Goal: Communication & Community: Answer question/provide support

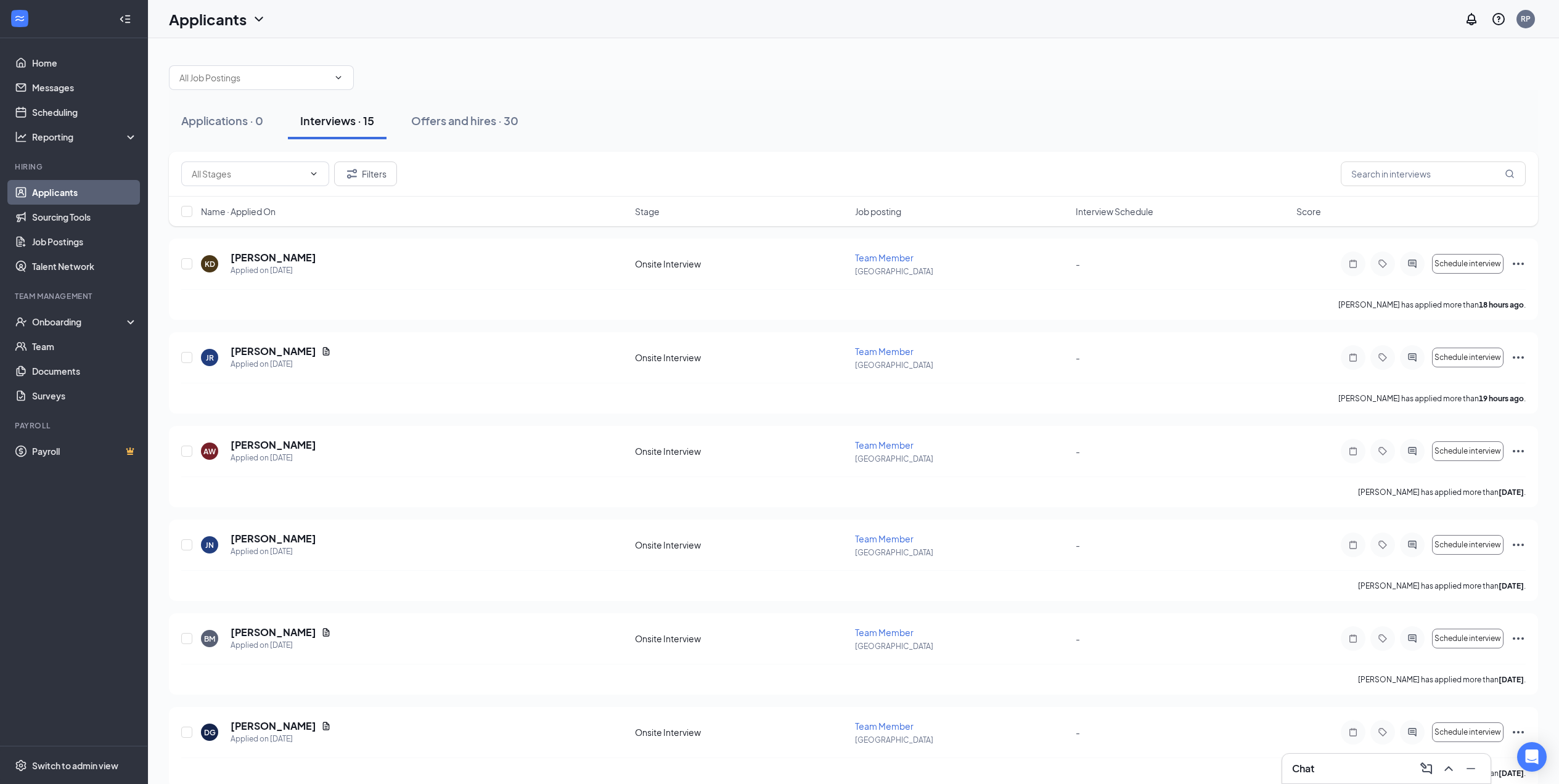
click at [343, 121] on div "Interviews · 15" at bounding box center [337, 120] width 74 height 16
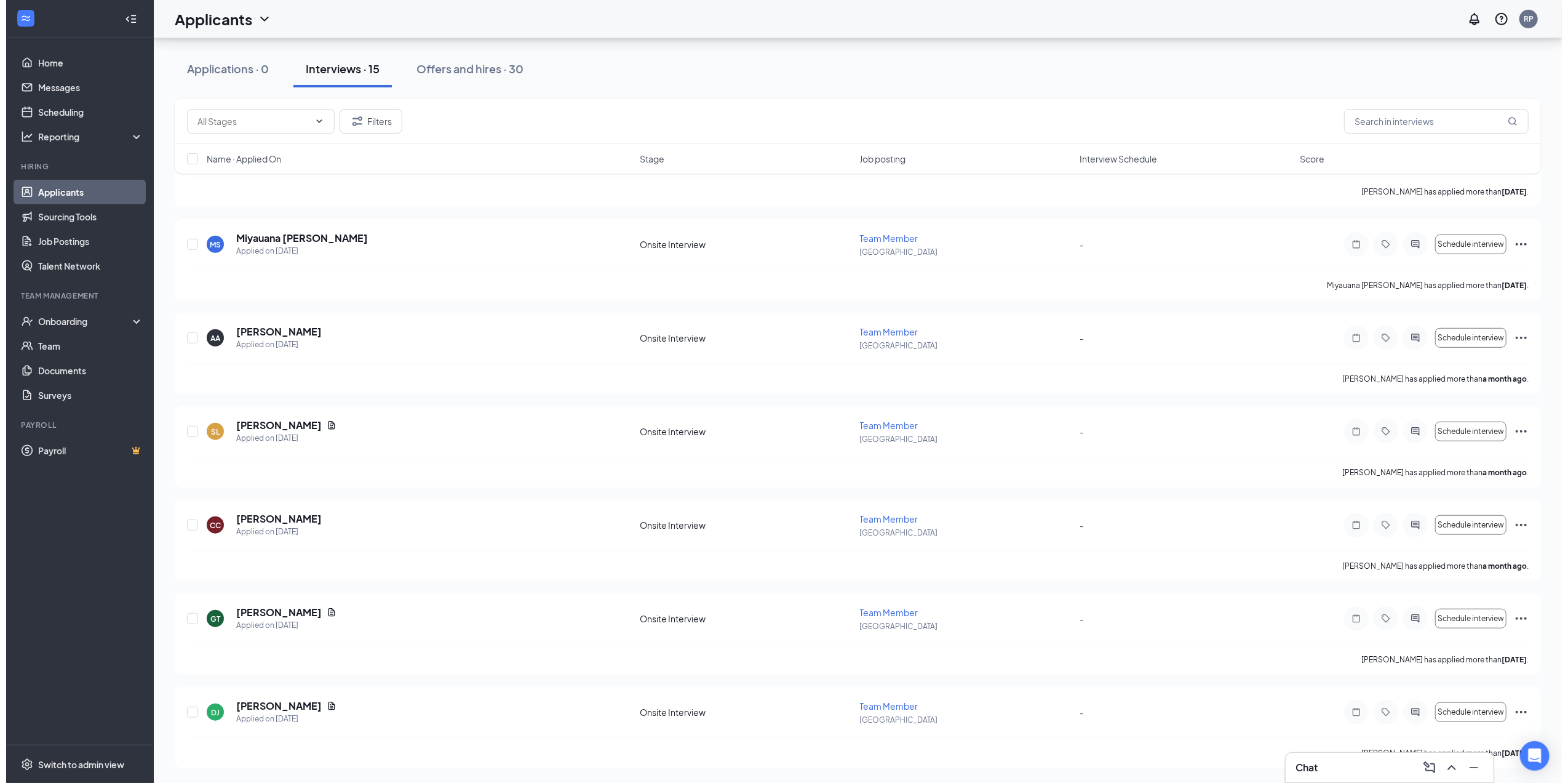
scroll to position [864, 0]
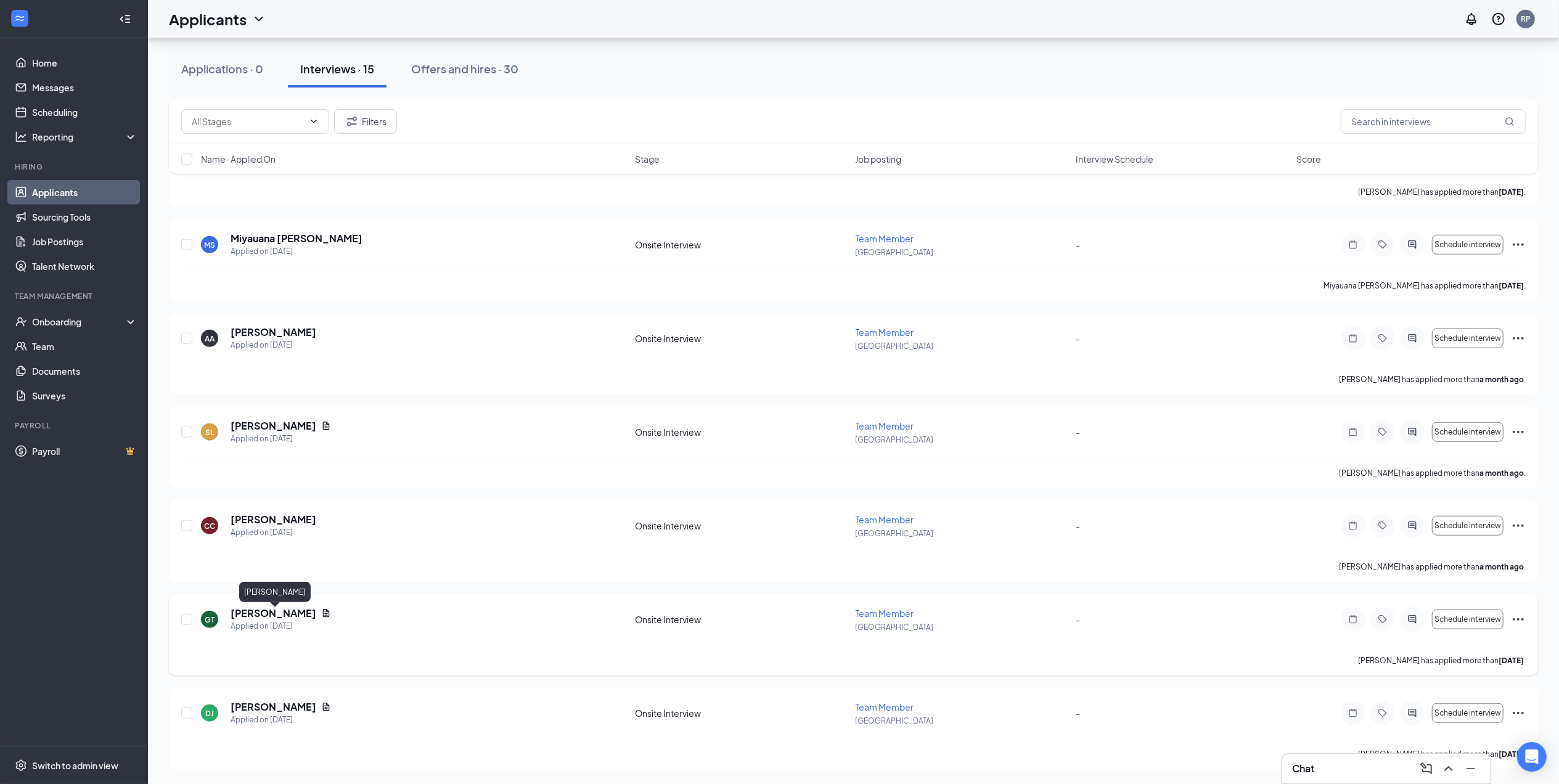
click at [271, 617] on h5 "[PERSON_NAME]" at bounding box center [274, 613] width 86 height 14
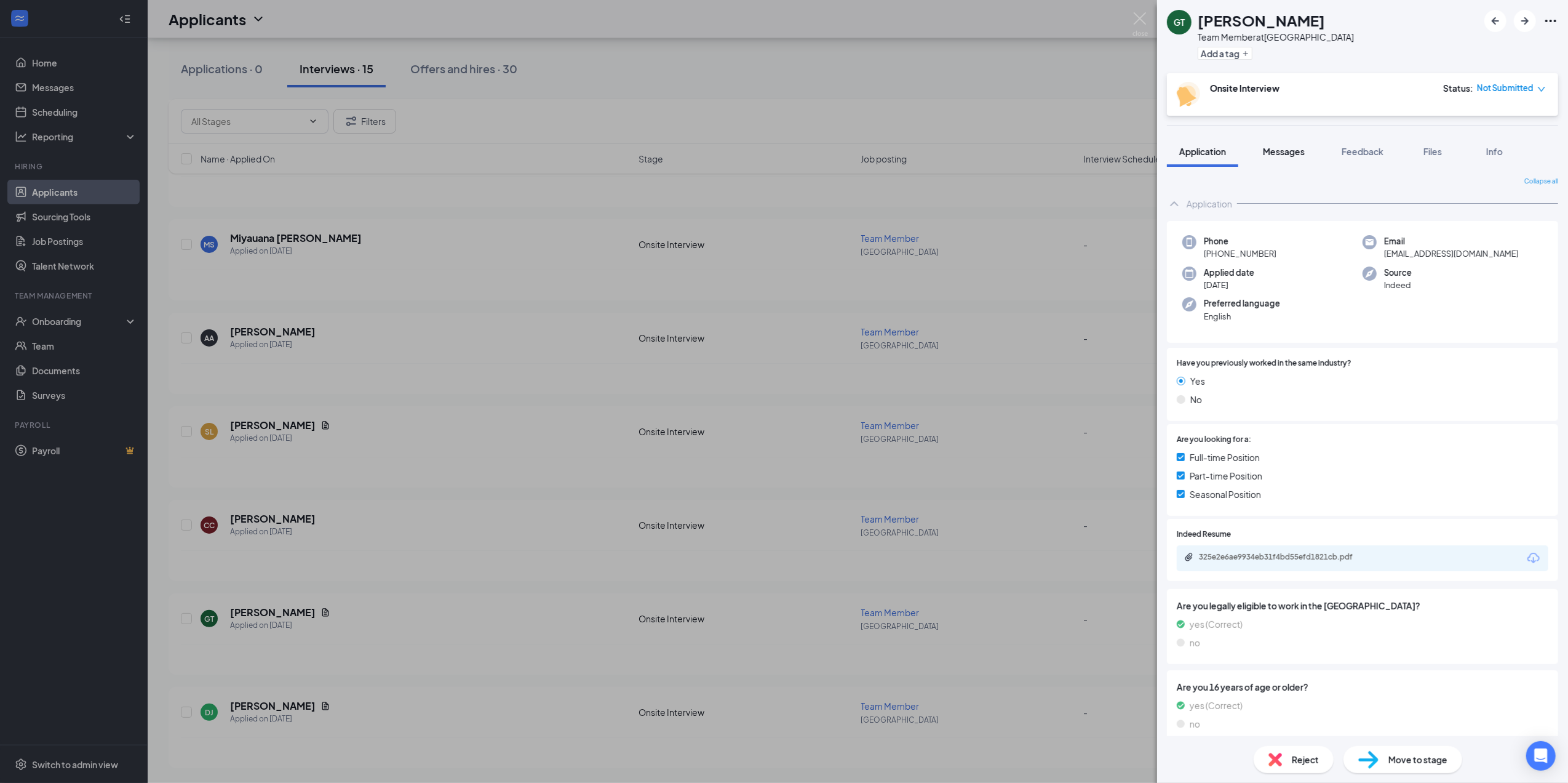
click at [1296, 141] on button "Messages" at bounding box center [1284, 151] width 66 height 31
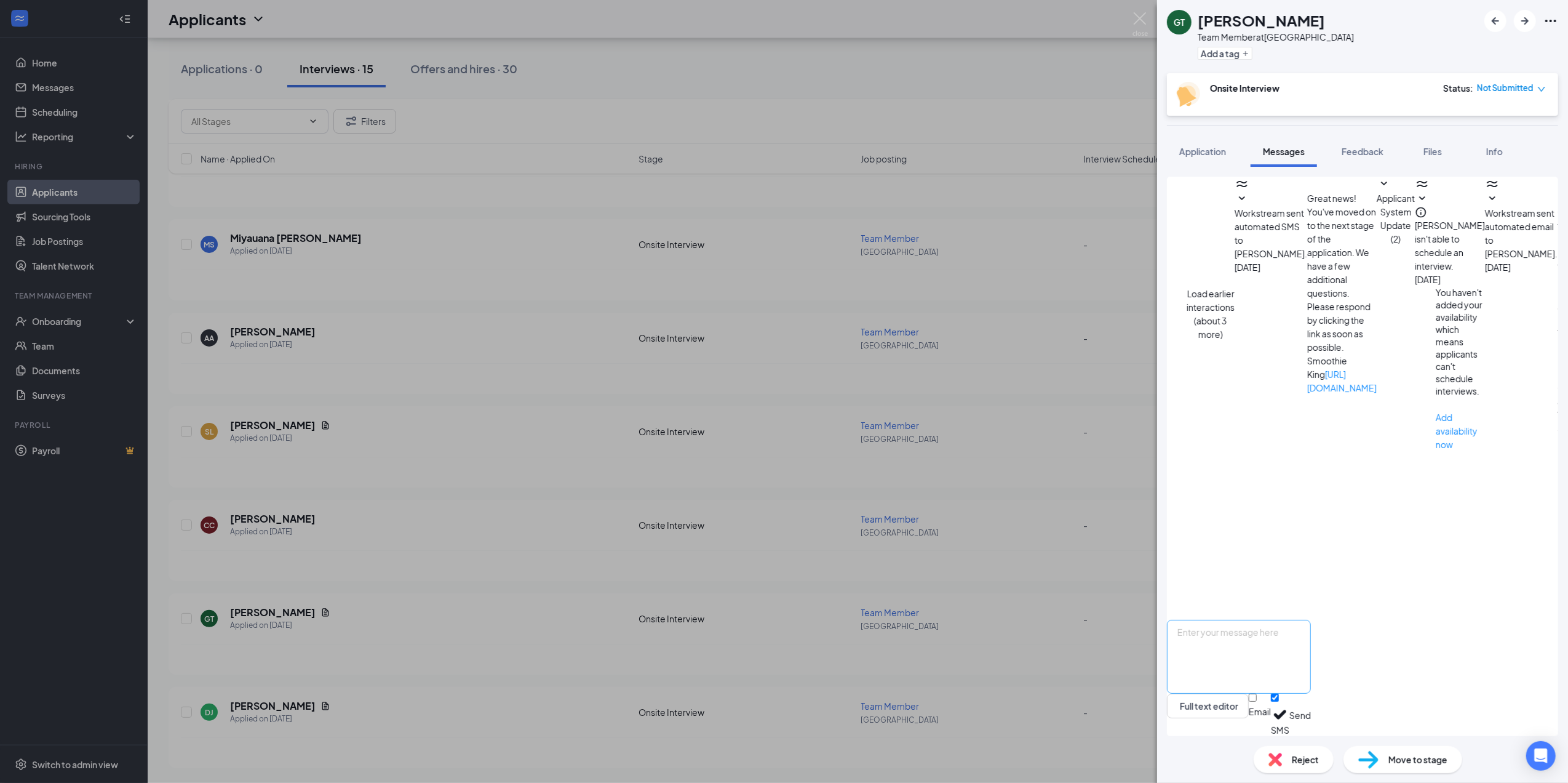
scroll to position [257, 0]
click at [1310, 645] on textarea at bounding box center [1238, 657] width 144 height 74
type textarea "Hello [PERSON_NAME], if you are still interested in the position would you like…"
click at [1257, 701] on input "Email" at bounding box center [1253, 697] width 8 height 8
checkbox input "true"
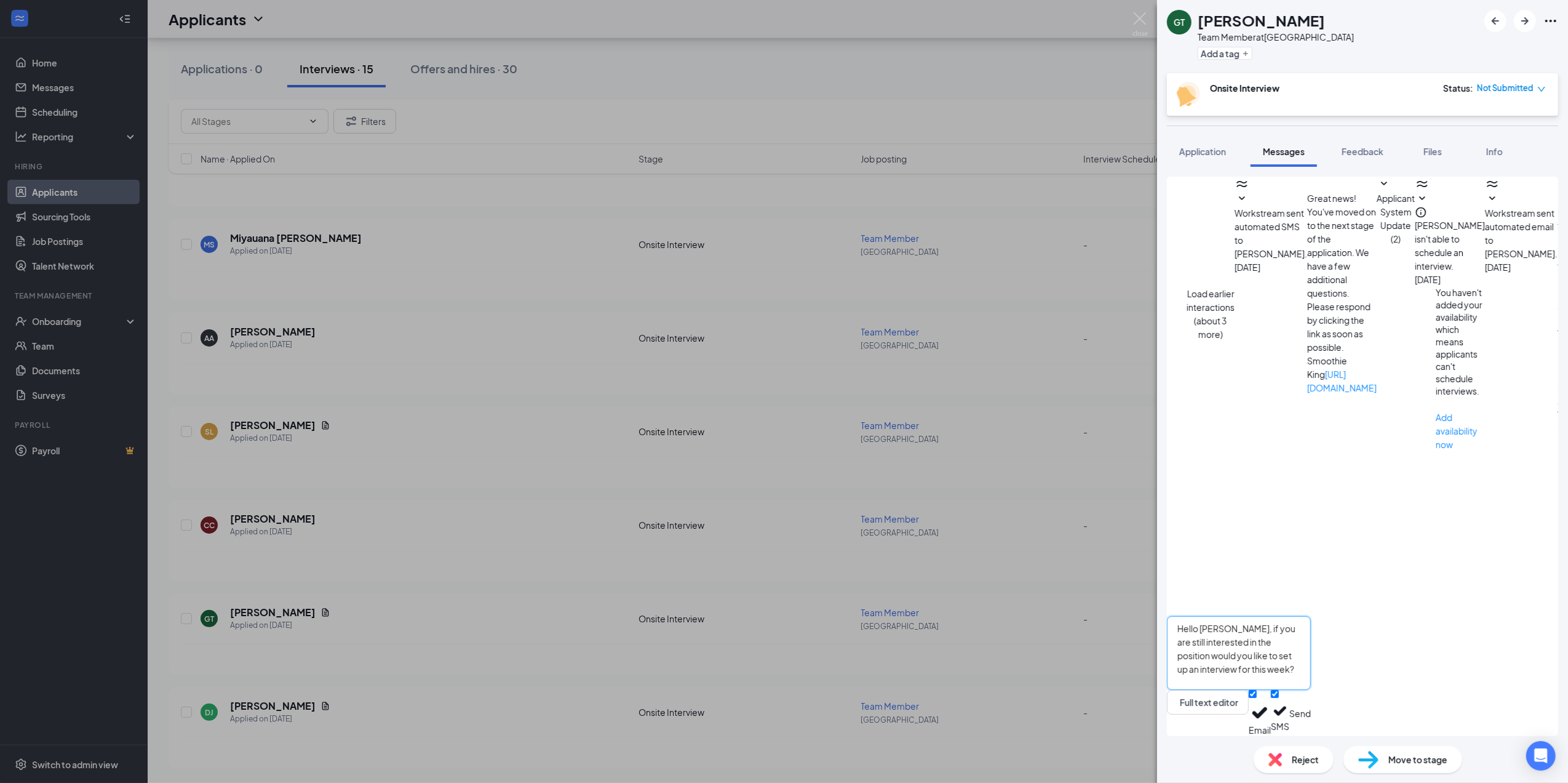
click at [1311, 658] on textarea "Hello [PERSON_NAME], if you are still interested in the position would you like…" at bounding box center [1238, 653] width 144 height 74
type textarea "Hello [PERSON_NAME], if you are still interested in the position would you like…"
click at [1311, 703] on button "Send" at bounding box center [1300, 712] width 21 height 46
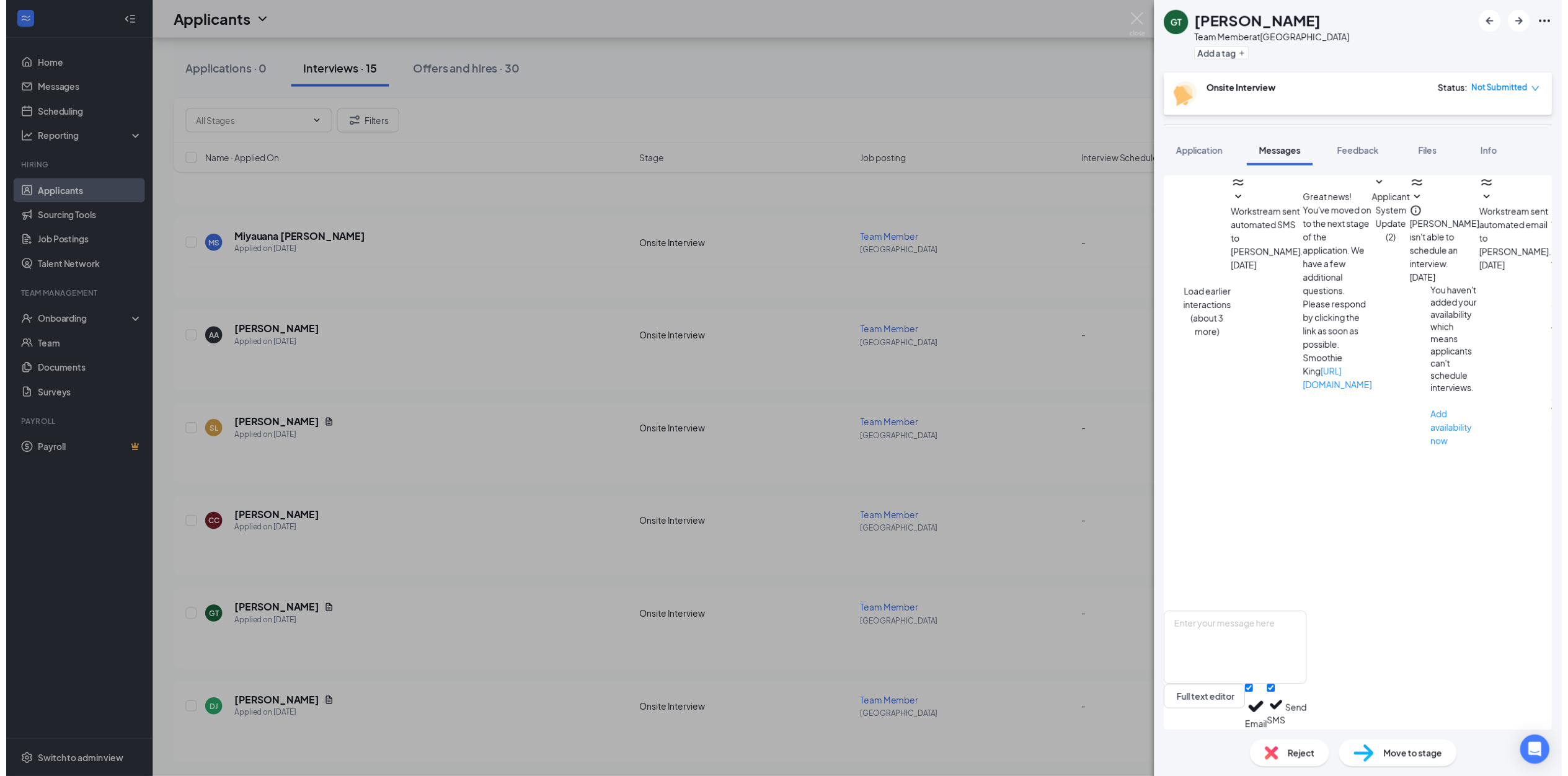
scroll to position [472, 0]
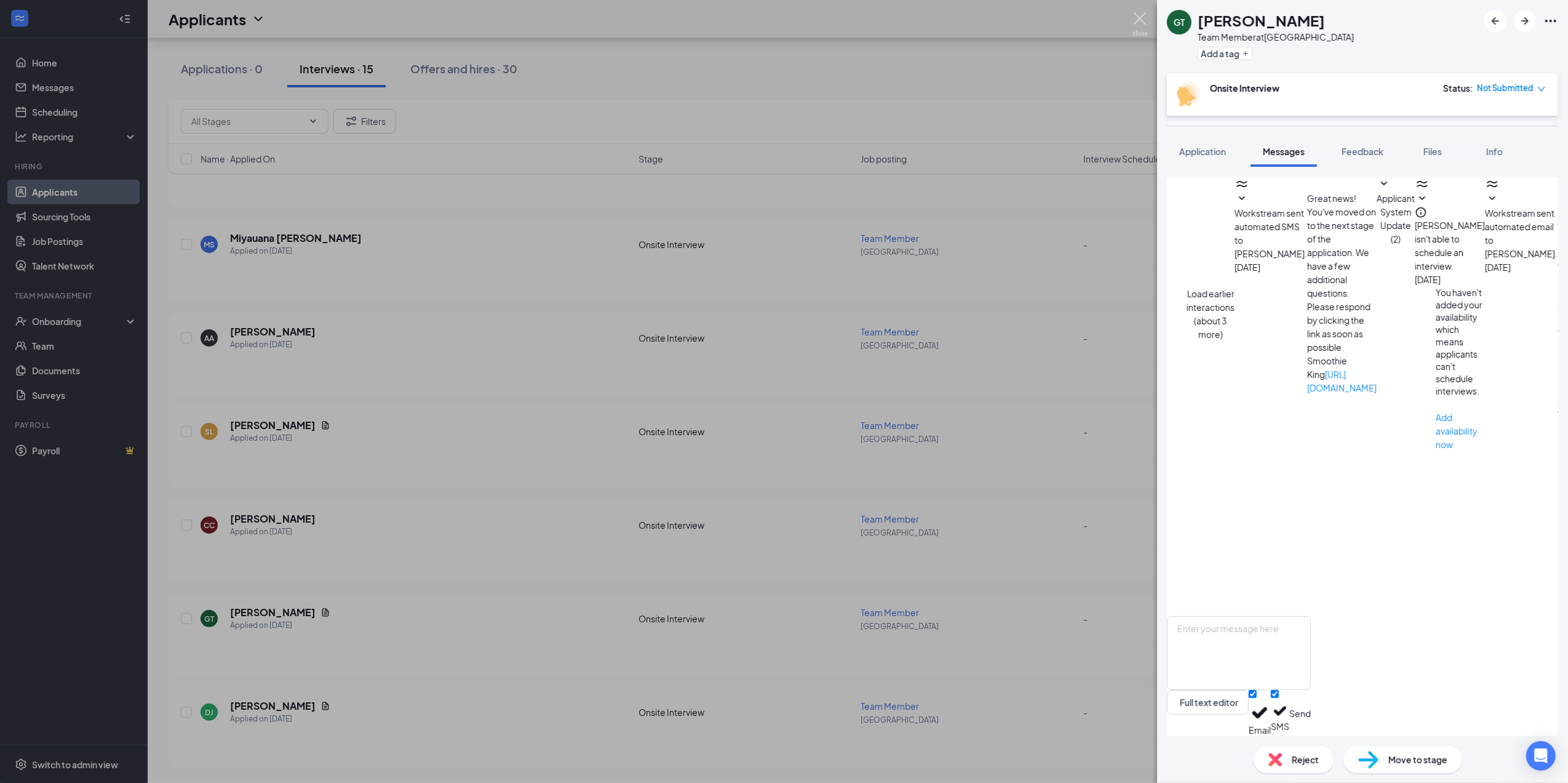
click at [1134, 22] on img at bounding box center [1140, 24] width 16 height 24
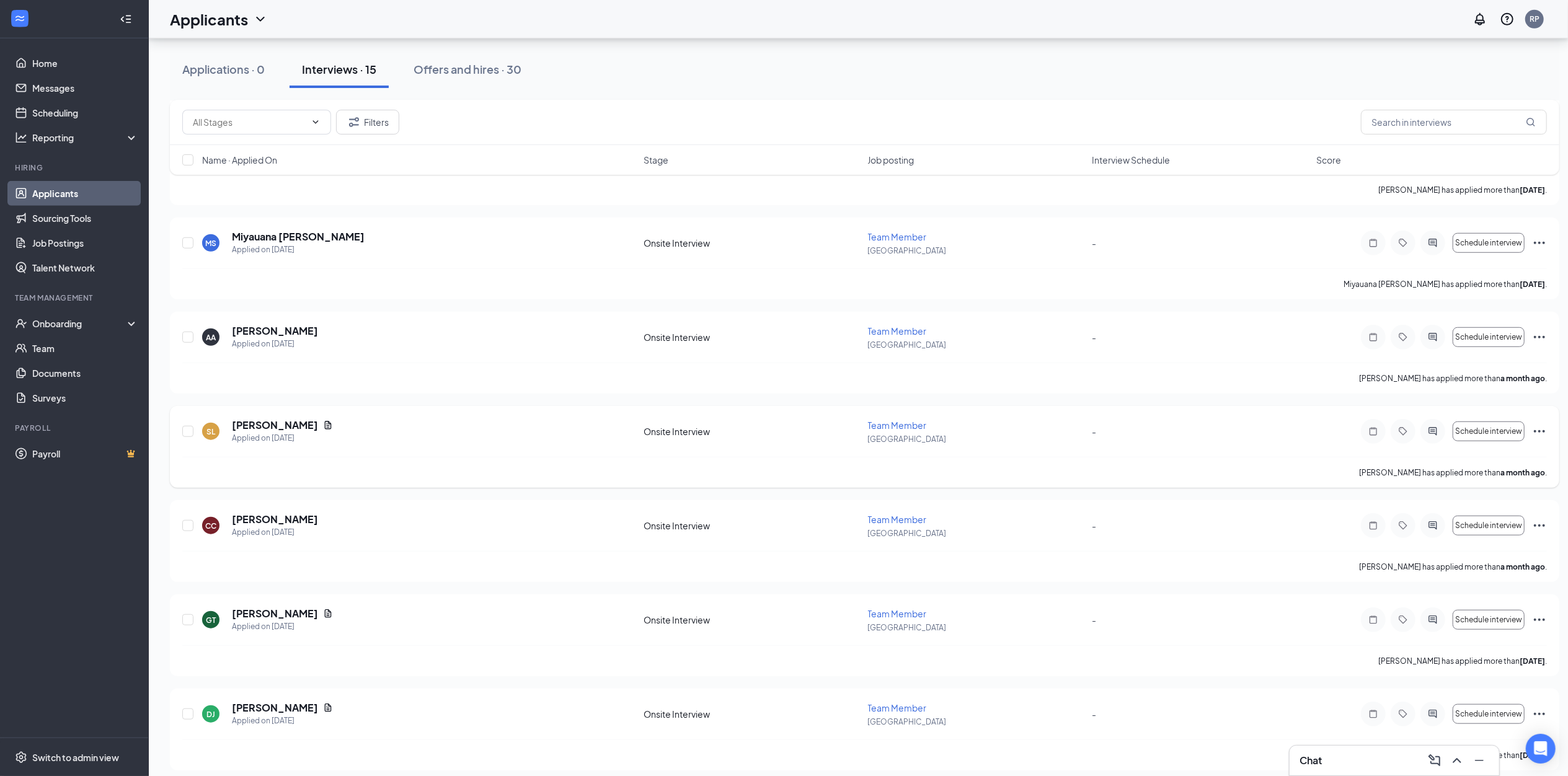
scroll to position [883, 0]
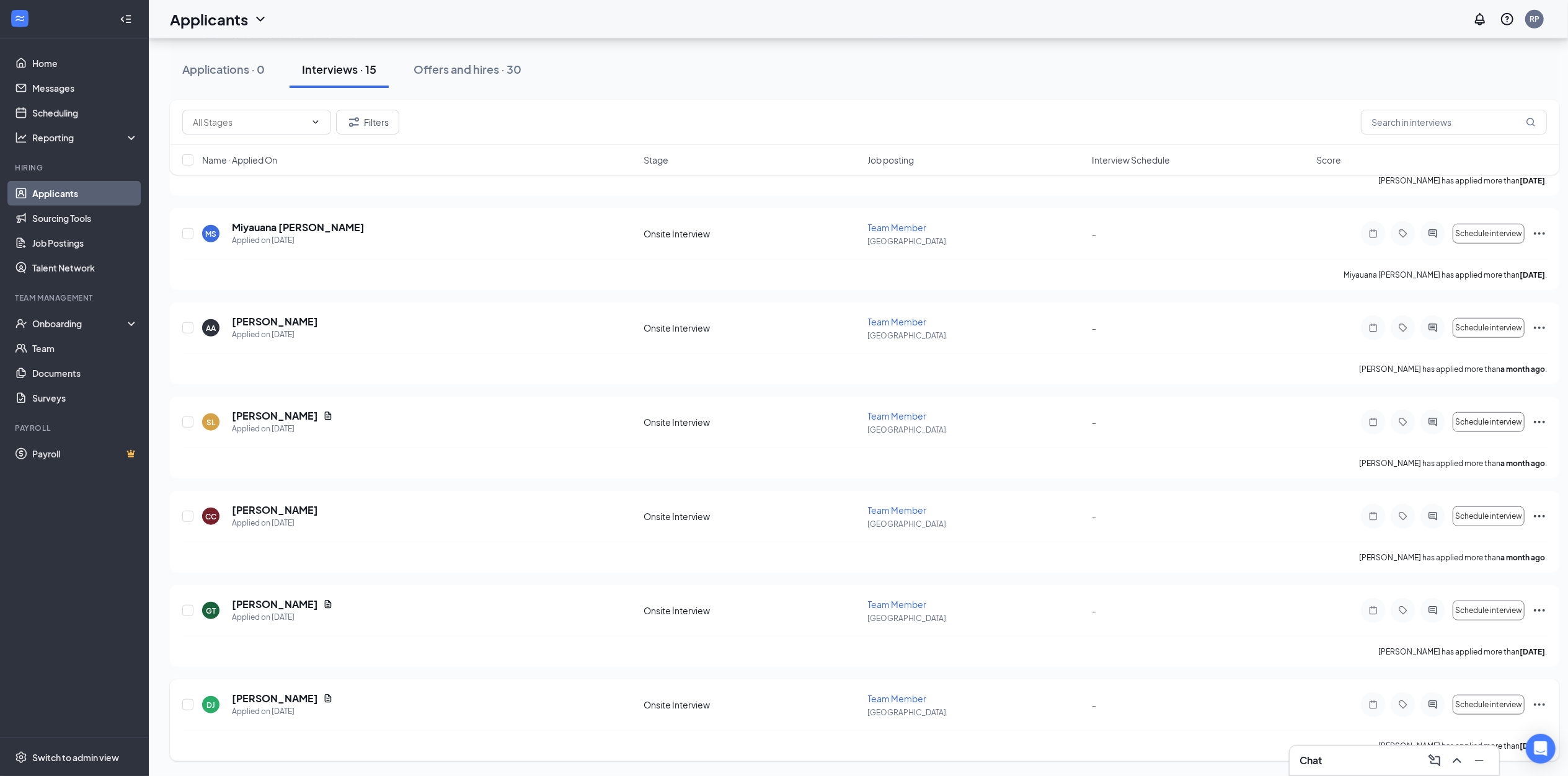
click at [1434, 695] on div at bounding box center [1432, 704] width 25 height 25
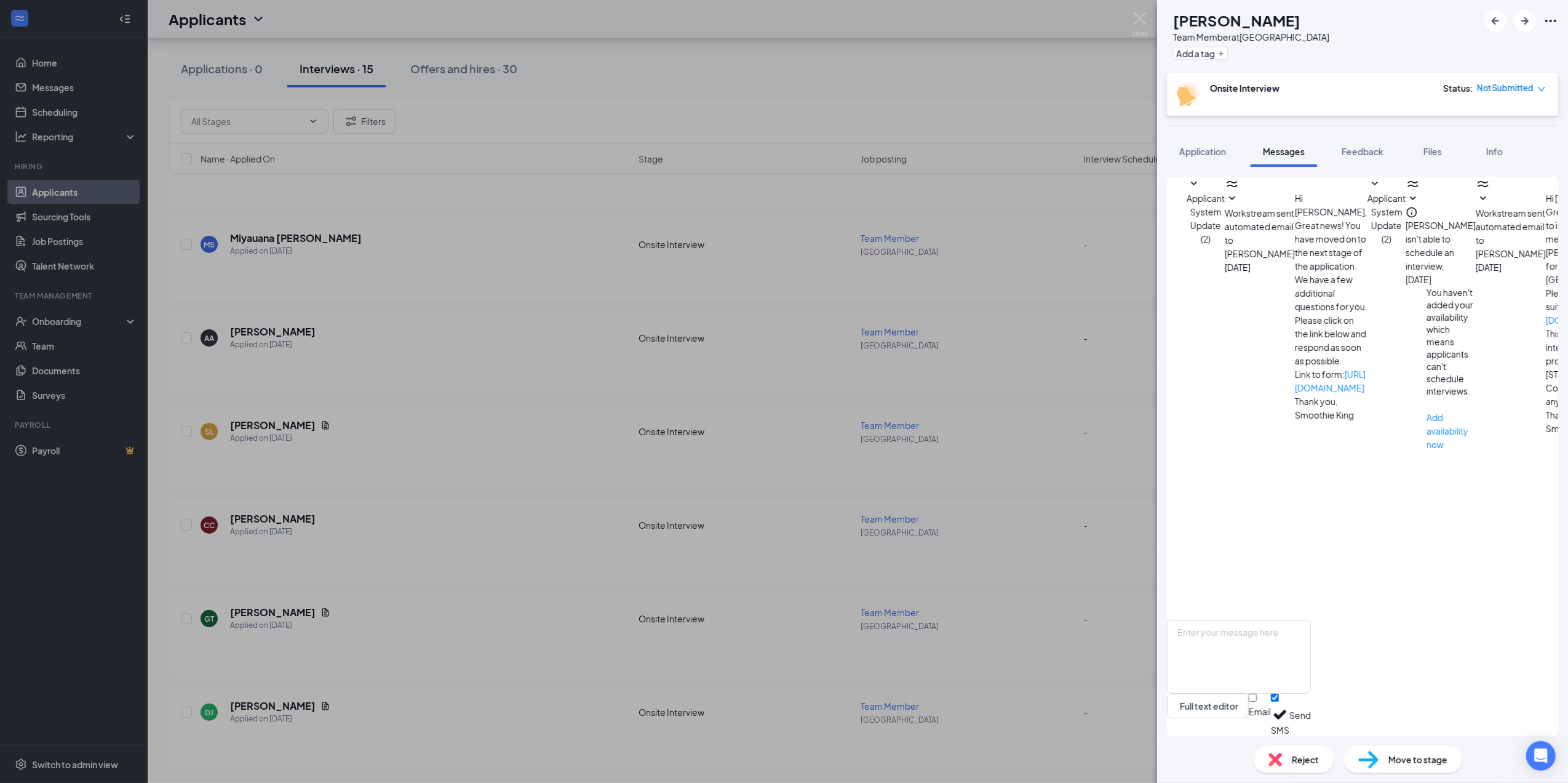
click at [325, 682] on div "DJ [PERSON_NAME] Team Member at [GEOGRAPHIC_DATA] Add a tag Onsite Interview St…" at bounding box center [784, 392] width 1568 height 783
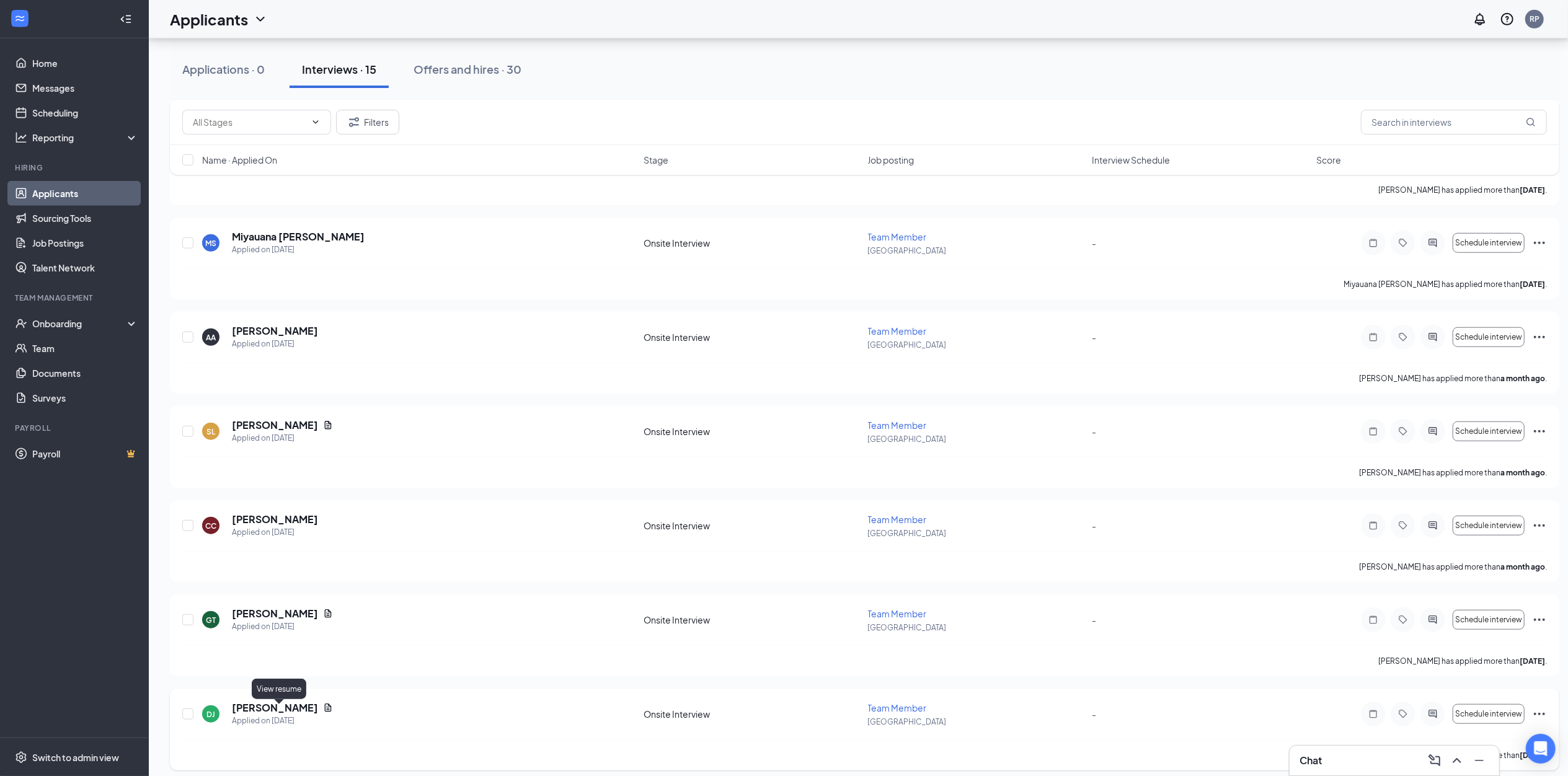
click at [325, 709] on icon "Document" at bounding box center [328, 707] width 7 height 8
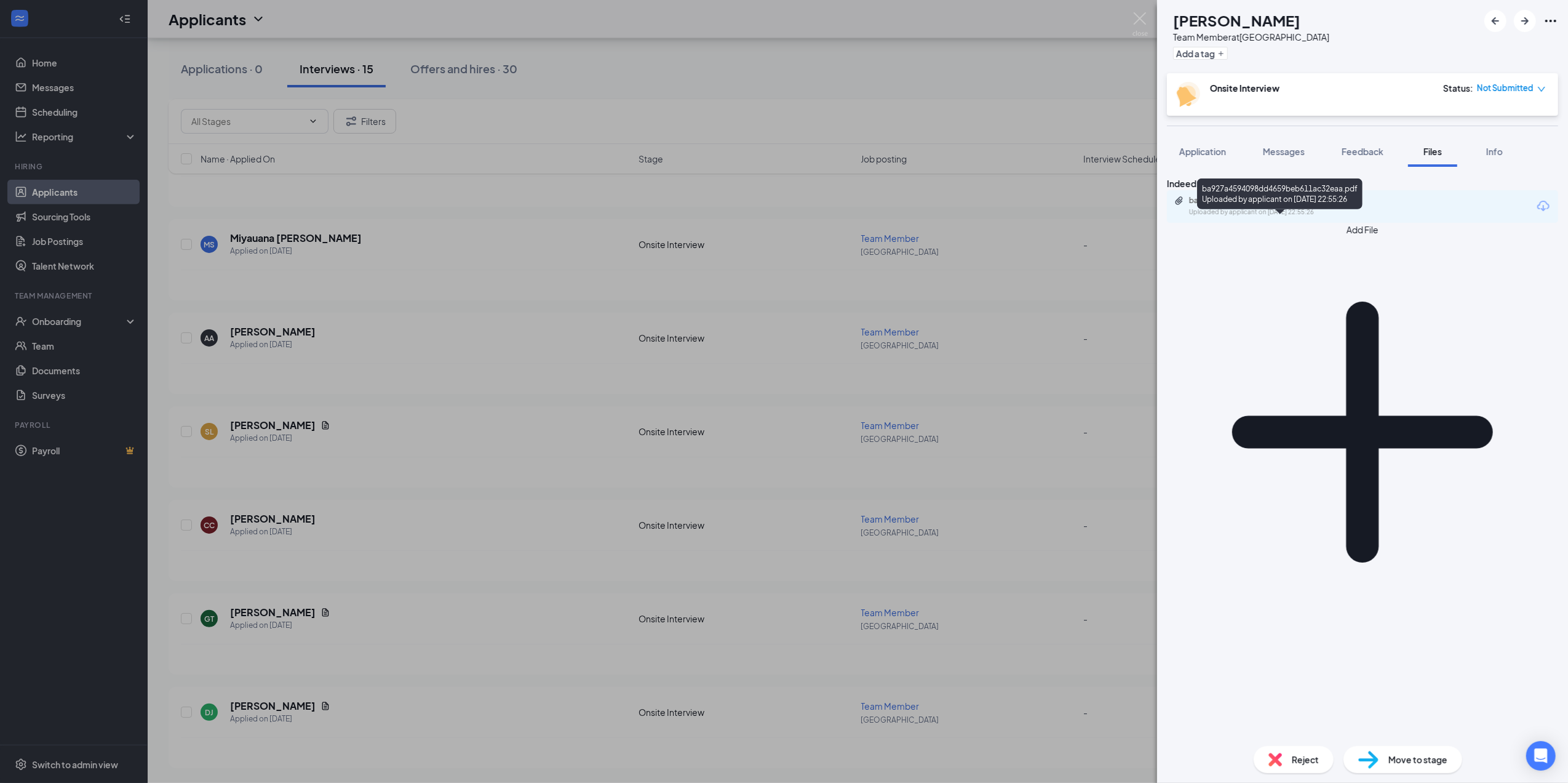
click at [1290, 205] on div "ba927a4594098dd4659beb611ac32eaa.pdf" at bounding box center [1275, 200] width 172 height 10
click at [310, 527] on div "DJ [PERSON_NAME] Team Member at [GEOGRAPHIC_DATA] Add a tag Onsite Interview St…" at bounding box center [784, 392] width 1568 height 783
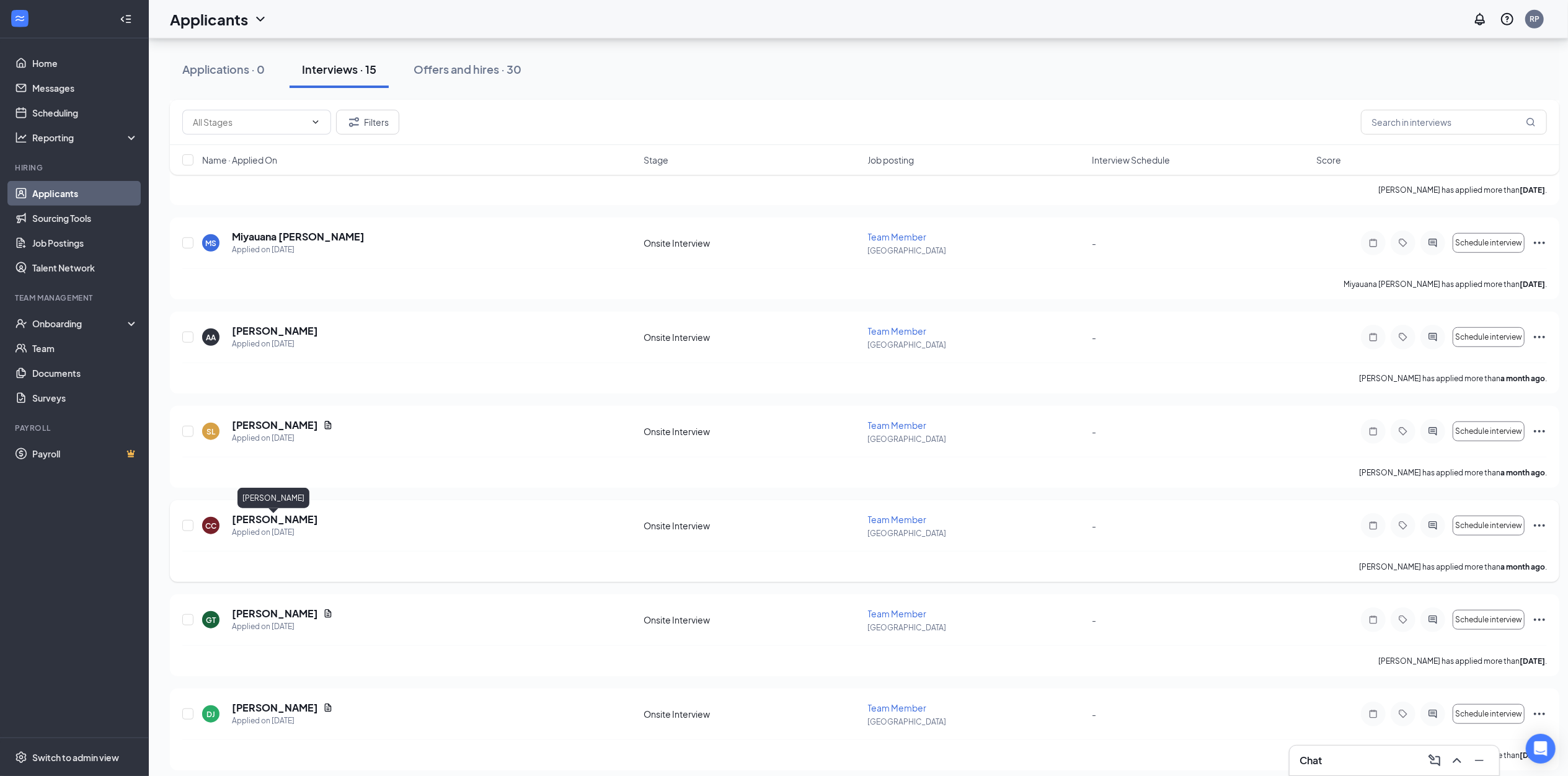
click at [294, 517] on h5 "[PERSON_NAME]" at bounding box center [275, 519] width 87 height 14
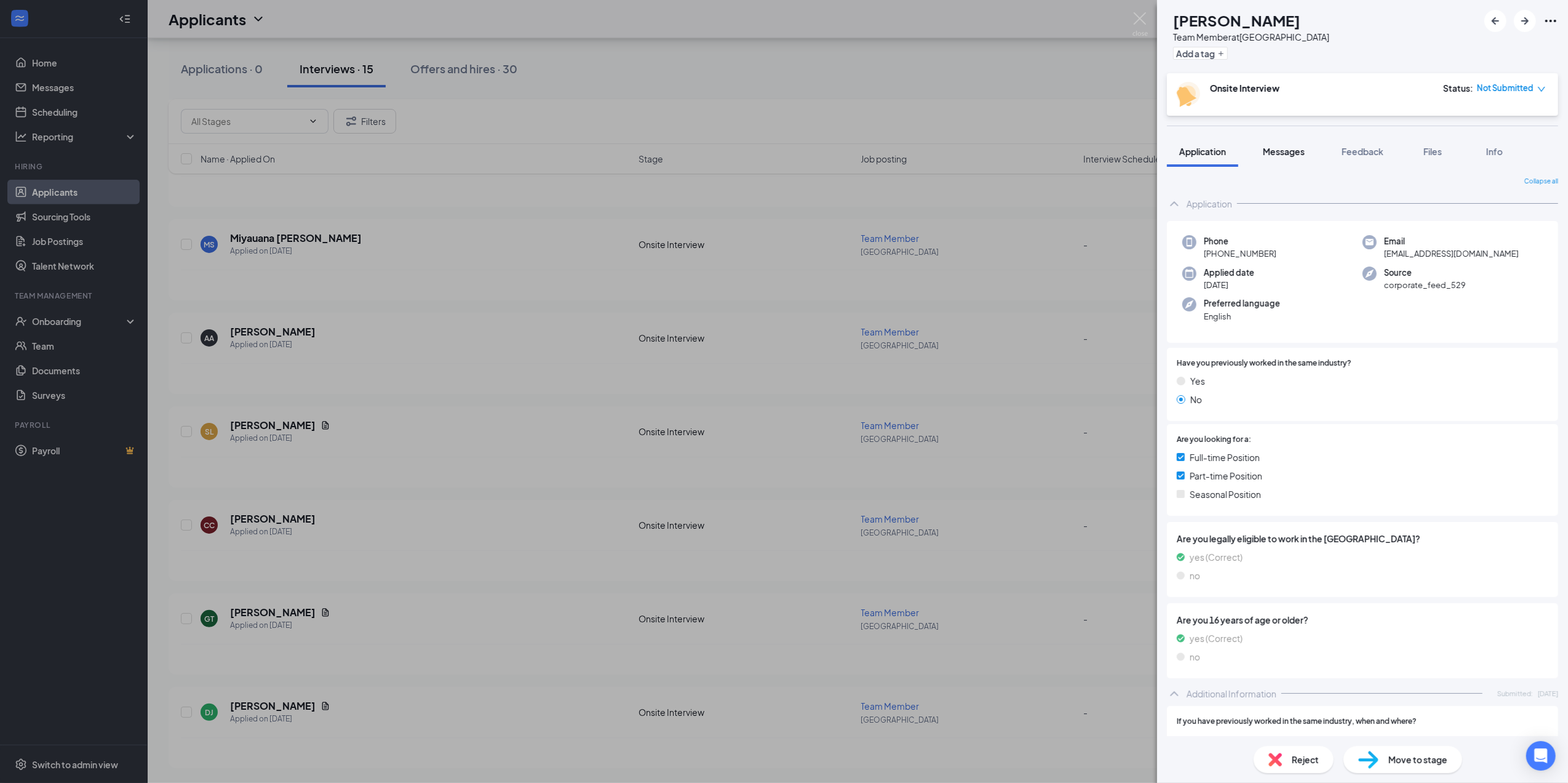
click at [1286, 153] on span "Messages" at bounding box center [1284, 150] width 42 height 11
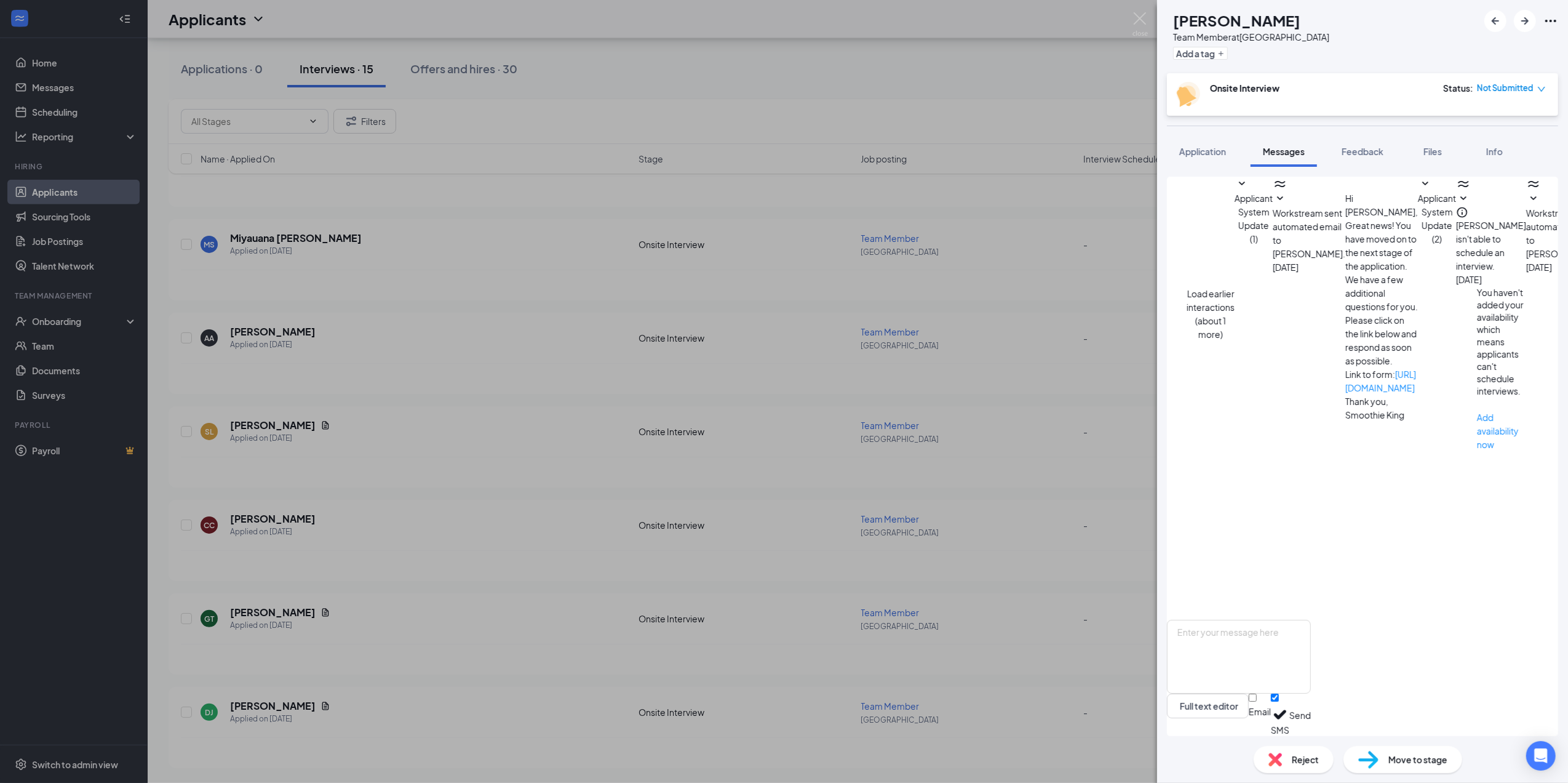
scroll to position [200, 0]
click at [1308, 763] on span "Reject" at bounding box center [1305, 760] width 27 height 14
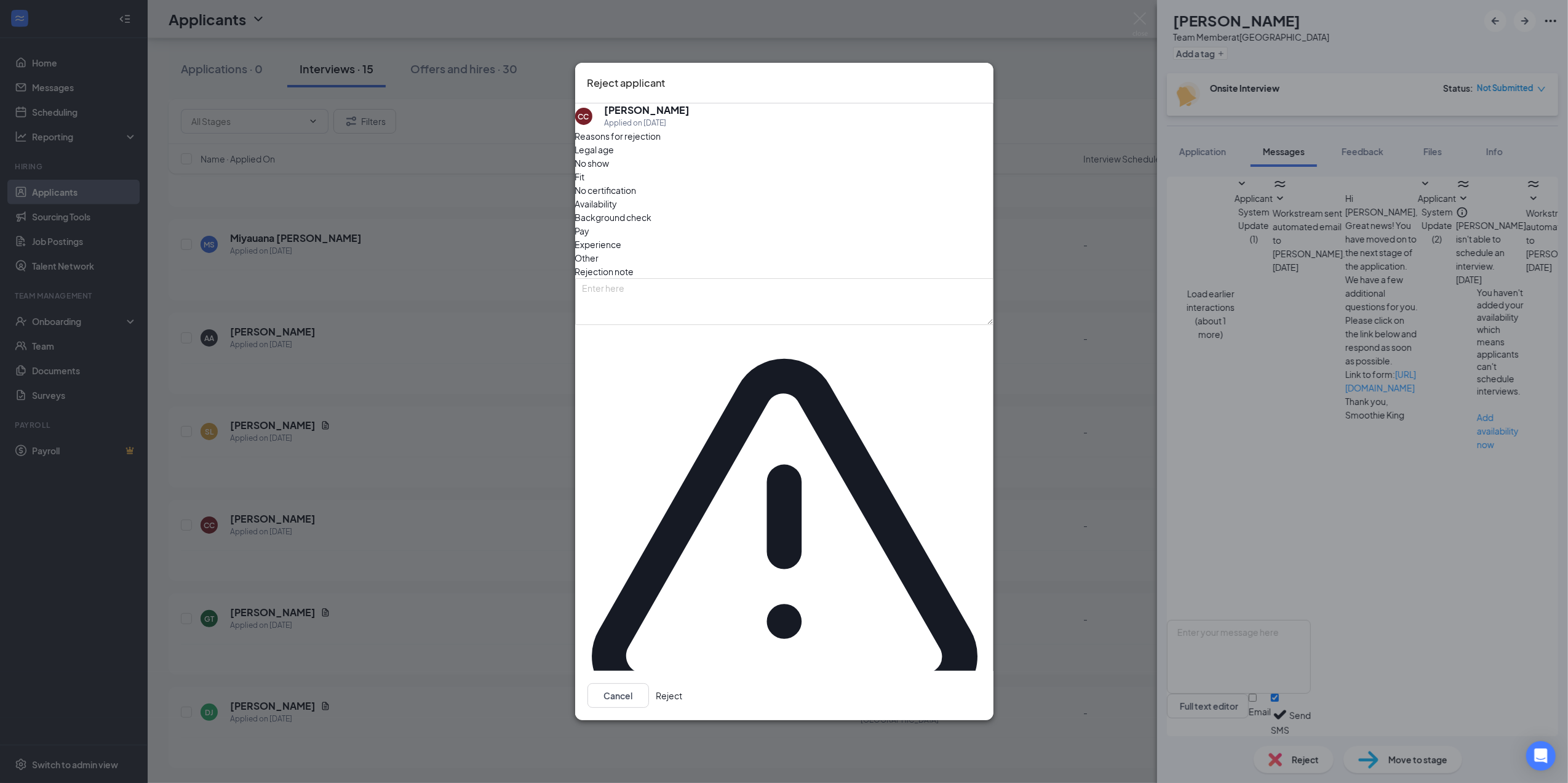
click at [833, 265] on div "Other" at bounding box center [784, 258] width 418 height 14
click at [682, 682] on button "Reject" at bounding box center [669, 694] width 26 height 24
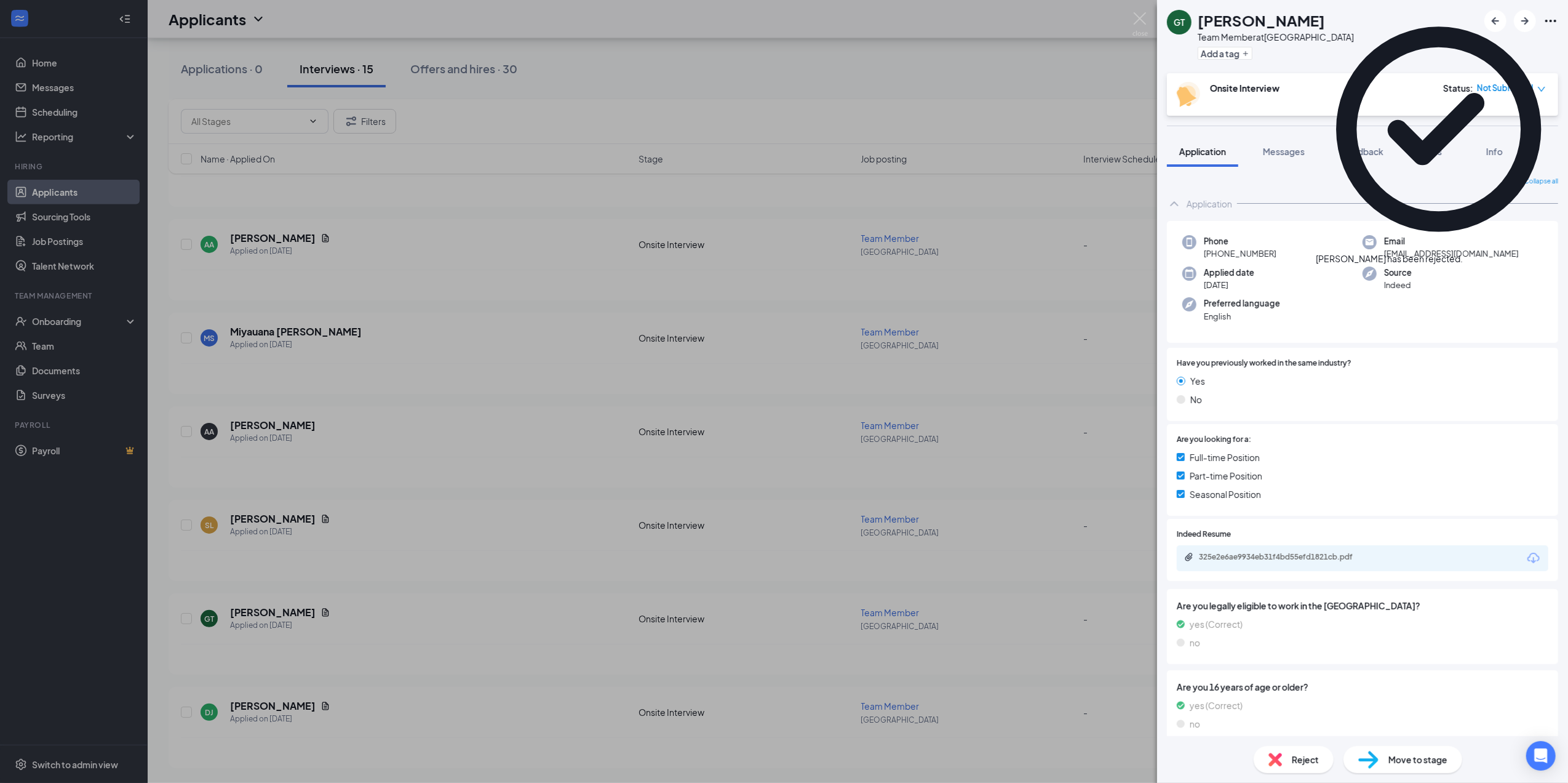
scroll to position [771, 0]
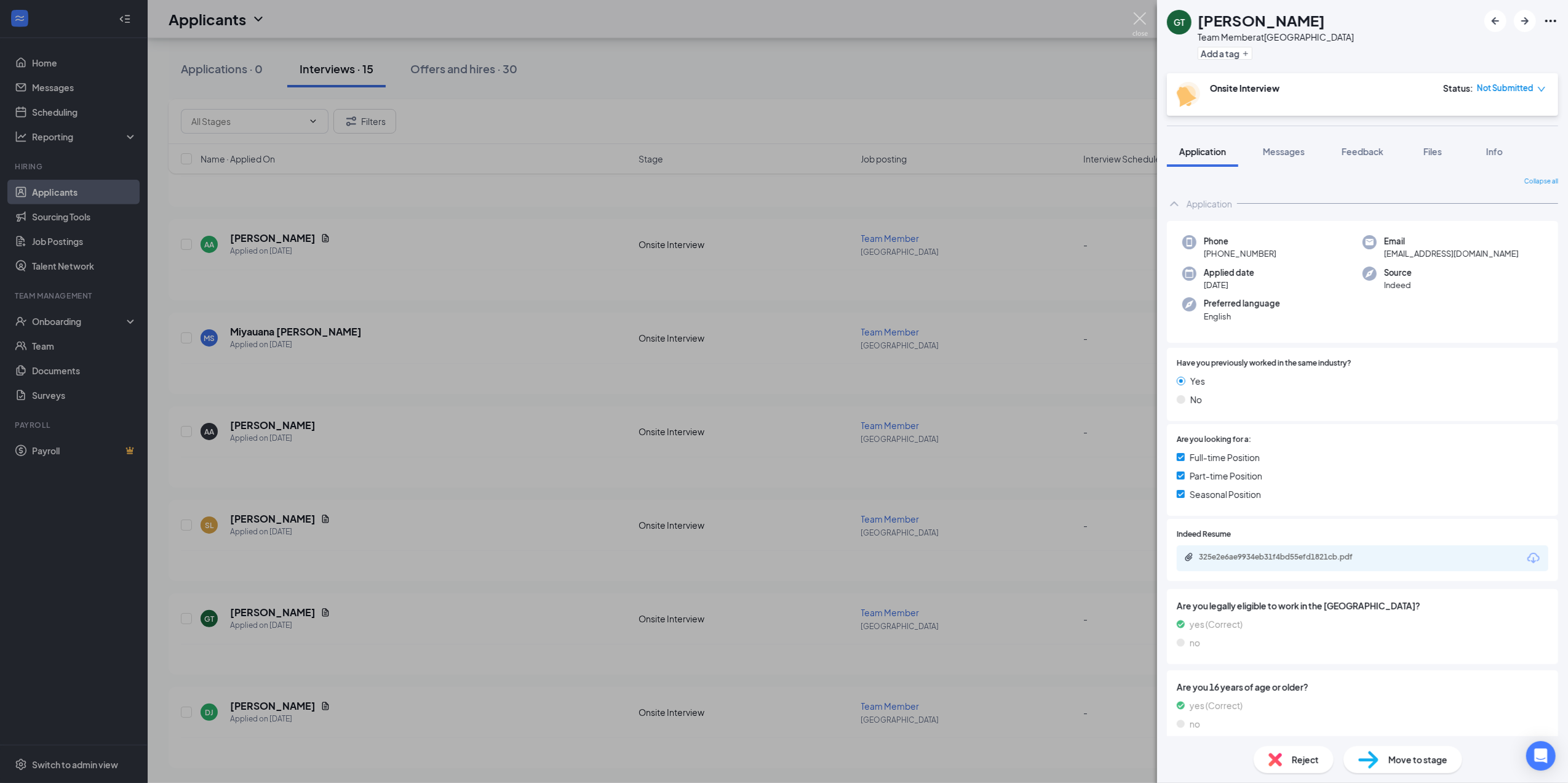
click at [1135, 18] on img at bounding box center [1140, 24] width 16 height 24
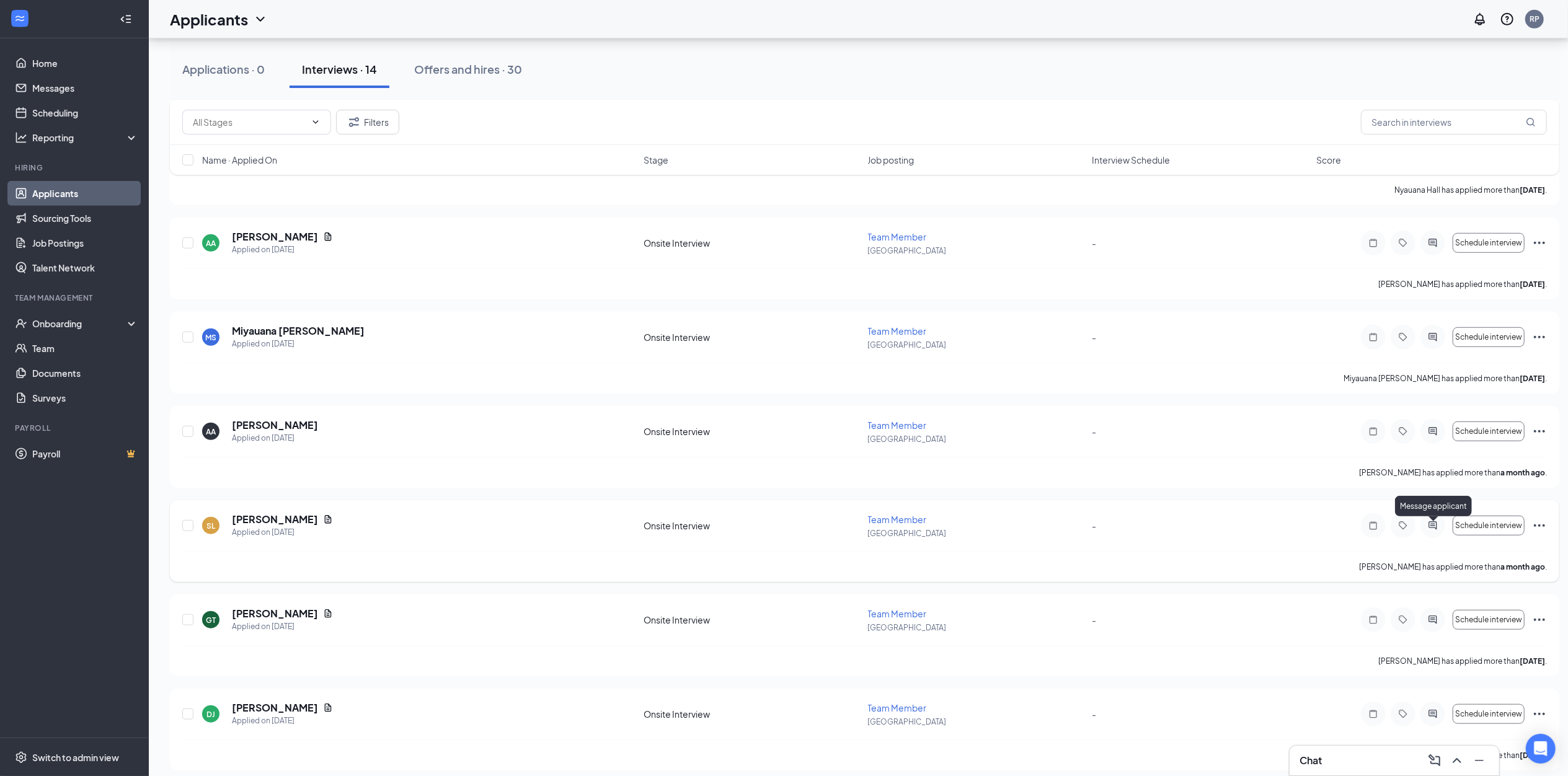
click at [1422, 526] on div at bounding box center [1432, 525] width 25 height 25
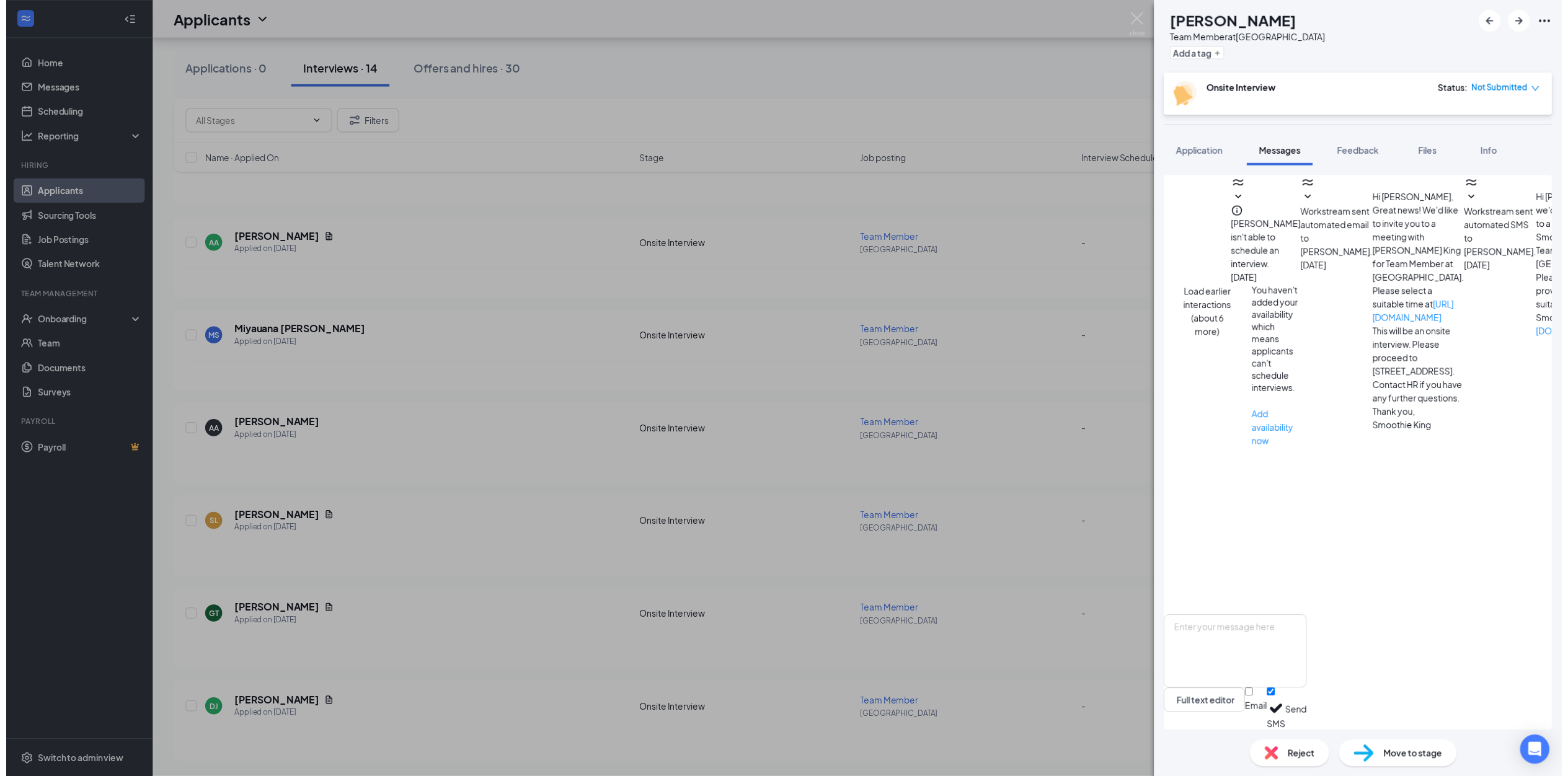
scroll to position [435, 0]
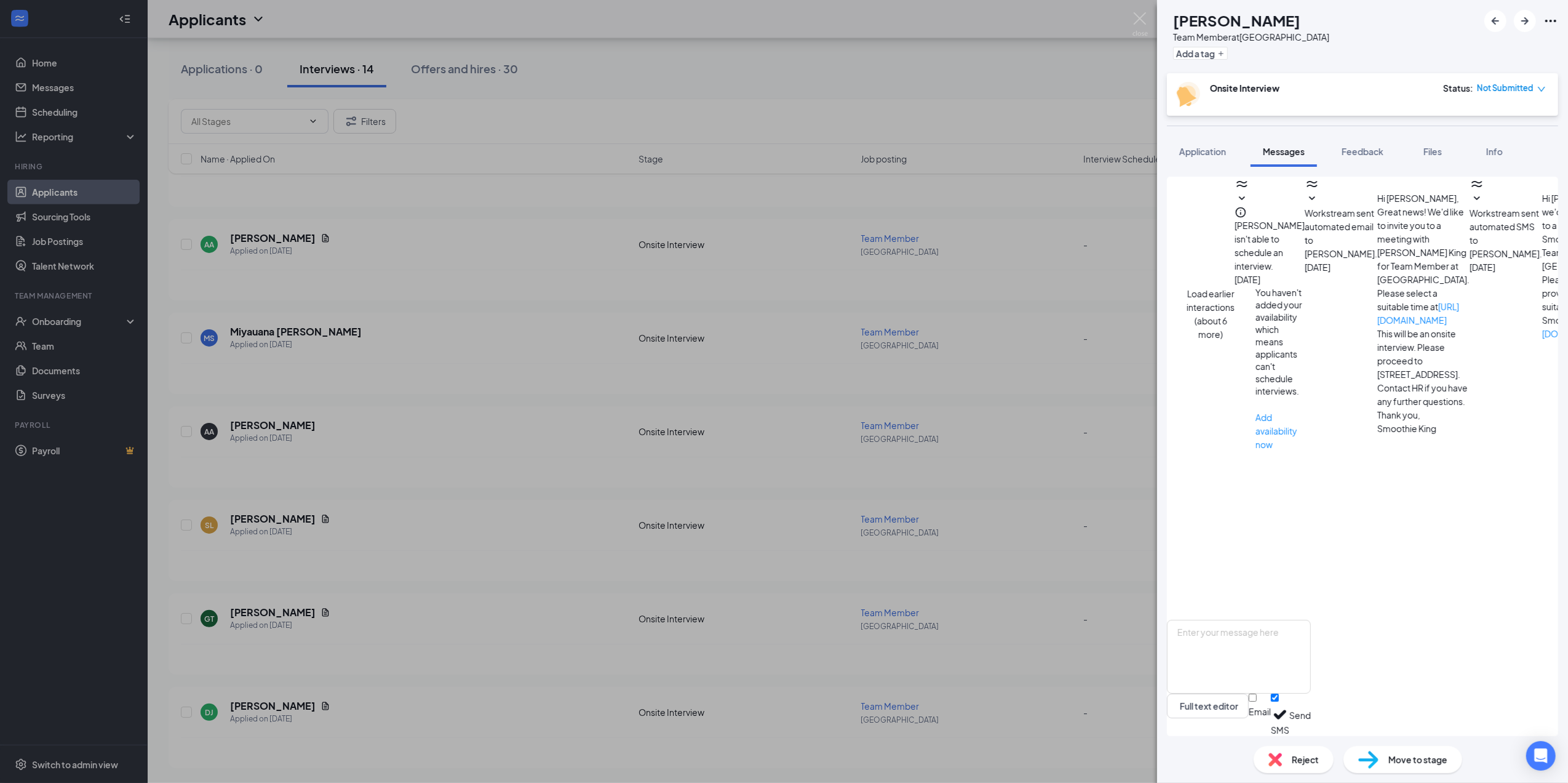
click at [1306, 762] on span "Reject" at bounding box center [1305, 760] width 27 height 14
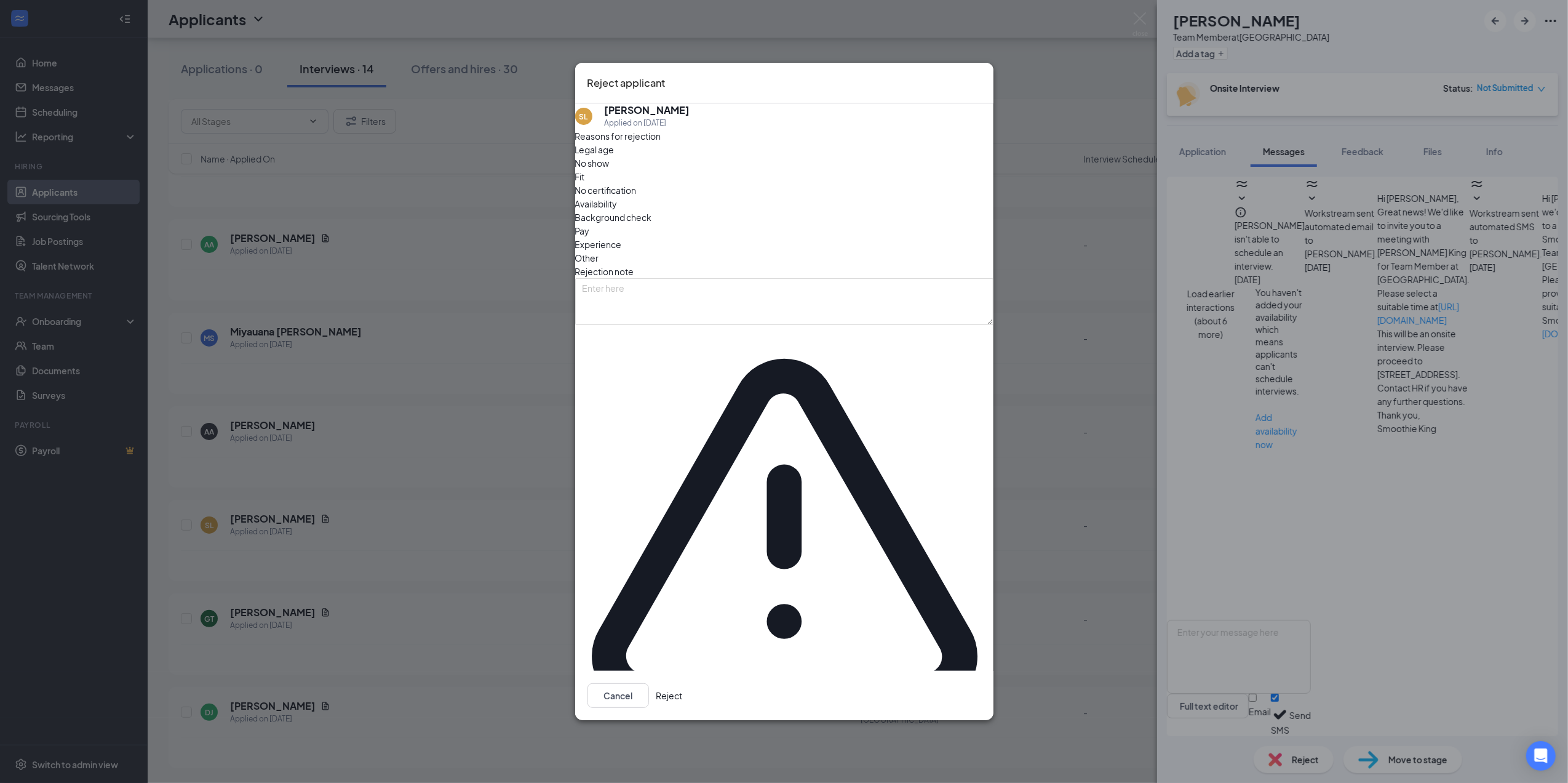
click at [682, 682] on button "Reject" at bounding box center [669, 694] width 26 height 24
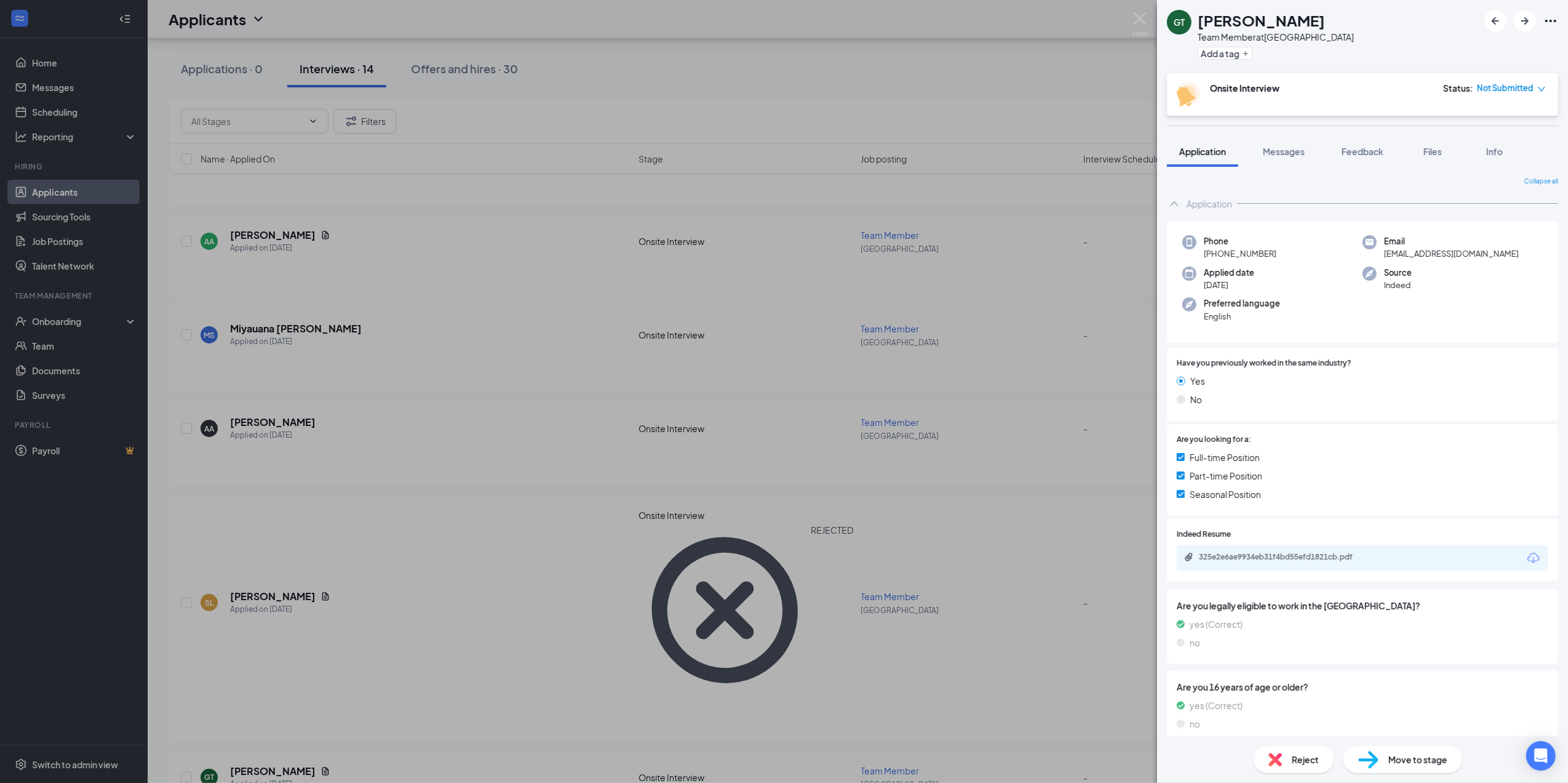
click at [438, 425] on div "GT [PERSON_NAME] Team Member at [GEOGRAPHIC_DATA] Add a tag Onsite Interview St…" at bounding box center [784, 392] width 1568 height 783
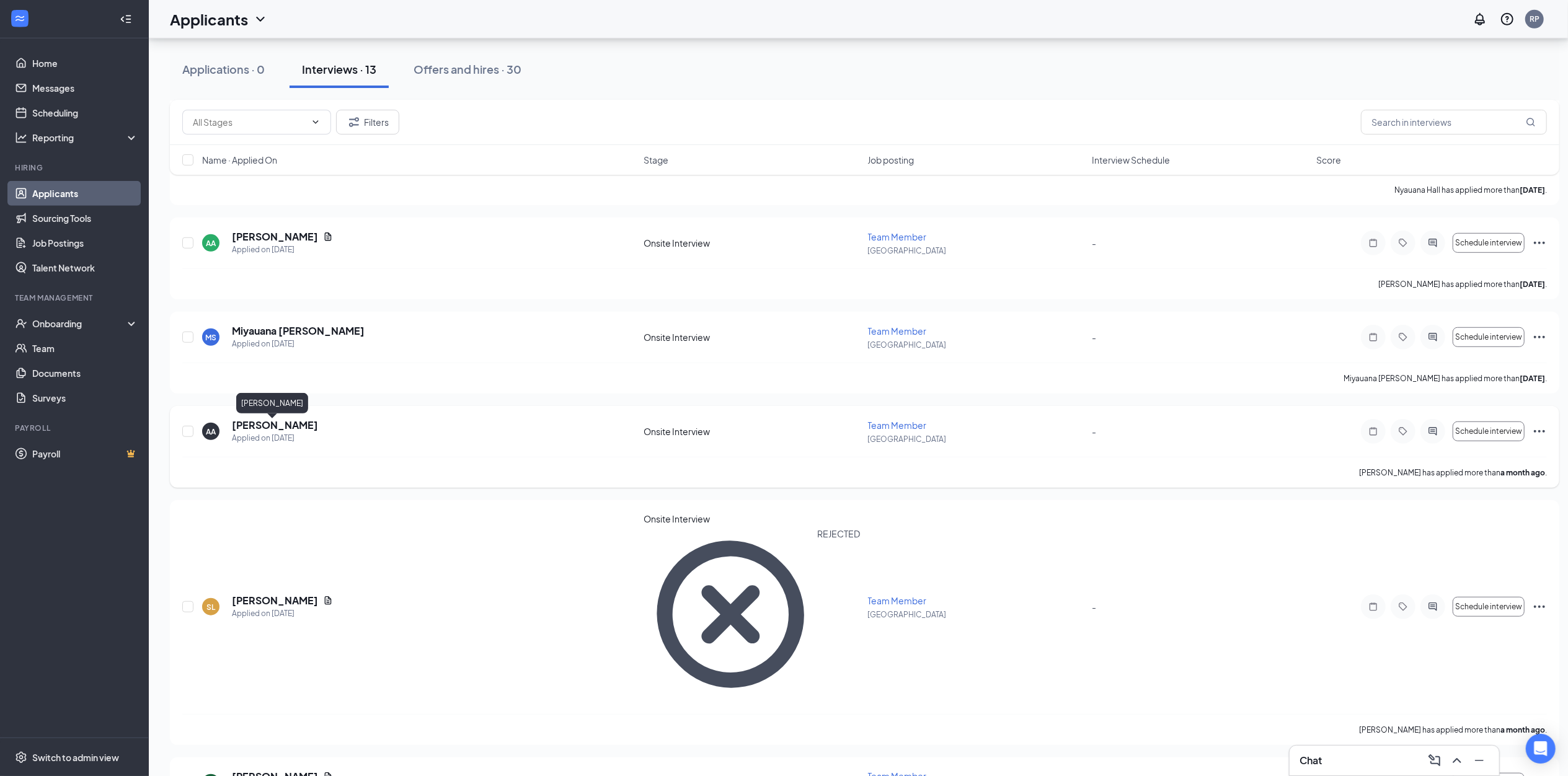
scroll to position [694, 0]
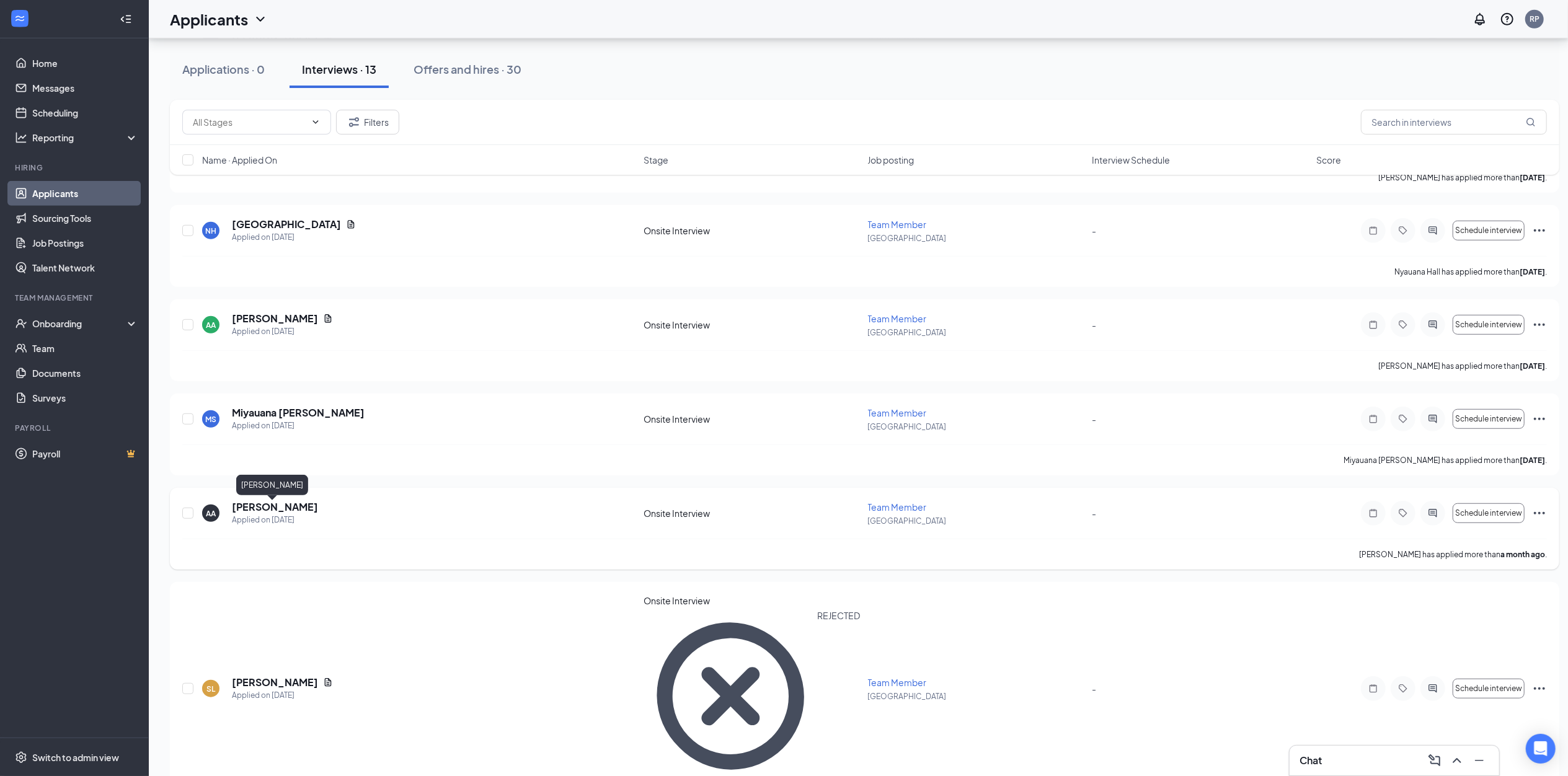
click at [263, 425] on div "Applied on [DATE]" at bounding box center [298, 426] width 133 height 13
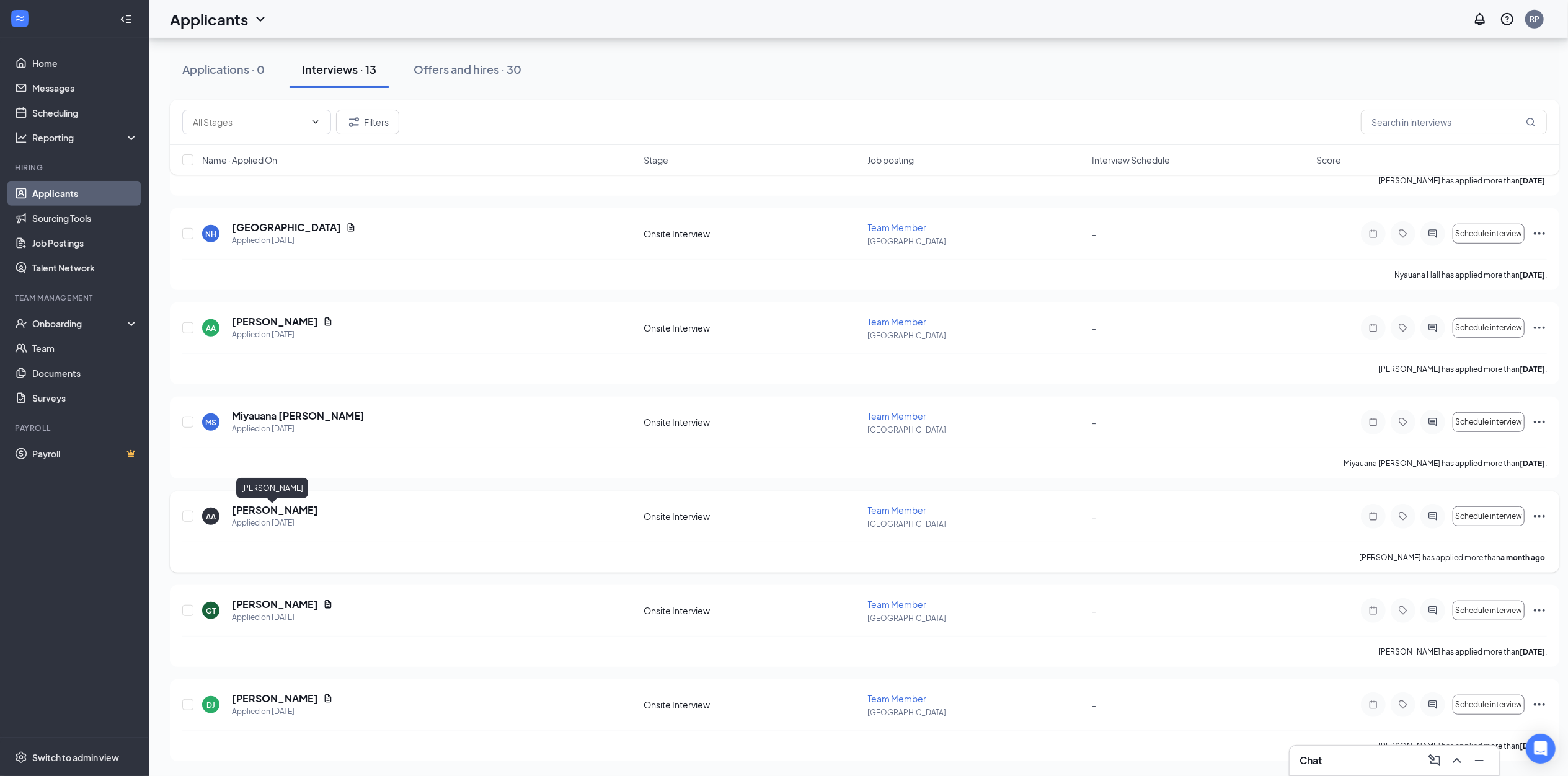
click at [268, 504] on h5 "[PERSON_NAME]" at bounding box center [275, 510] width 87 height 14
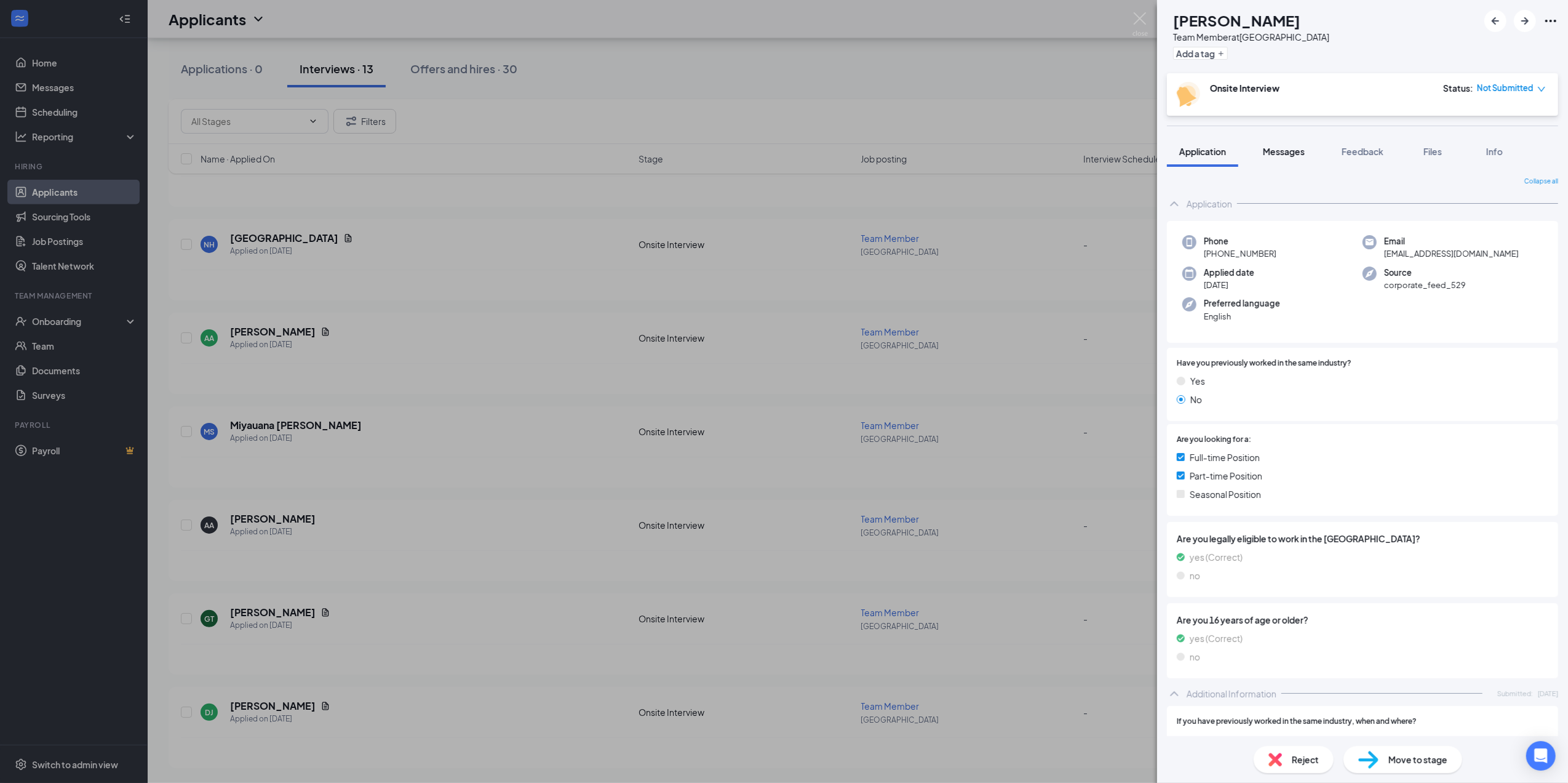
click at [1255, 161] on button "Messages" at bounding box center [1284, 151] width 66 height 31
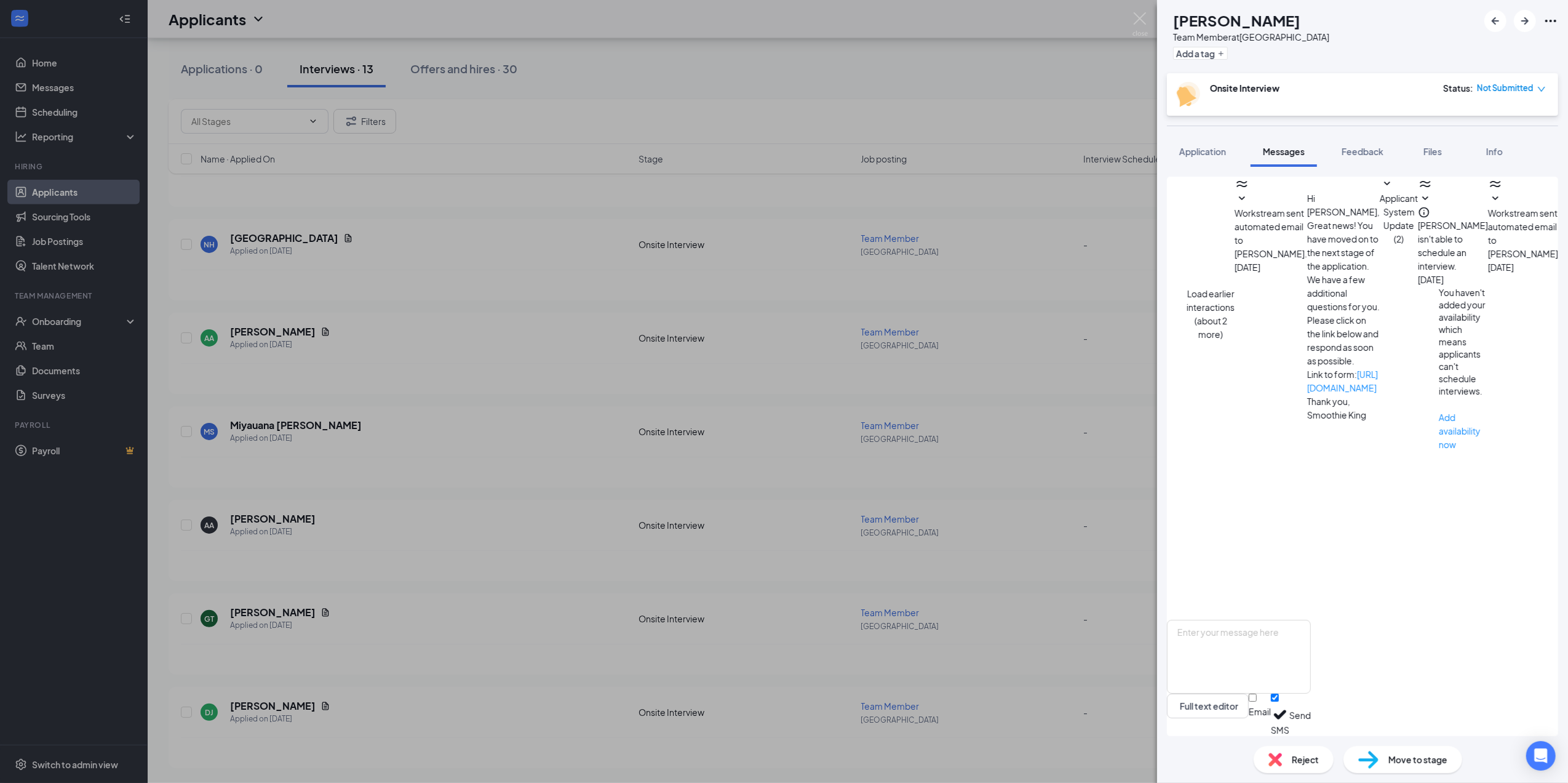
scroll to position [232, 0]
click at [1236, 655] on textarea at bounding box center [1238, 657] width 144 height 74
type textarea "Hello [PERSON_NAME], are you a high school student?"
click at [1257, 701] on input "Email" at bounding box center [1253, 697] width 8 height 8
checkbox input "true"
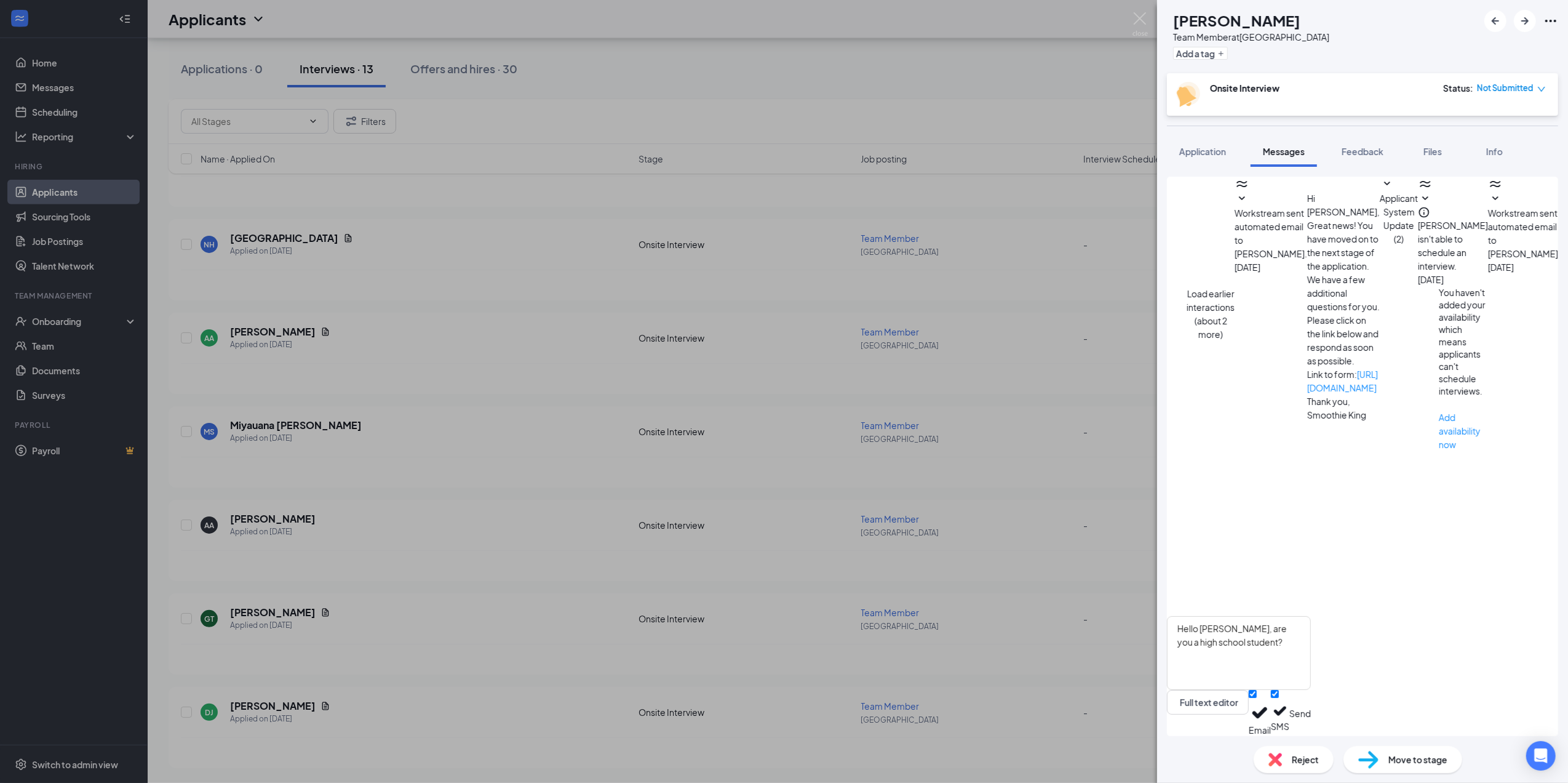
click at [1311, 705] on button "Send" at bounding box center [1300, 712] width 21 height 46
drag, startPoint x: 308, startPoint y: 454, endPoint x: 304, endPoint y: 444, distance: 10.8
click at [309, 453] on div "AA [PERSON_NAME] Team Member at [GEOGRAPHIC_DATA] Add a tag Onsite Interview St…" at bounding box center [784, 392] width 1568 height 783
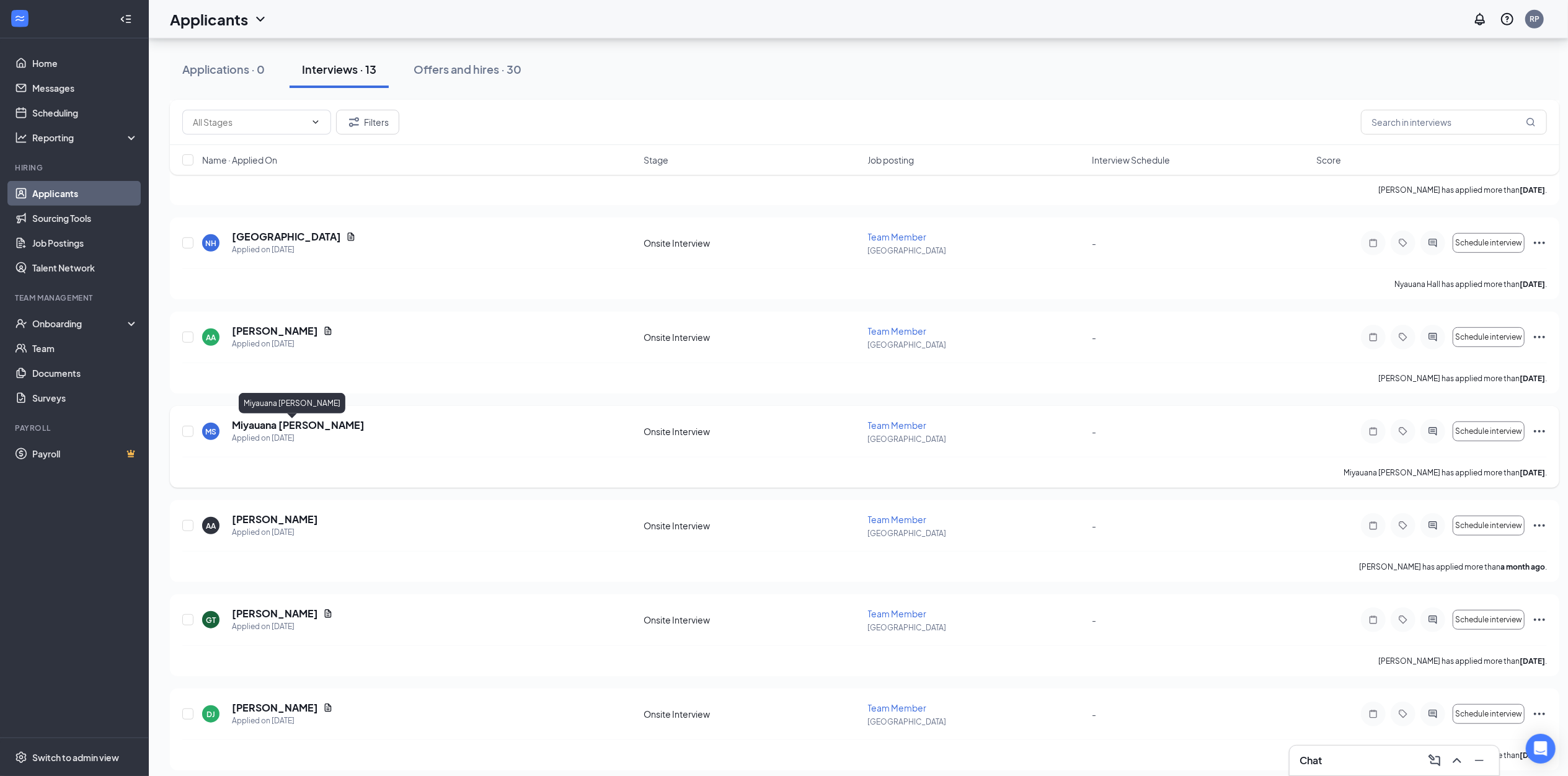
click at [284, 429] on h5 "Miyauana [PERSON_NAME]" at bounding box center [298, 425] width 133 height 14
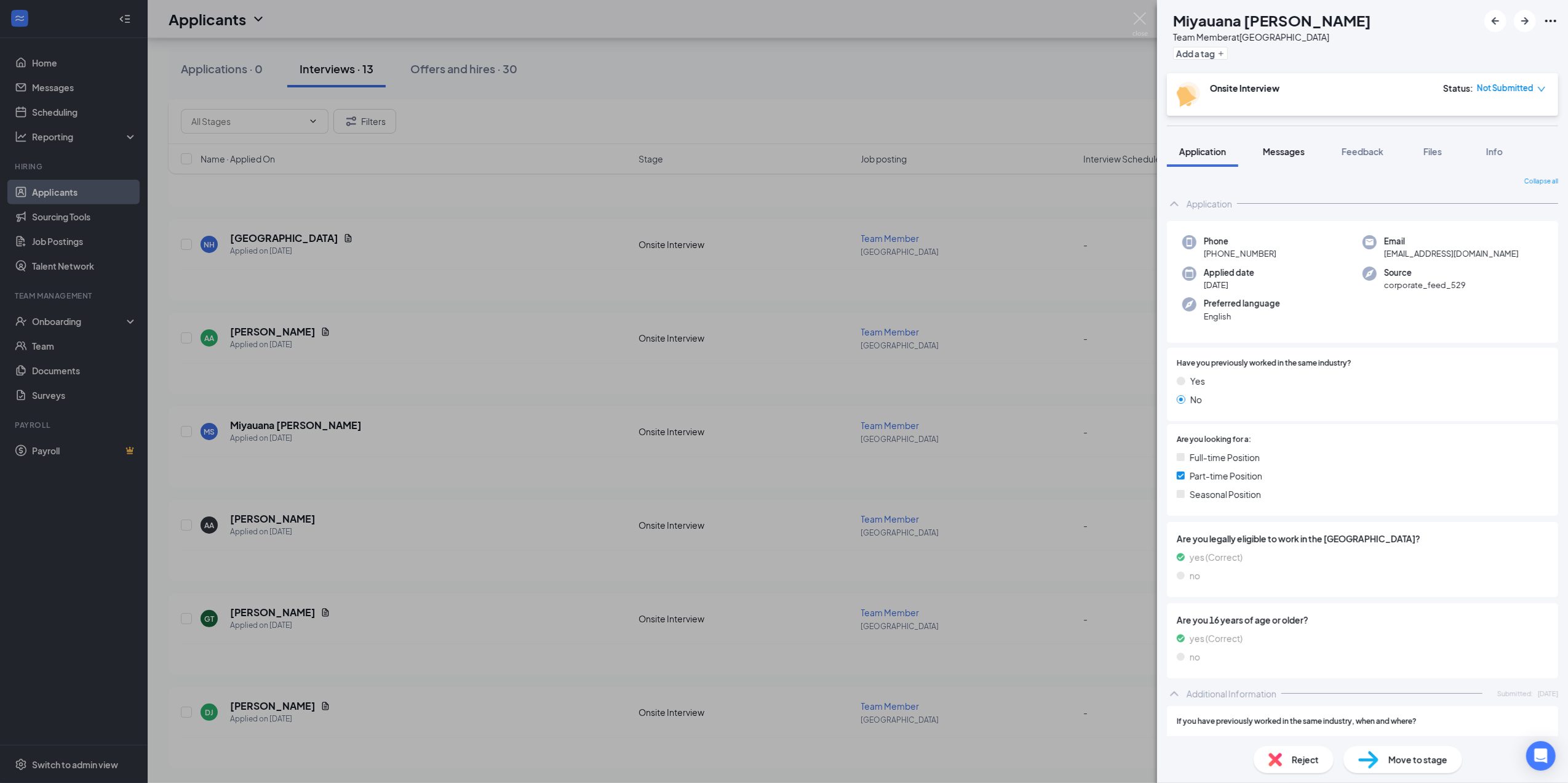
click at [1278, 158] on button "Messages" at bounding box center [1284, 151] width 66 height 31
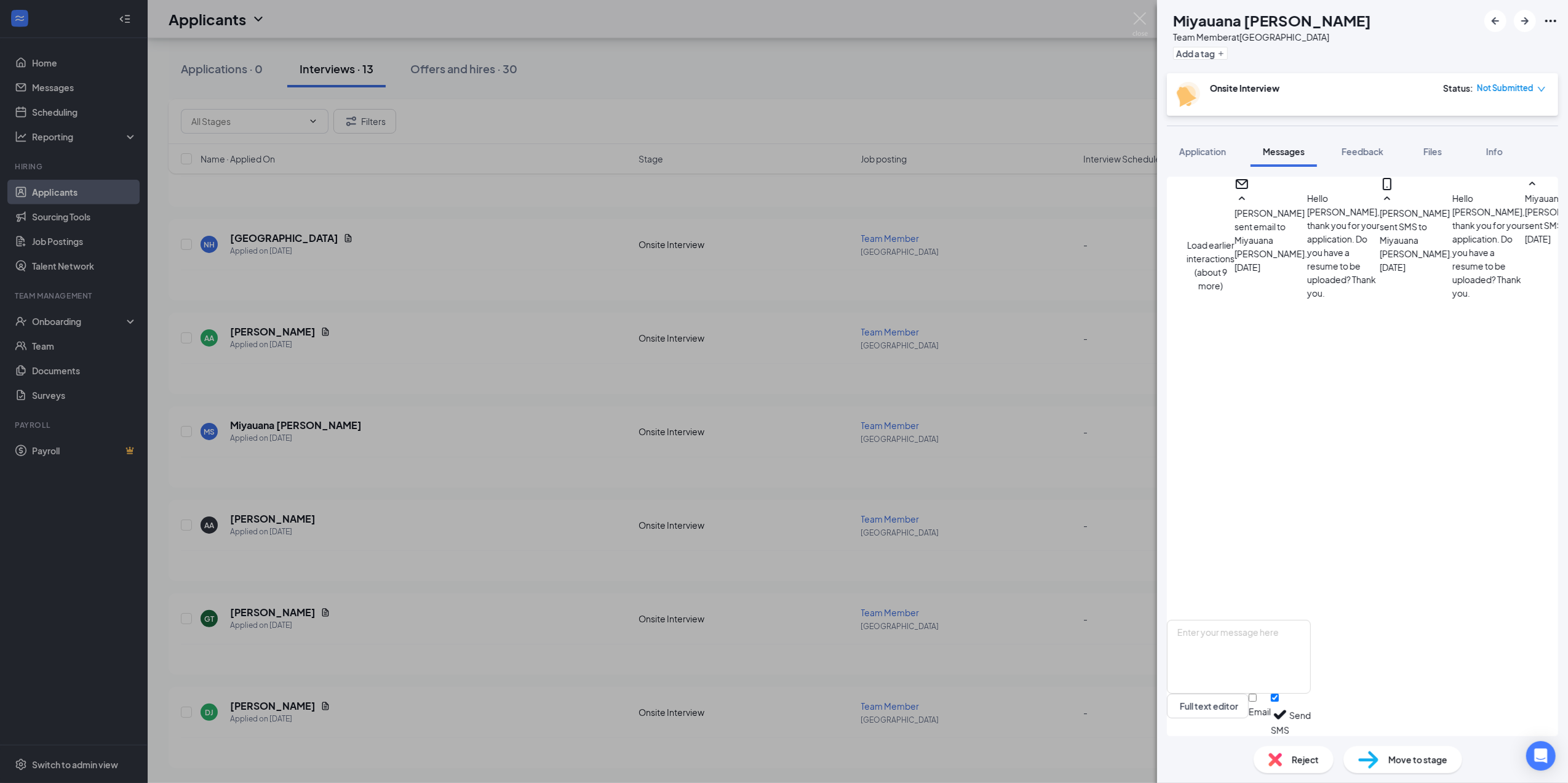
scroll to position [798, 0]
click at [1278, 756] on img at bounding box center [1275, 760] width 14 height 14
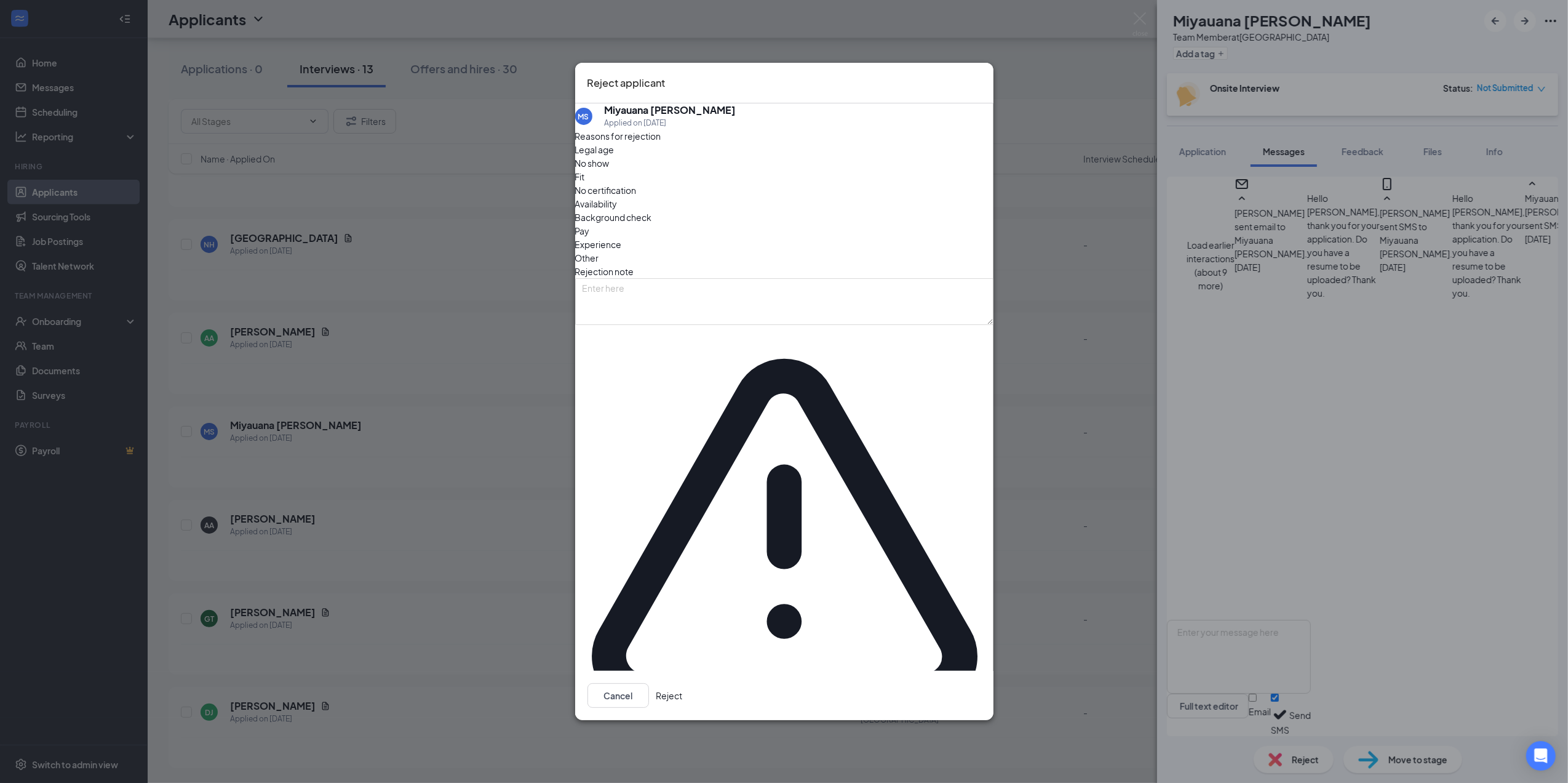
click at [618, 211] on span "Availability" at bounding box center [596, 204] width 42 height 14
click at [682, 682] on button "Reject" at bounding box center [669, 694] width 26 height 24
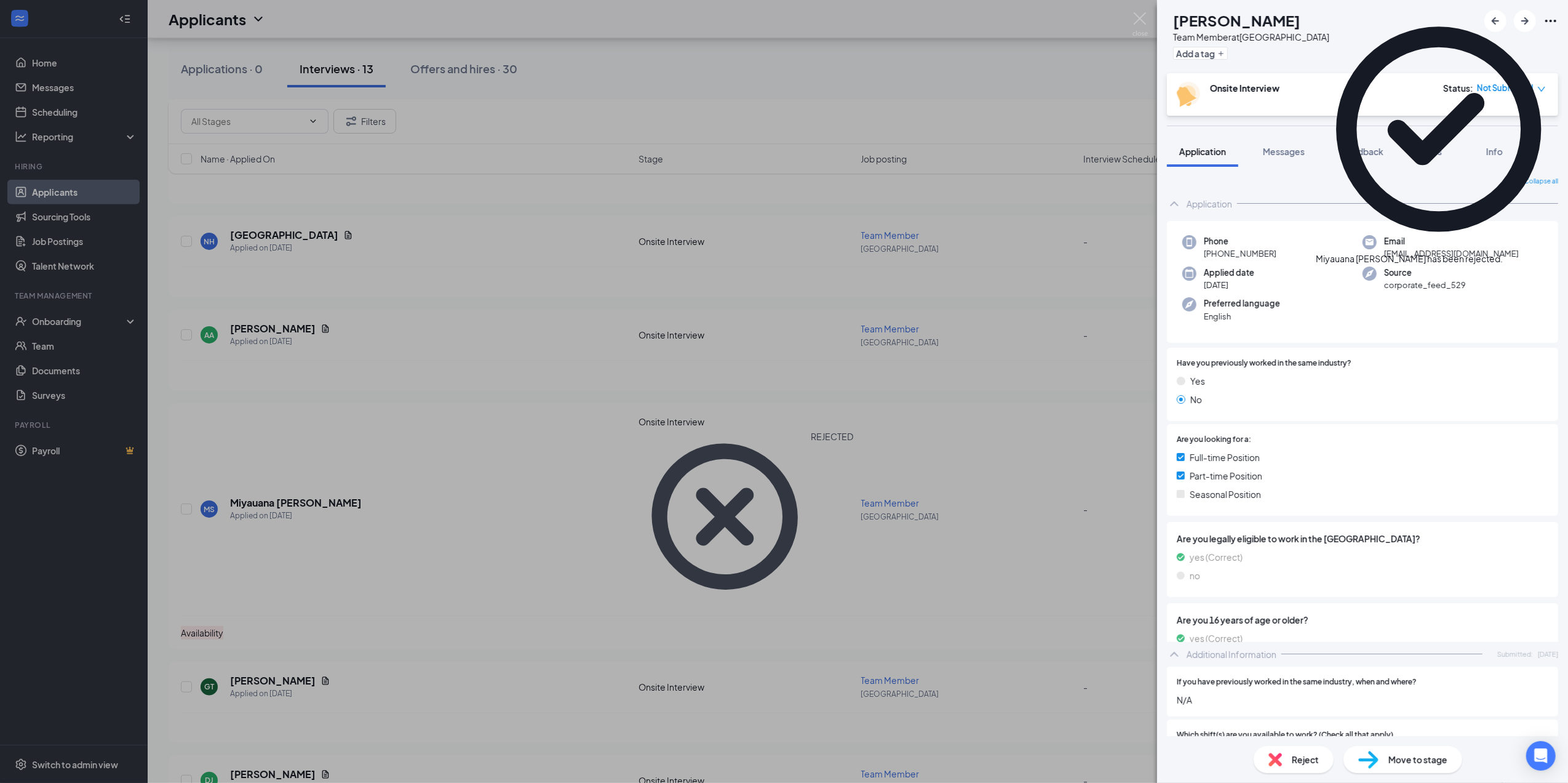
scroll to position [592, 0]
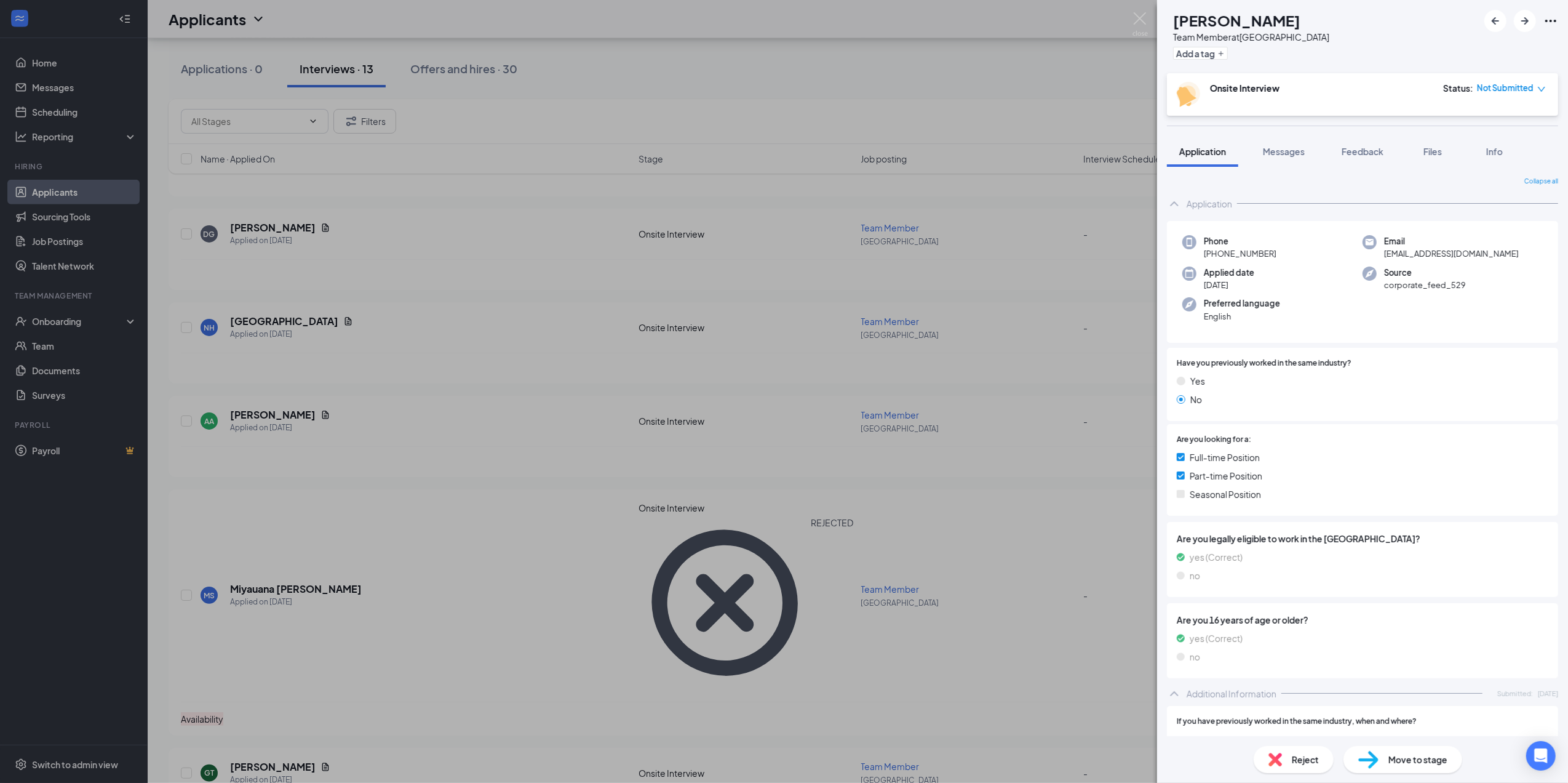
click at [281, 408] on div "AA [PERSON_NAME] Team Member at [GEOGRAPHIC_DATA] Add a tag Onsite Interview St…" at bounding box center [784, 392] width 1568 height 783
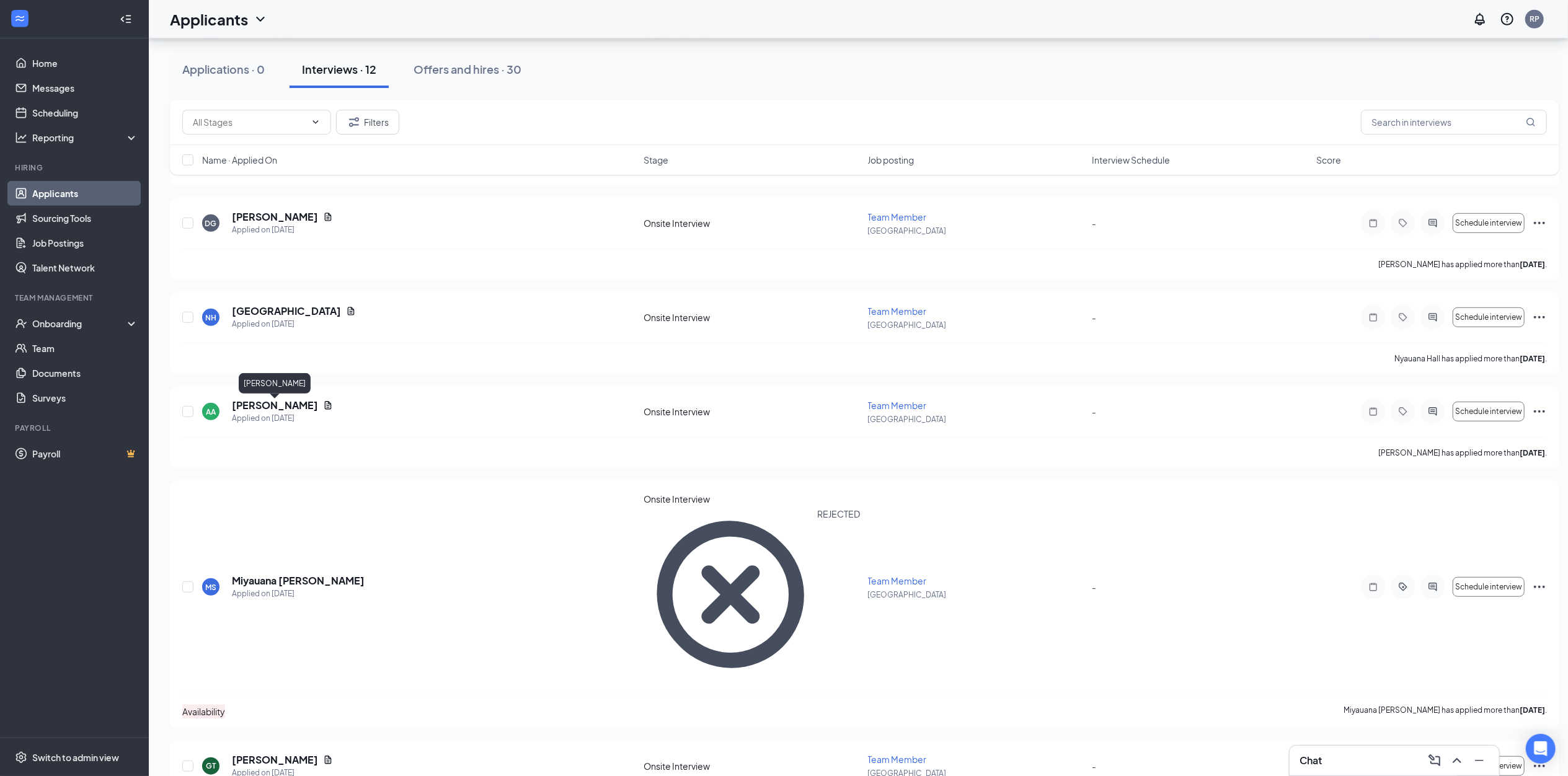
scroll to position [601, 0]
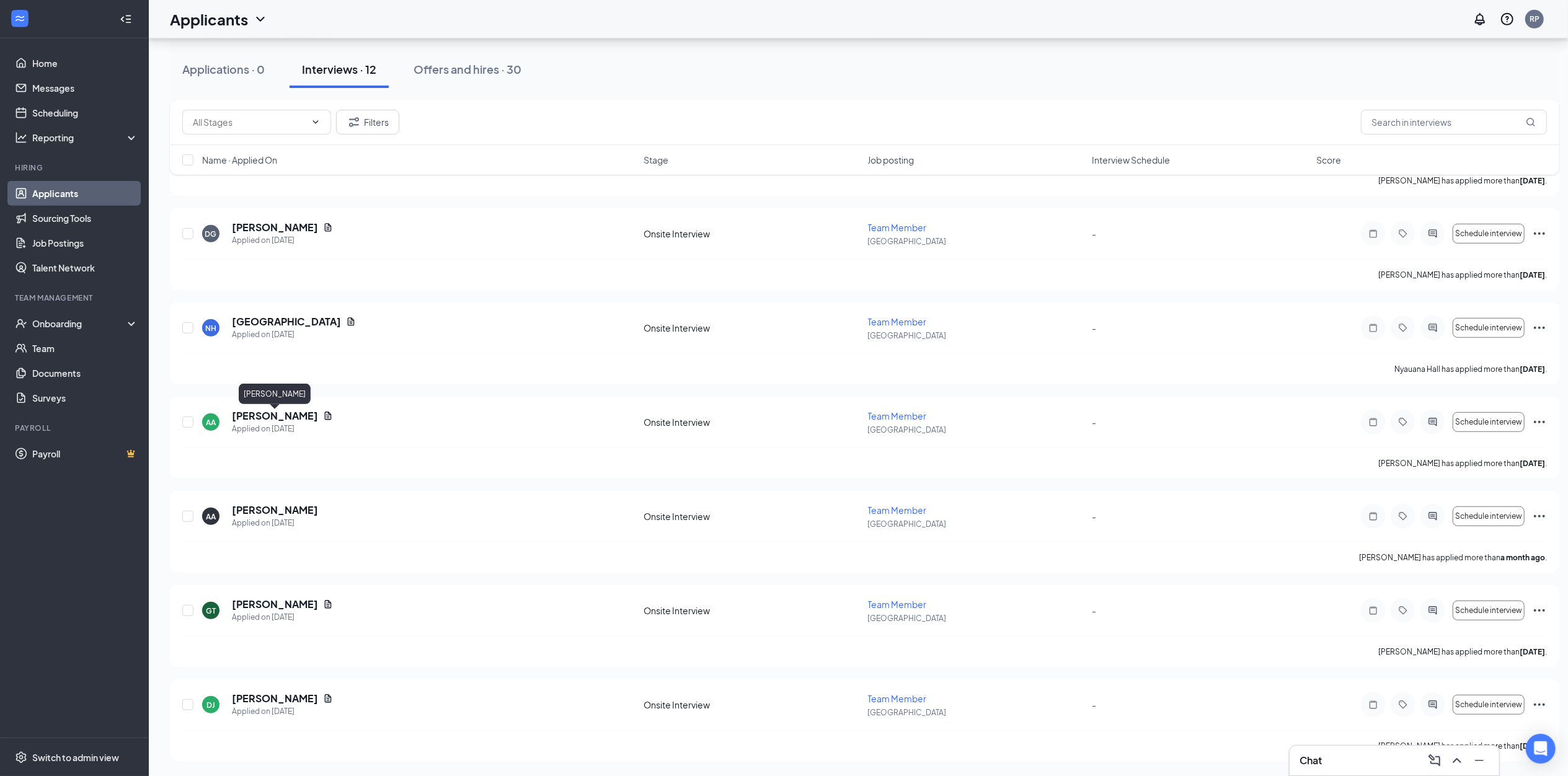
click at [283, 411] on h5 "[PERSON_NAME]" at bounding box center [275, 416] width 87 height 14
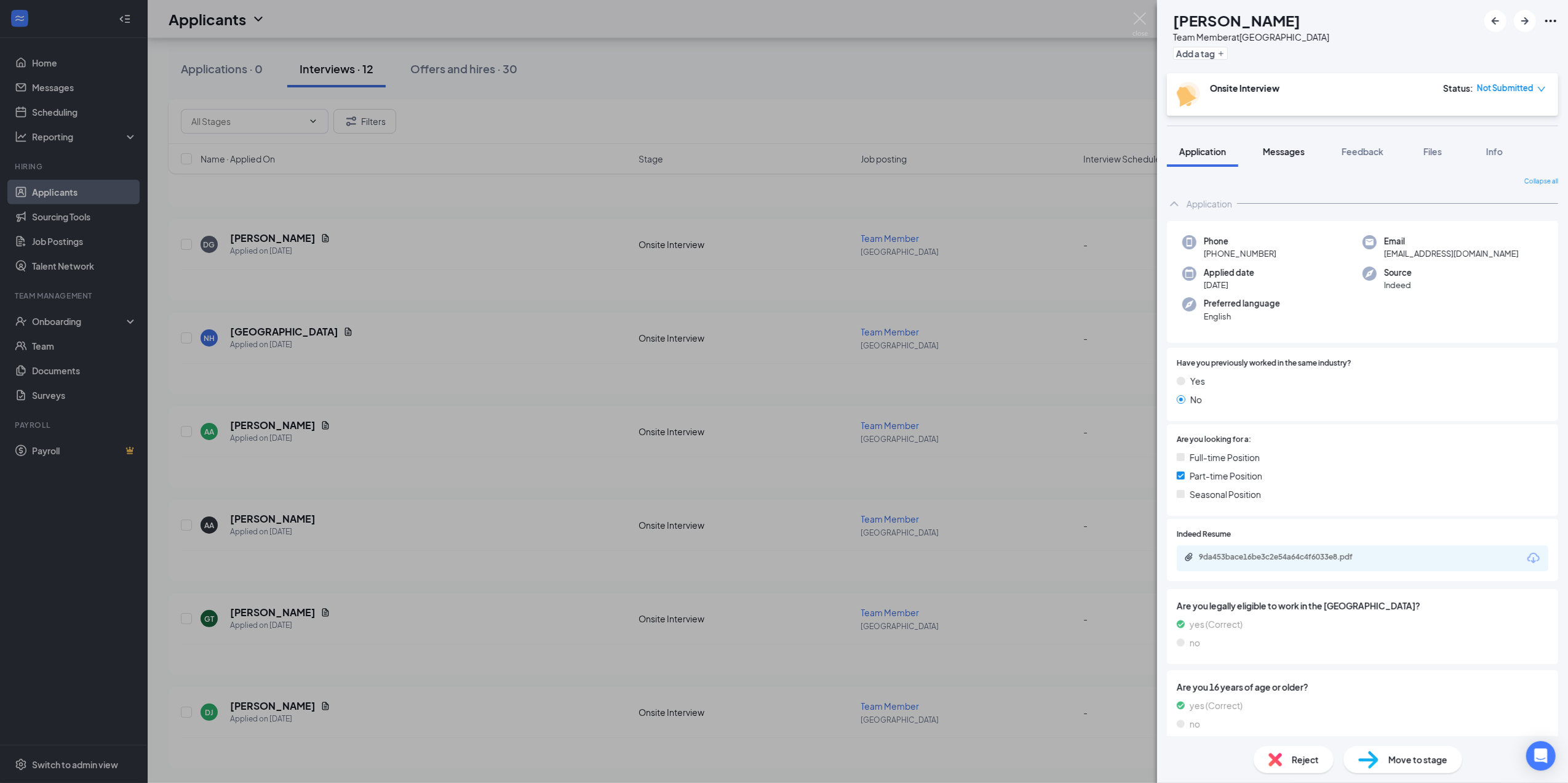
click at [1275, 156] on span "Messages" at bounding box center [1284, 150] width 42 height 11
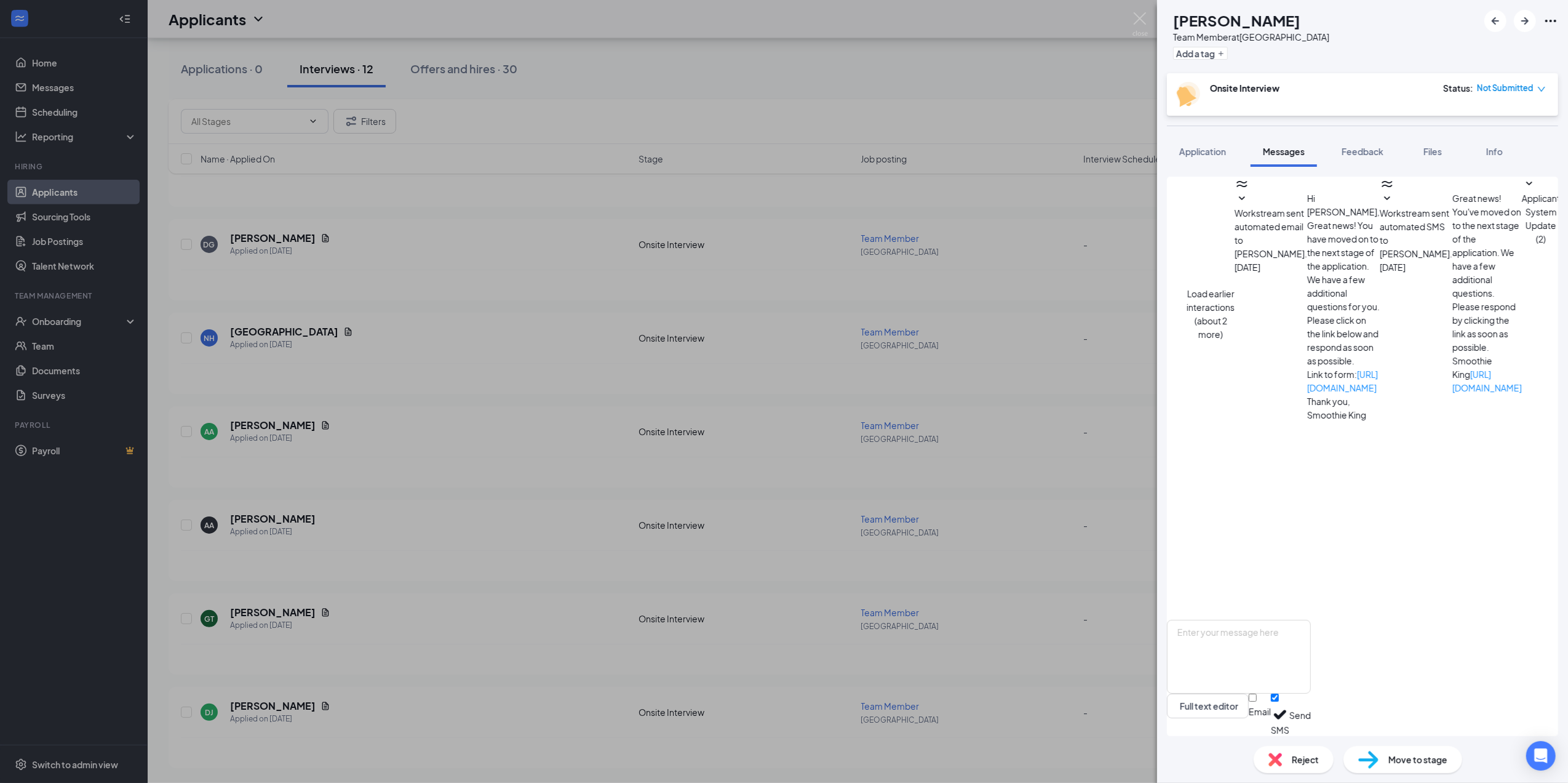
scroll to position [250, 0]
click at [322, 388] on div "AA [PERSON_NAME] Team Member at [GEOGRAPHIC_DATA] Add a tag Onsite Interview St…" at bounding box center [784, 392] width 1568 height 783
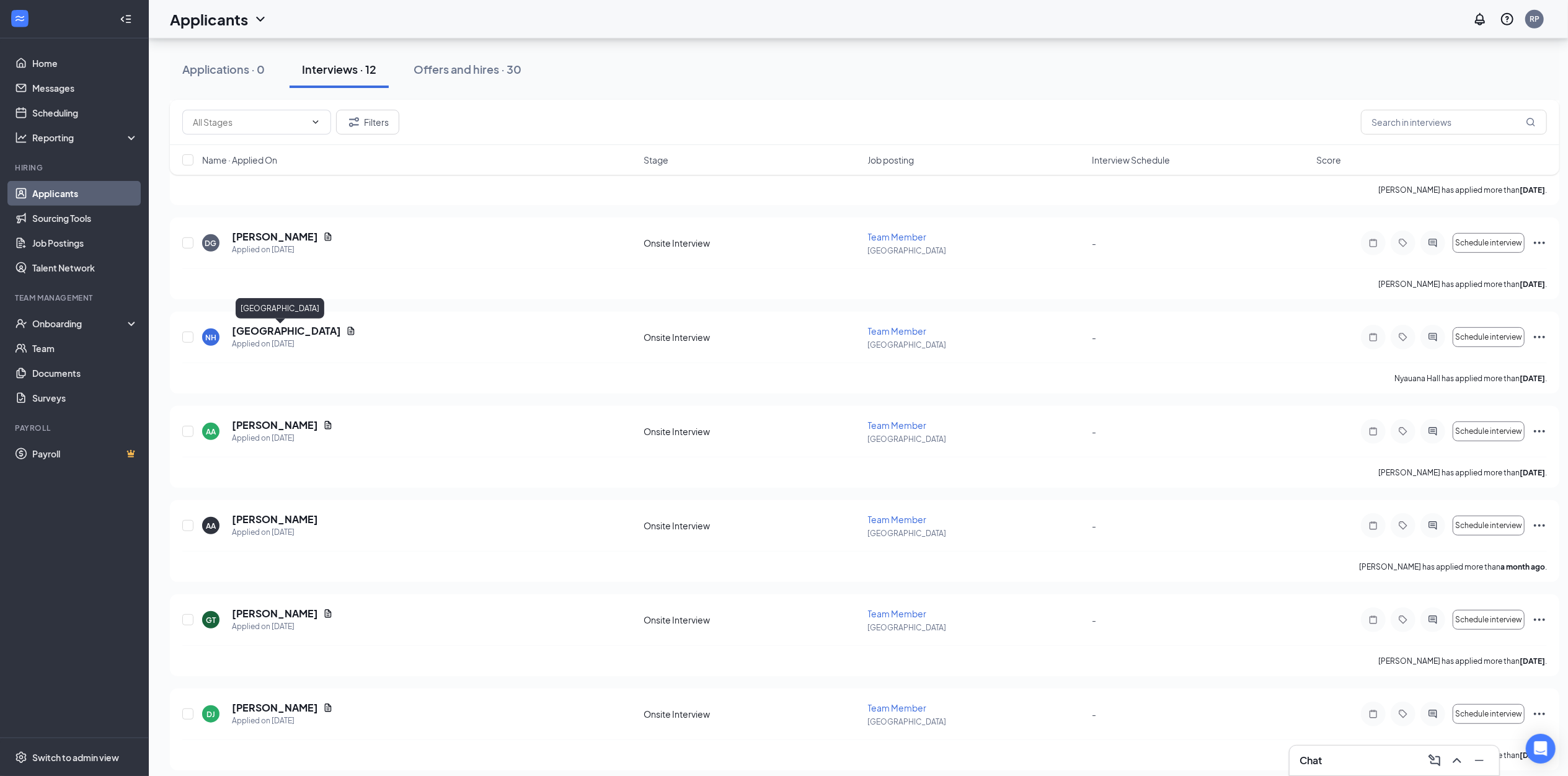
click at [281, 320] on div "[GEOGRAPHIC_DATA]" at bounding box center [279, 311] width 89 height 26
click at [285, 328] on h5 "[GEOGRAPHIC_DATA]" at bounding box center [286, 331] width 109 height 14
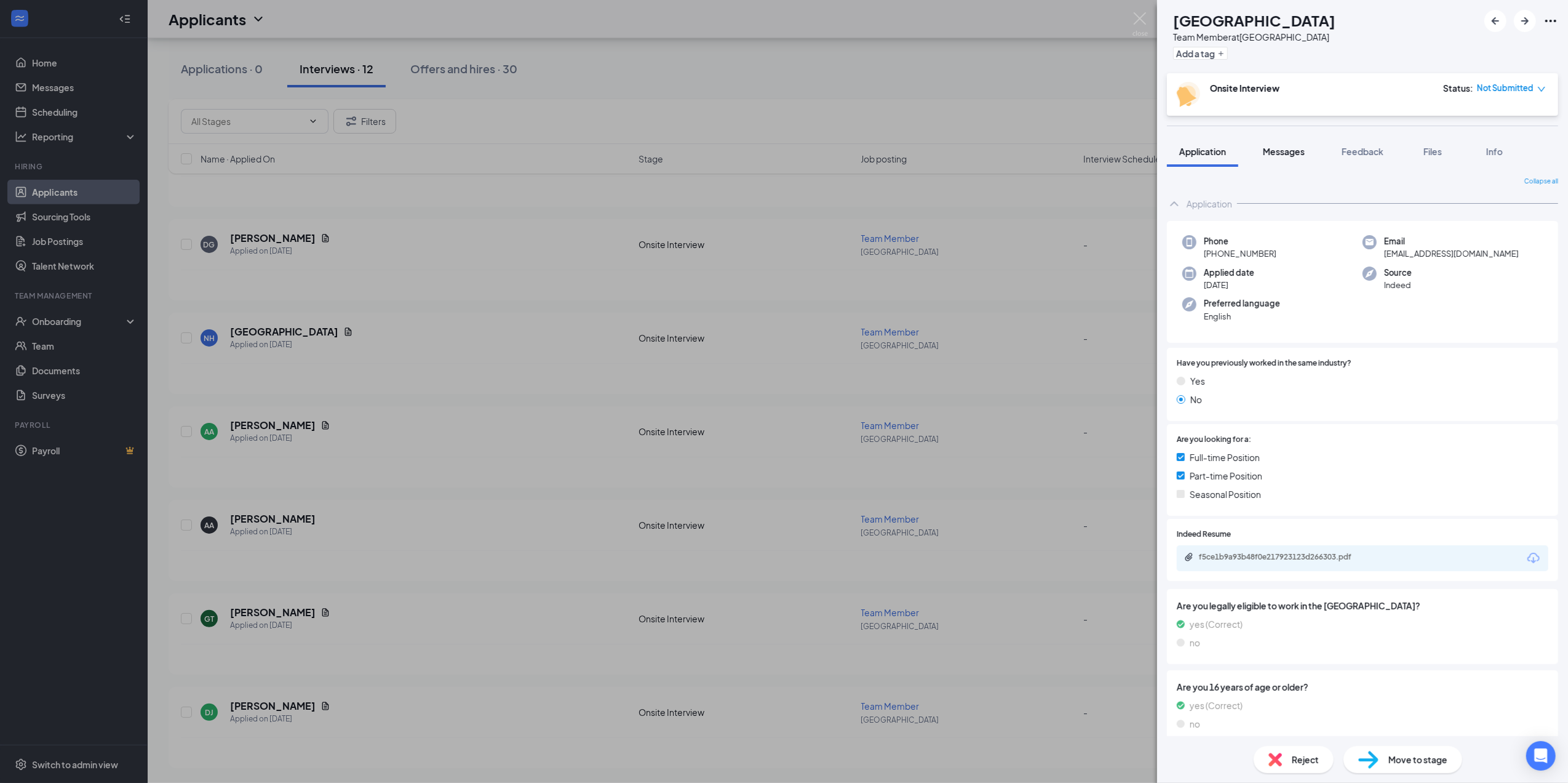
click at [1281, 155] on span "Messages" at bounding box center [1284, 150] width 42 height 11
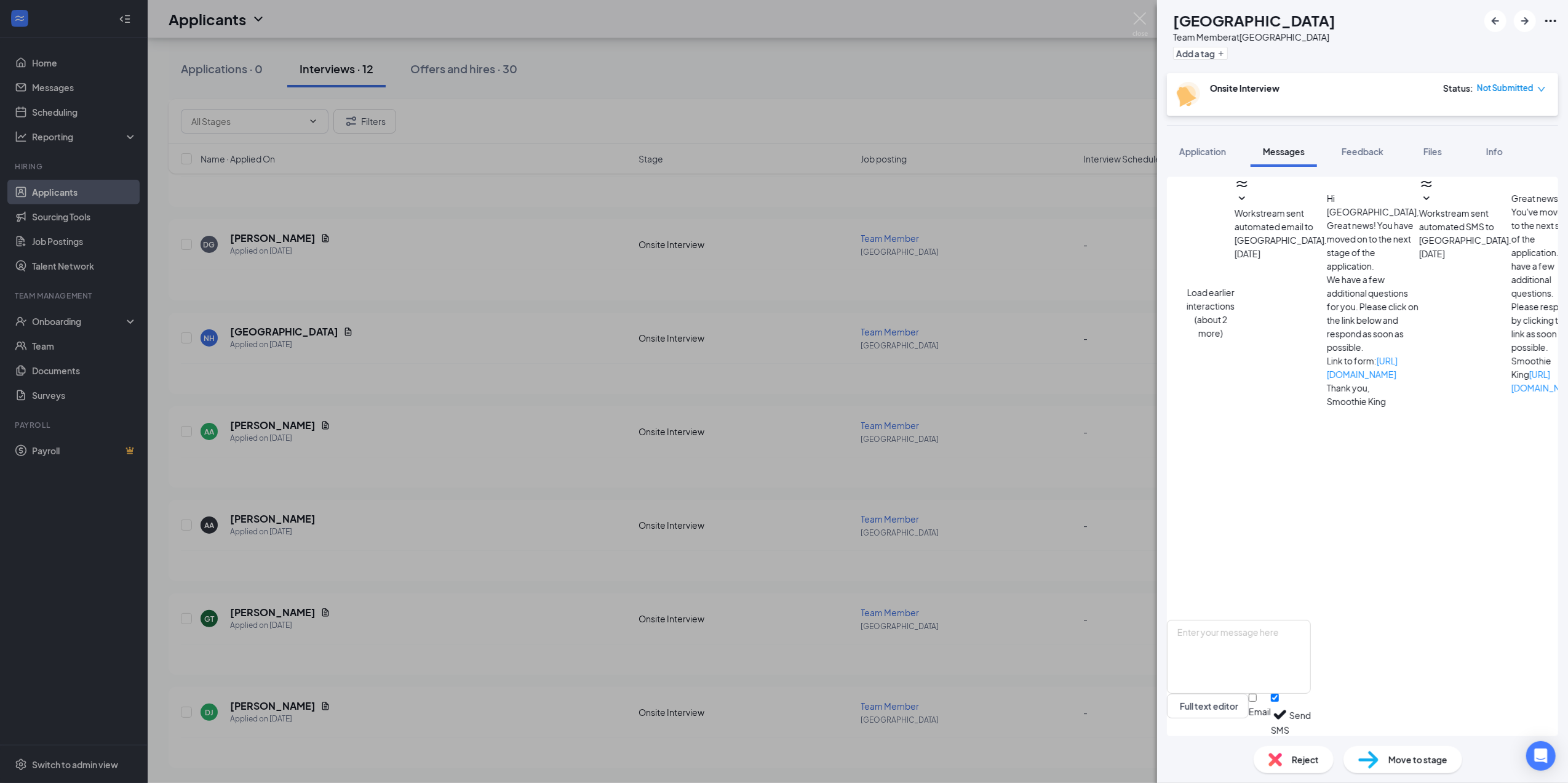
scroll to position [224, 0]
click at [446, 257] on div "NH Nyauana Hall Team Member at [GEOGRAPHIC_DATA] Add a tag Onsite Interview Sta…" at bounding box center [784, 392] width 1568 height 783
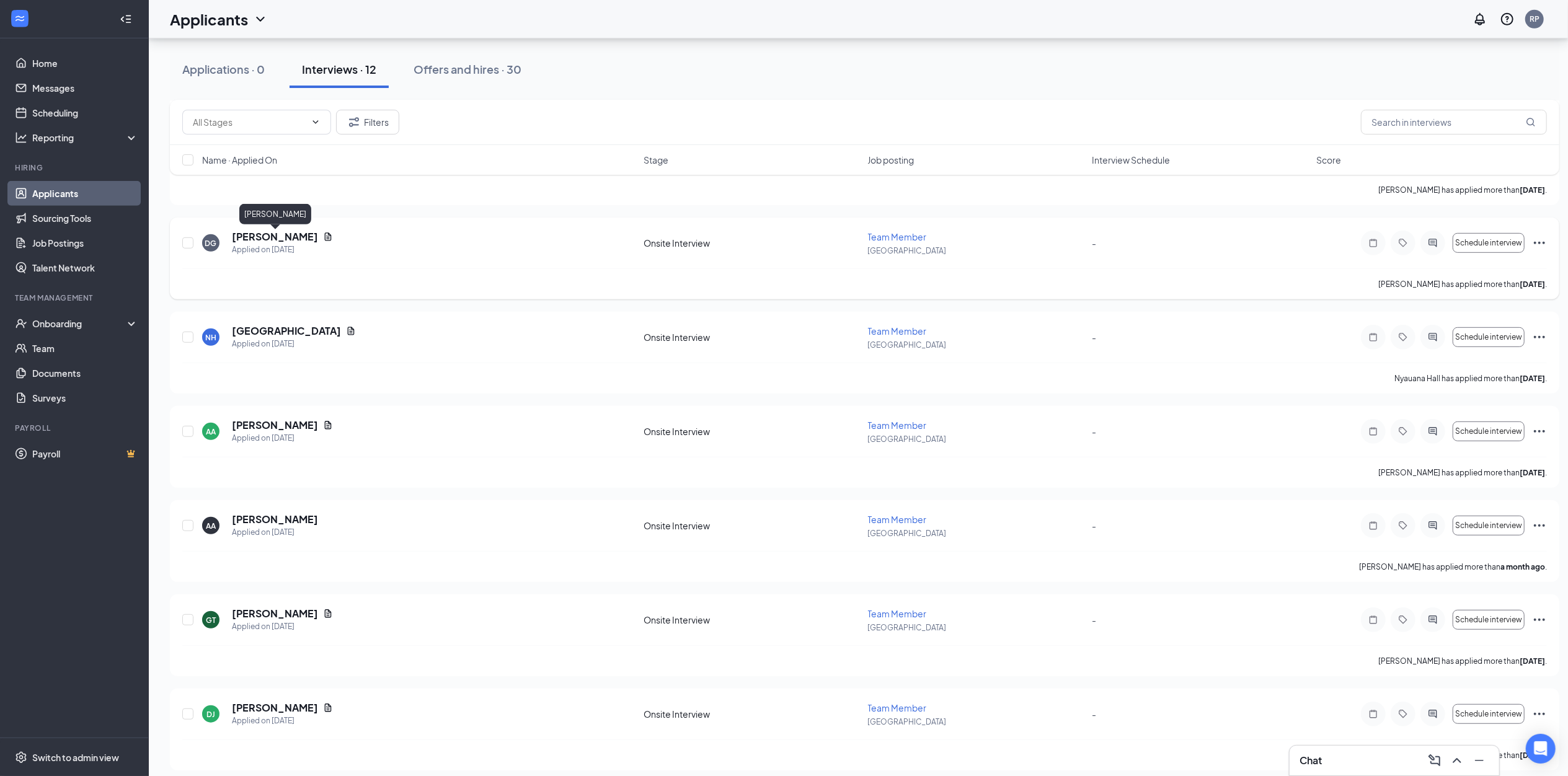
click at [248, 236] on h5 "[PERSON_NAME]" at bounding box center [275, 237] width 87 height 14
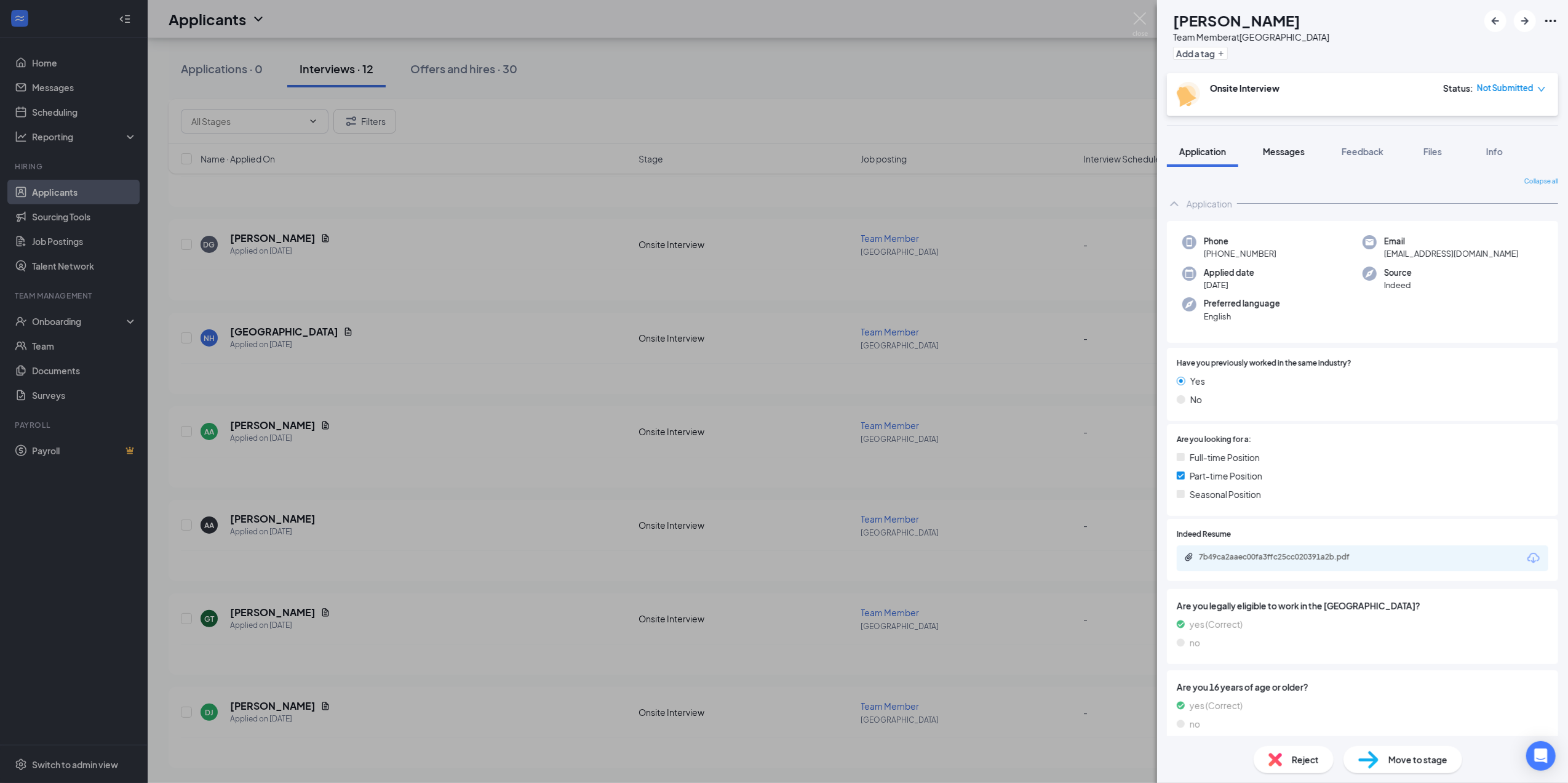
click at [1300, 142] on button "Messages" at bounding box center [1284, 151] width 66 height 31
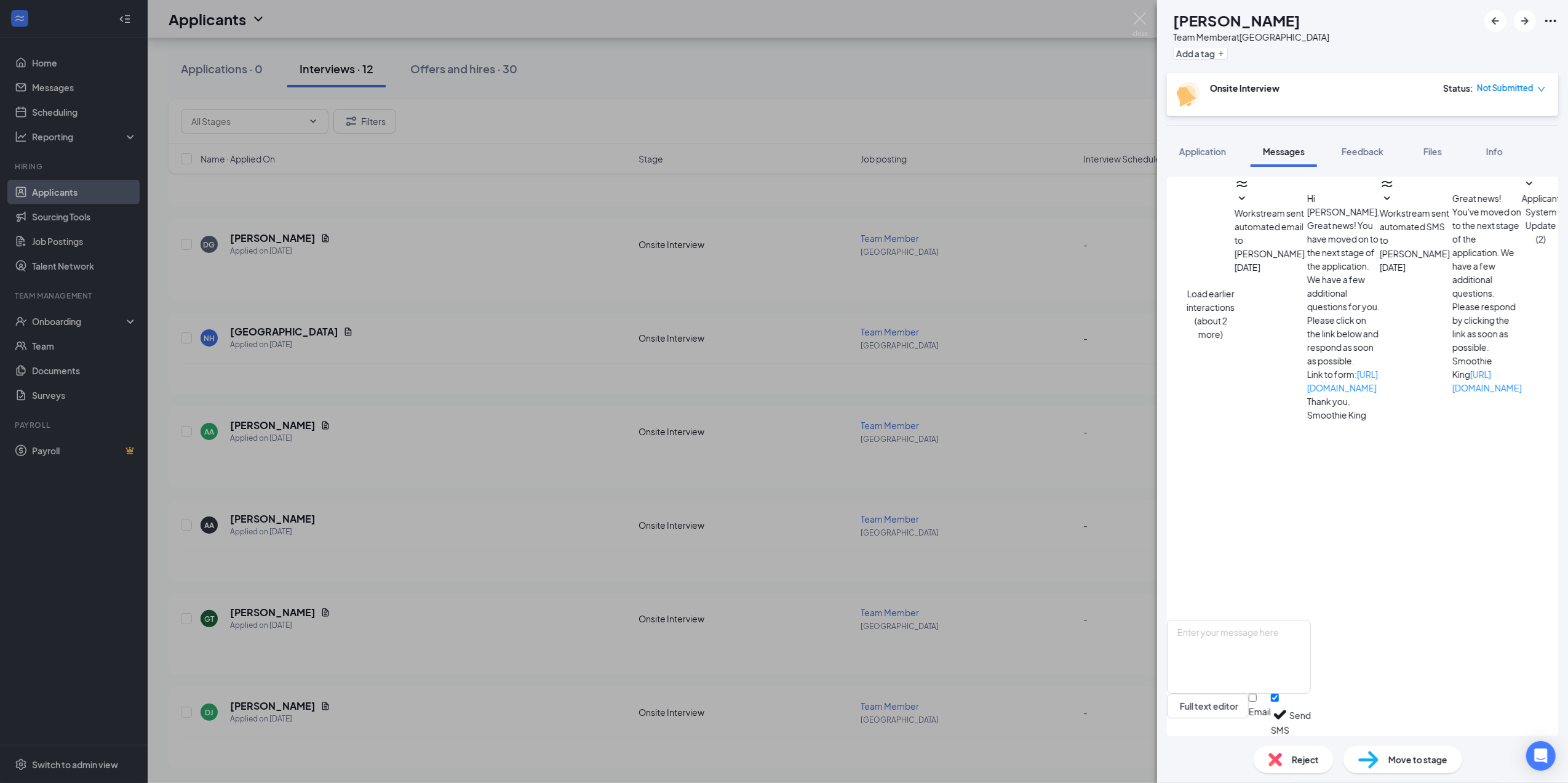
scroll to position [209, 0]
click at [1293, 759] on span "Reject" at bounding box center [1305, 760] width 27 height 14
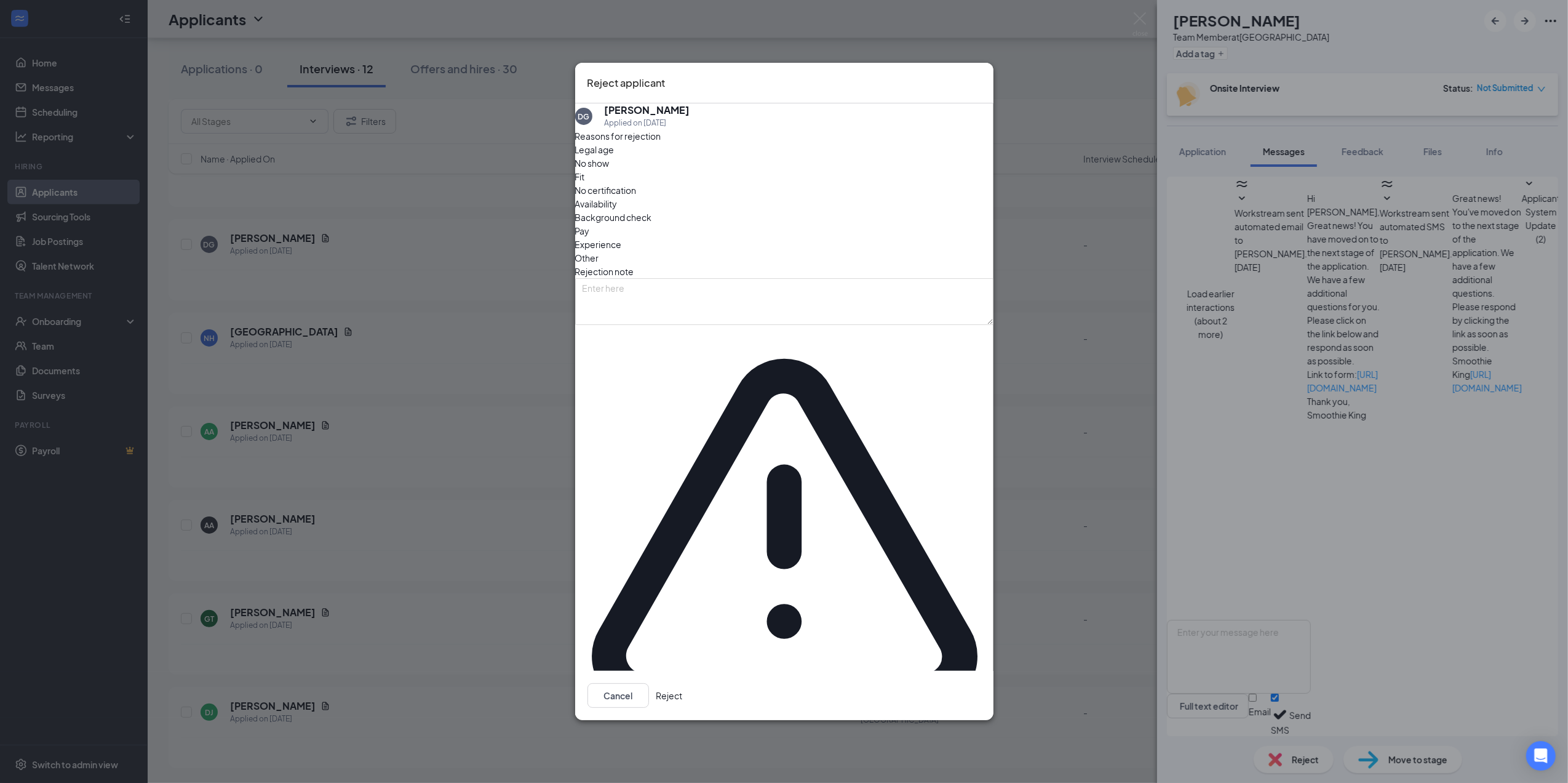
click at [618, 211] on span "Availability" at bounding box center [596, 204] width 42 height 14
click at [682, 682] on button "Reject" at bounding box center [669, 694] width 26 height 24
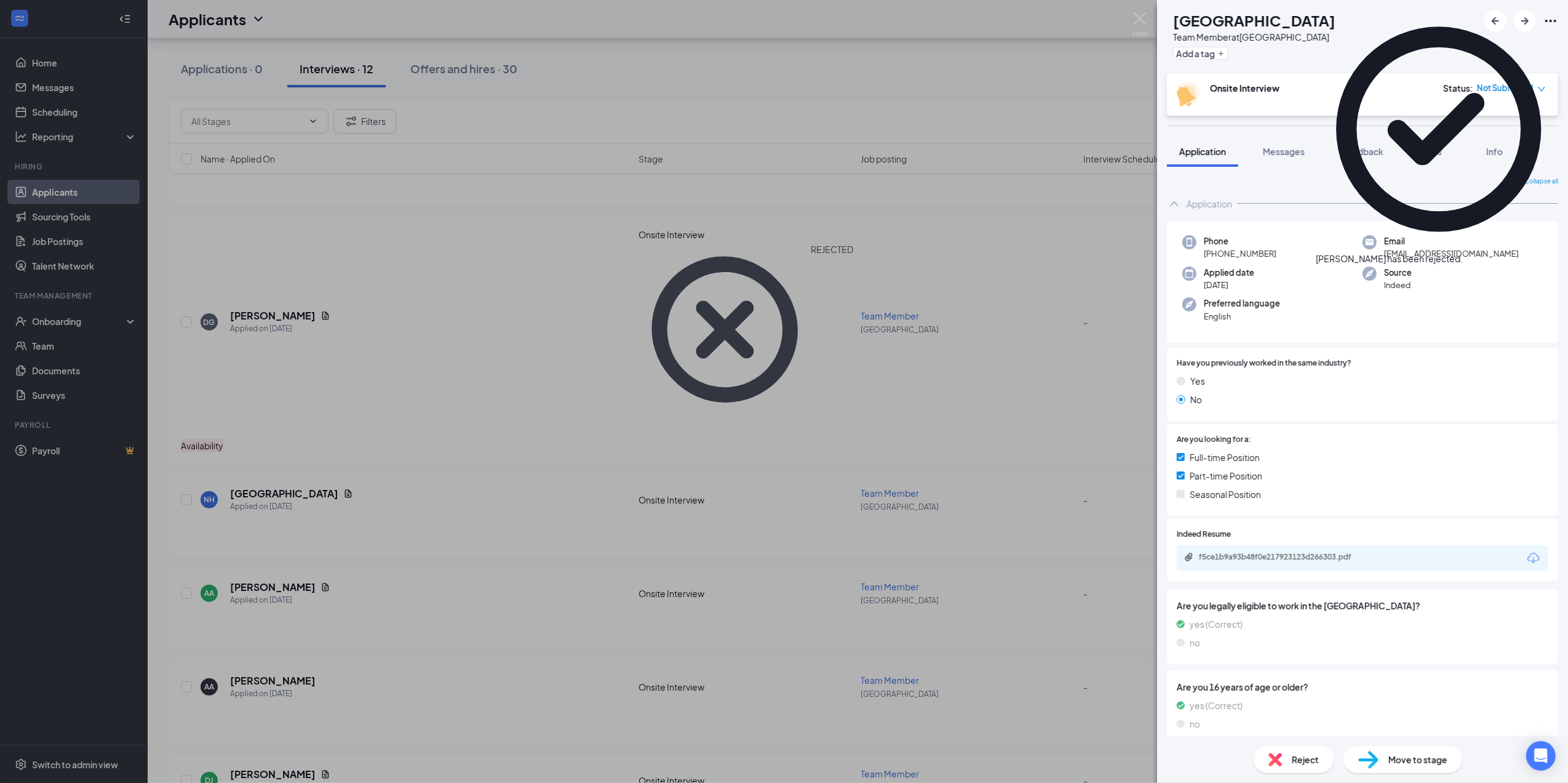
scroll to position [498, 0]
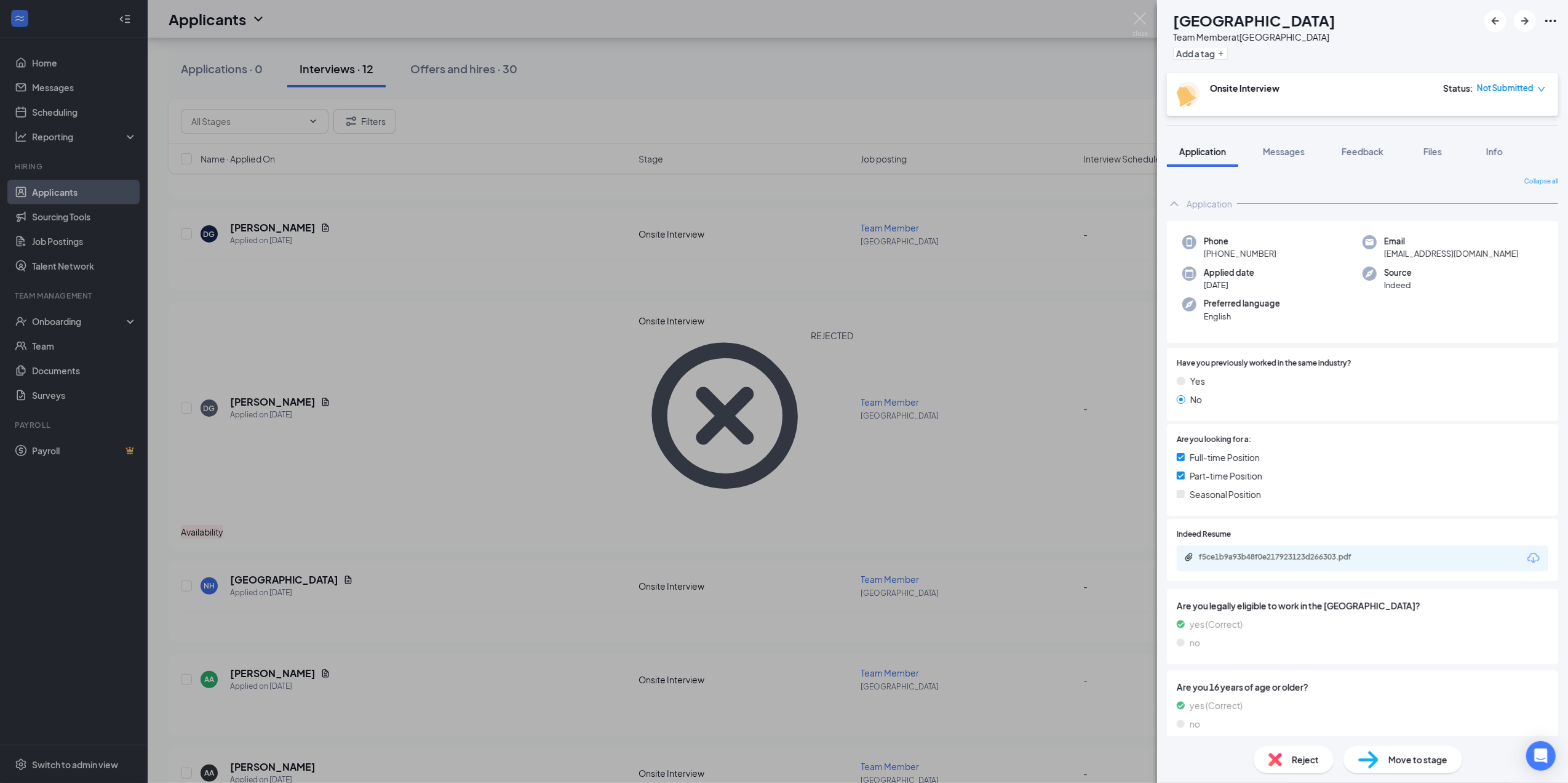
click at [398, 285] on div "NH Nyauana Hall Team Member at [GEOGRAPHIC_DATA] Add a tag Onsite Interview Sta…" at bounding box center [784, 392] width 1568 height 783
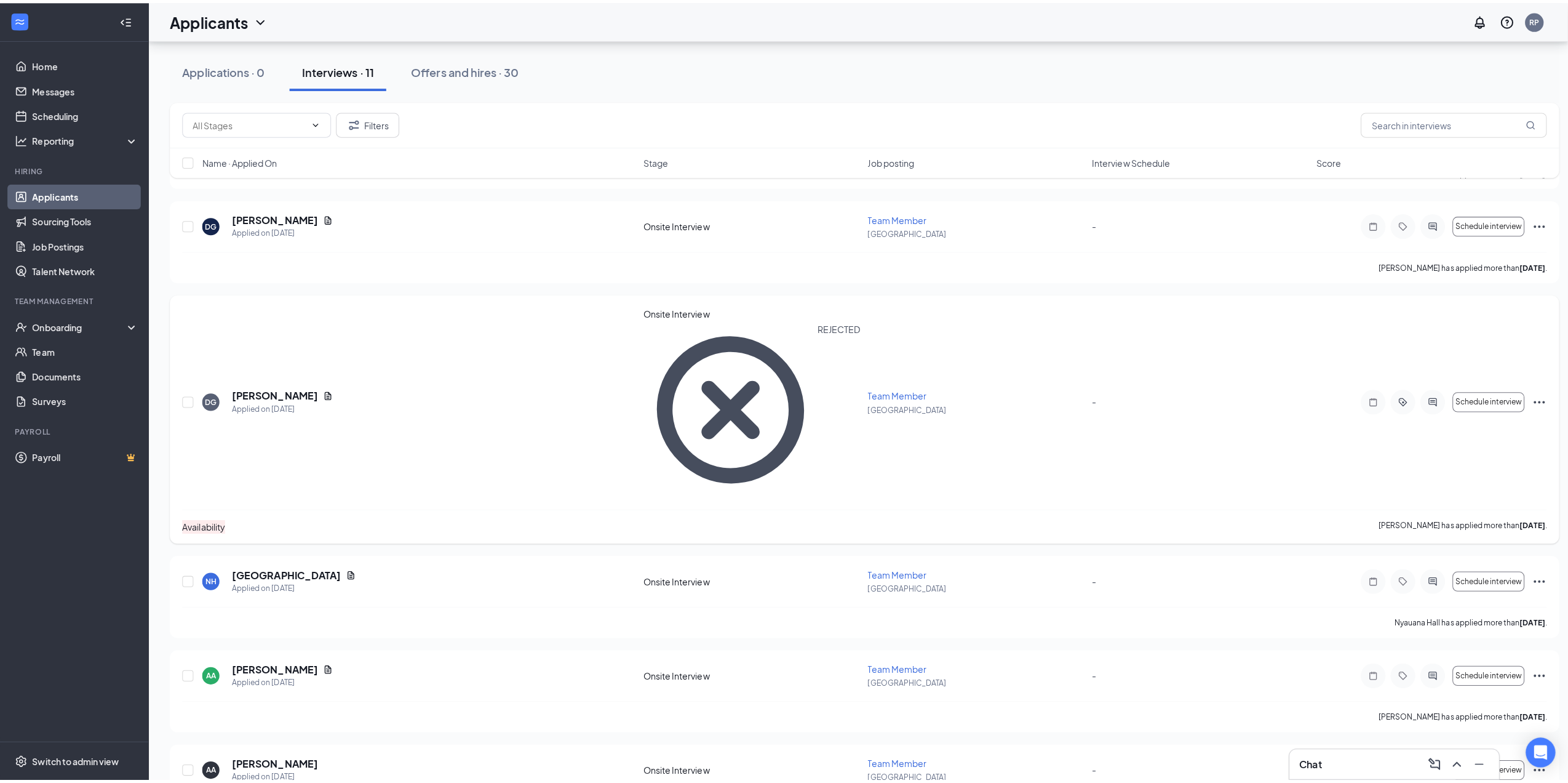
scroll to position [346, 0]
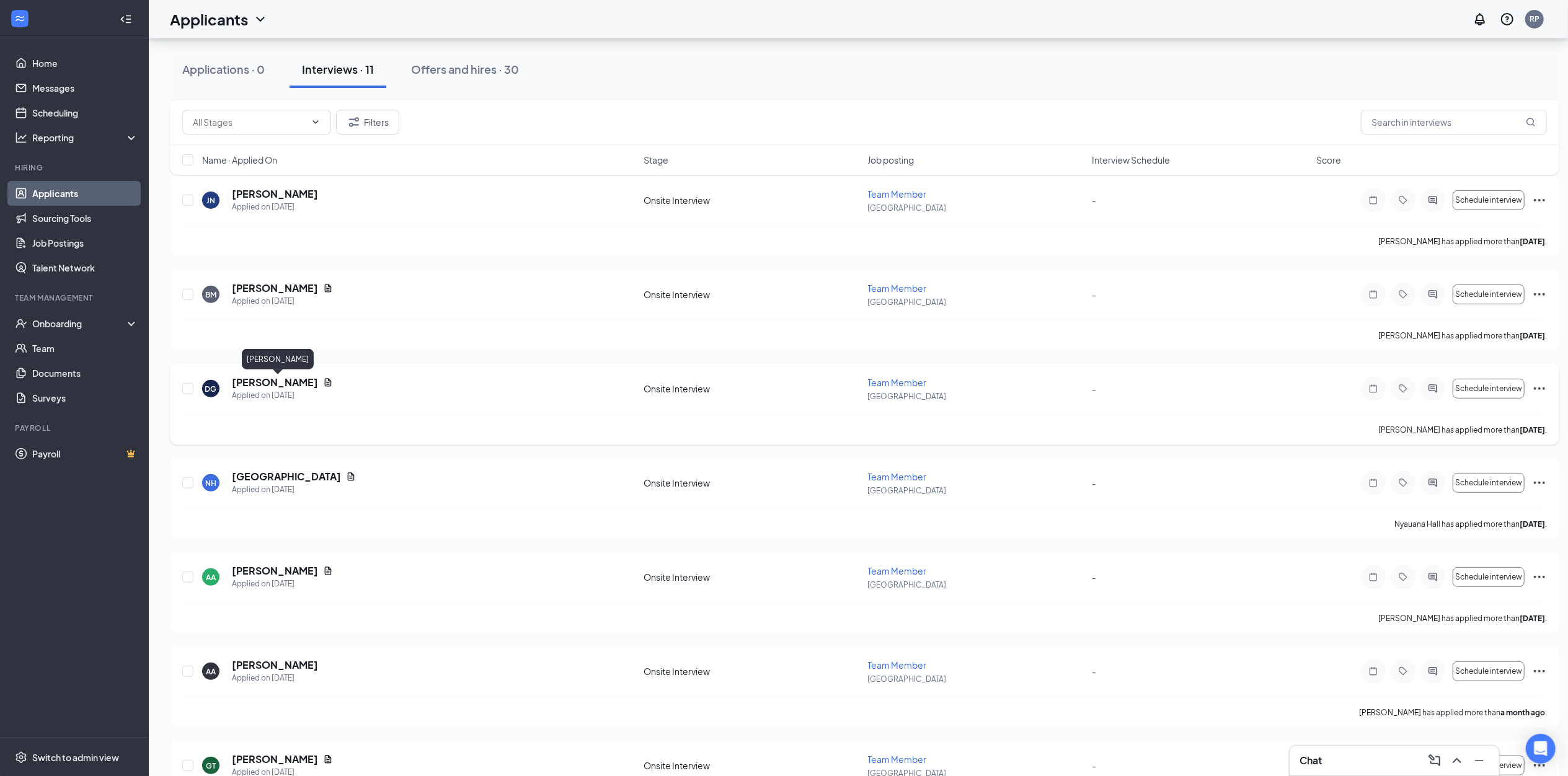
click at [291, 385] on h5 "[PERSON_NAME]" at bounding box center [275, 383] width 87 height 14
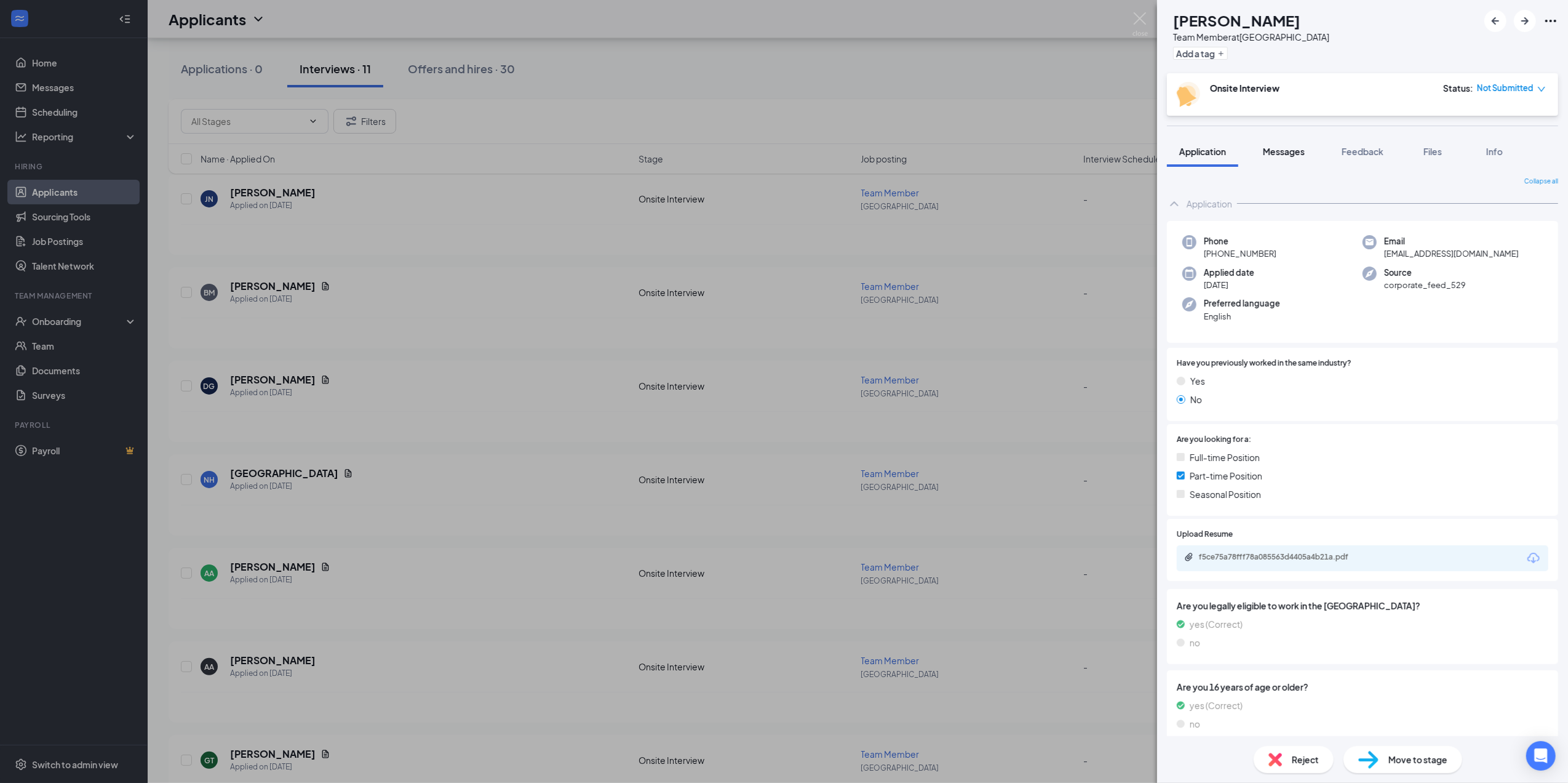
click at [1300, 153] on span "Messages" at bounding box center [1284, 150] width 42 height 11
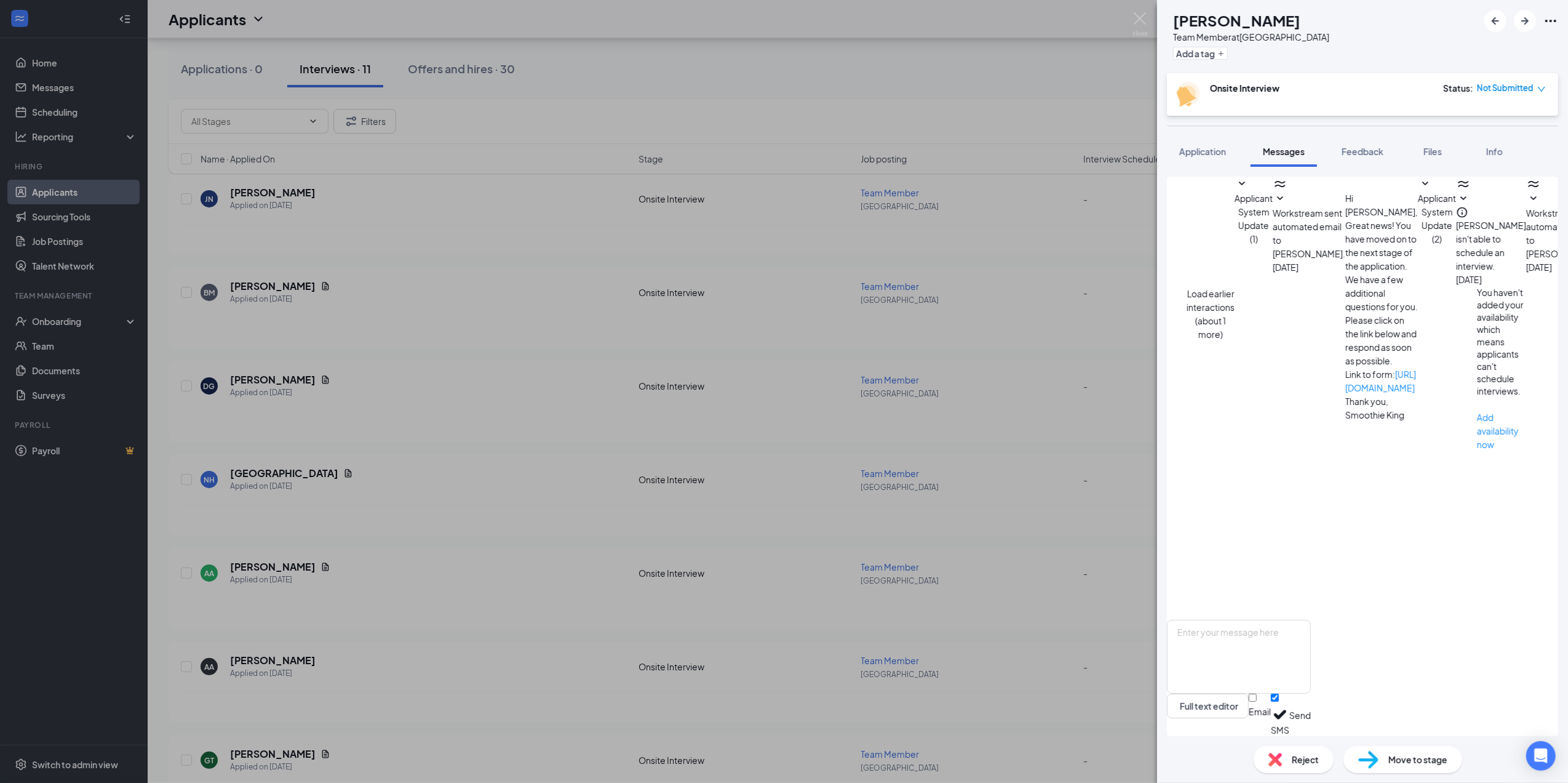
scroll to position [199, 0]
click at [1317, 757] on span "Reject" at bounding box center [1305, 760] width 27 height 14
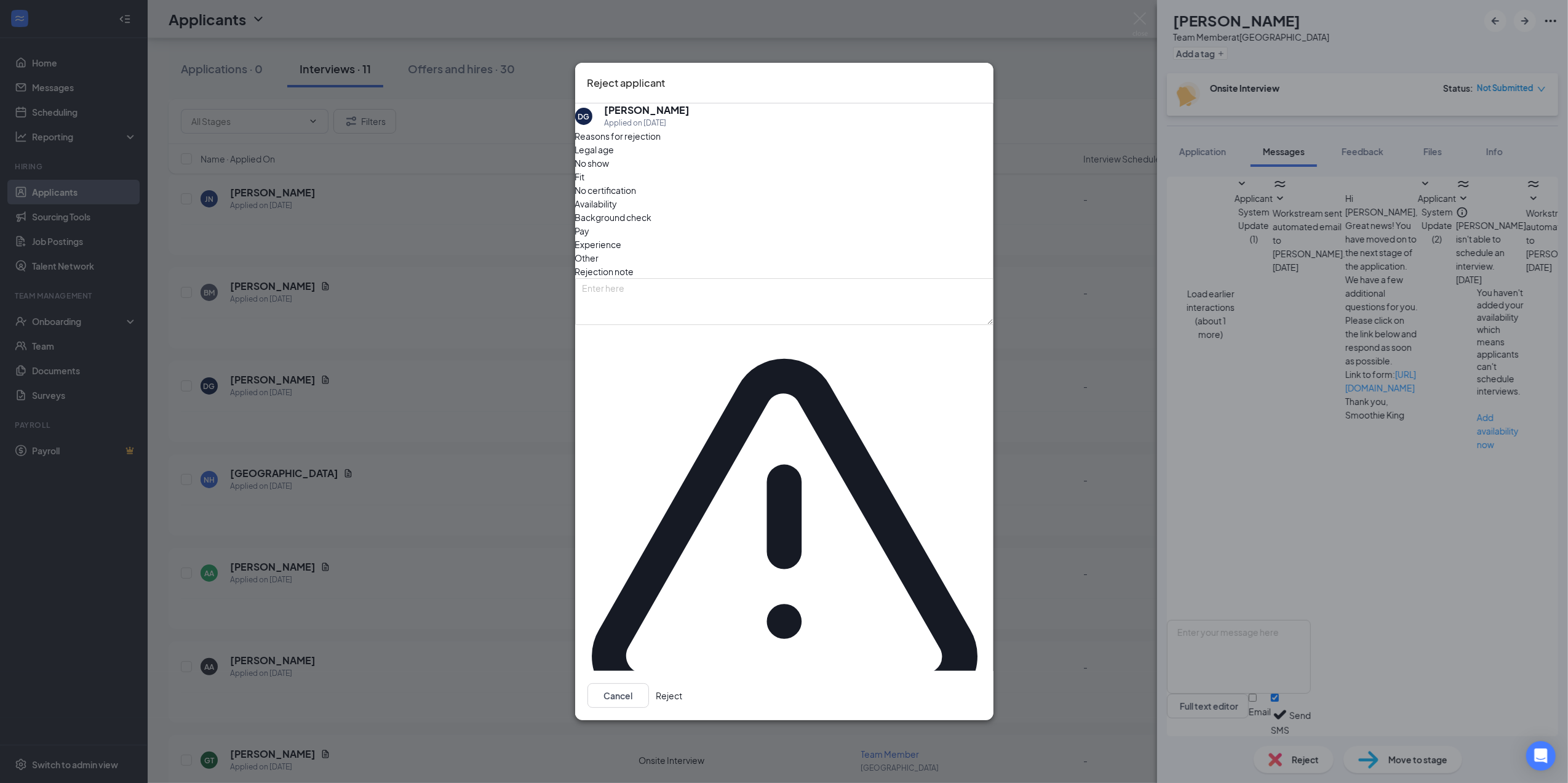
click at [618, 211] on span "Availability" at bounding box center [596, 204] width 42 height 14
click at [682, 682] on button "Reject" at bounding box center [669, 694] width 26 height 24
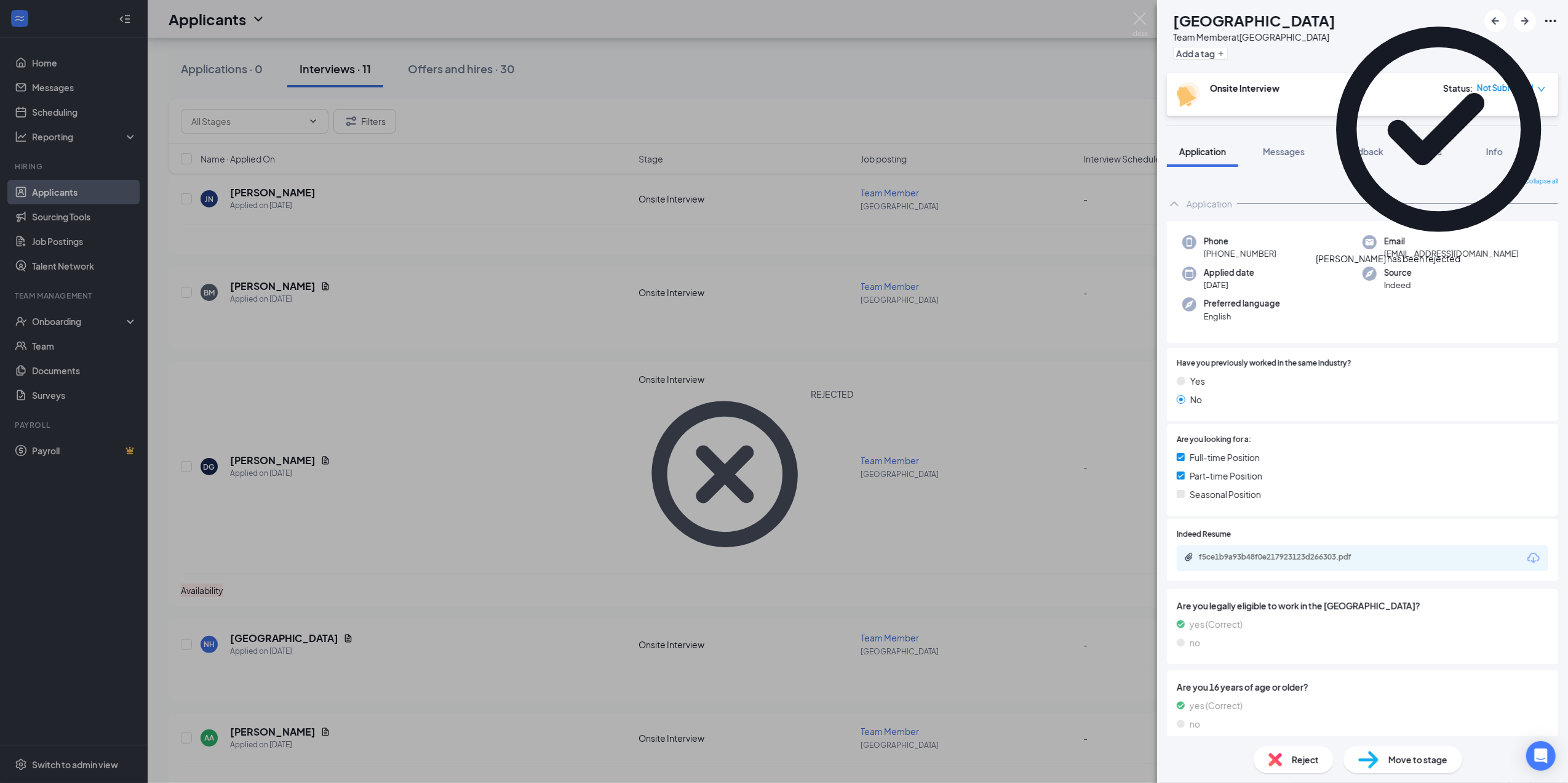
click at [367, 295] on div "NH Nyauana Hall Team Member at [GEOGRAPHIC_DATA] Add a tag Onsite Interview Sta…" at bounding box center [784, 392] width 1568 height 783
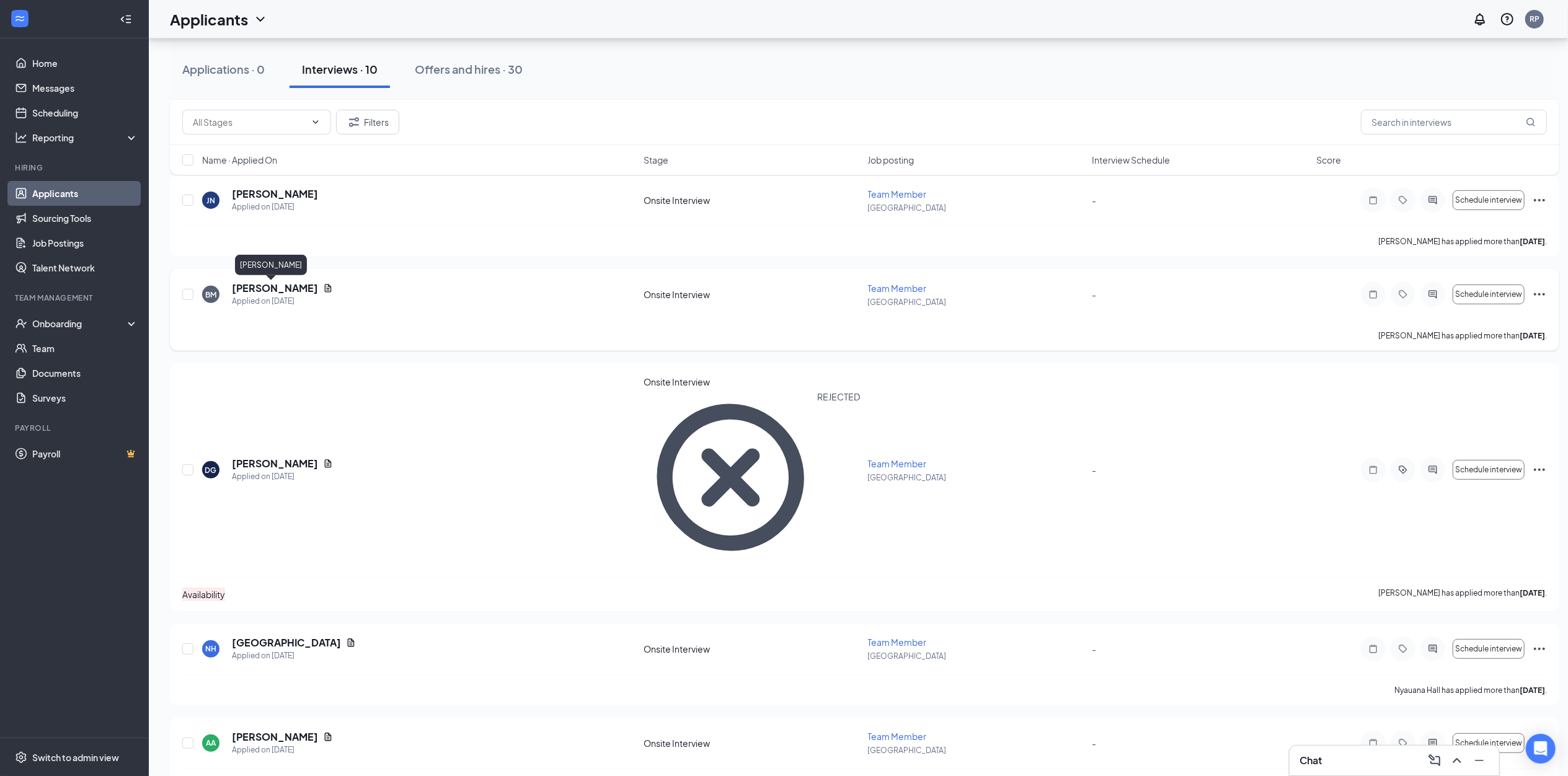
click at [261, 287] on h5 "[PERSON_NAME]" at bounding box center [275, 288] width 87 height 14
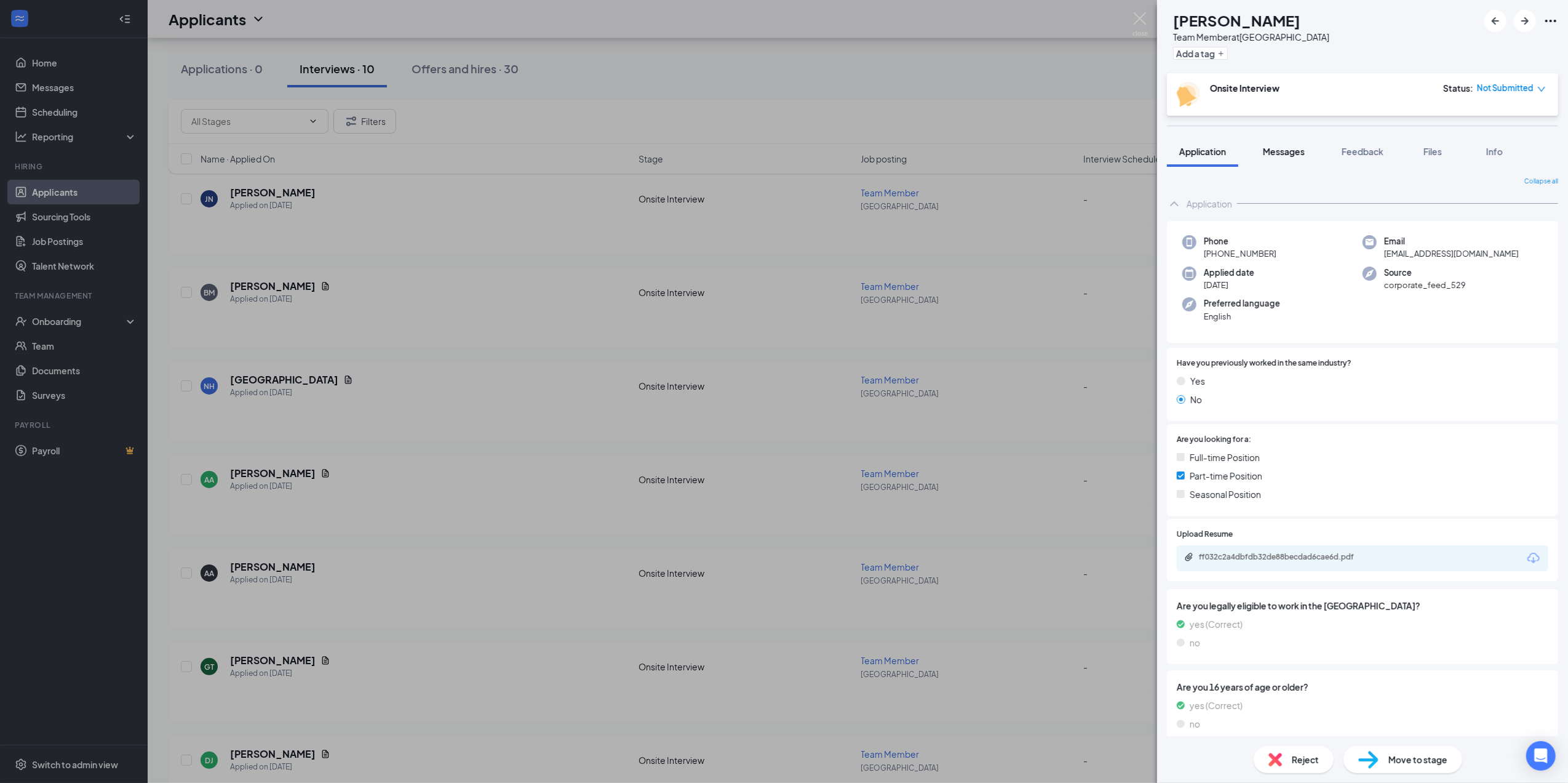
click at [1283, 145] on span "Messages" at bounding box center [1284, 150] width 42 height 11
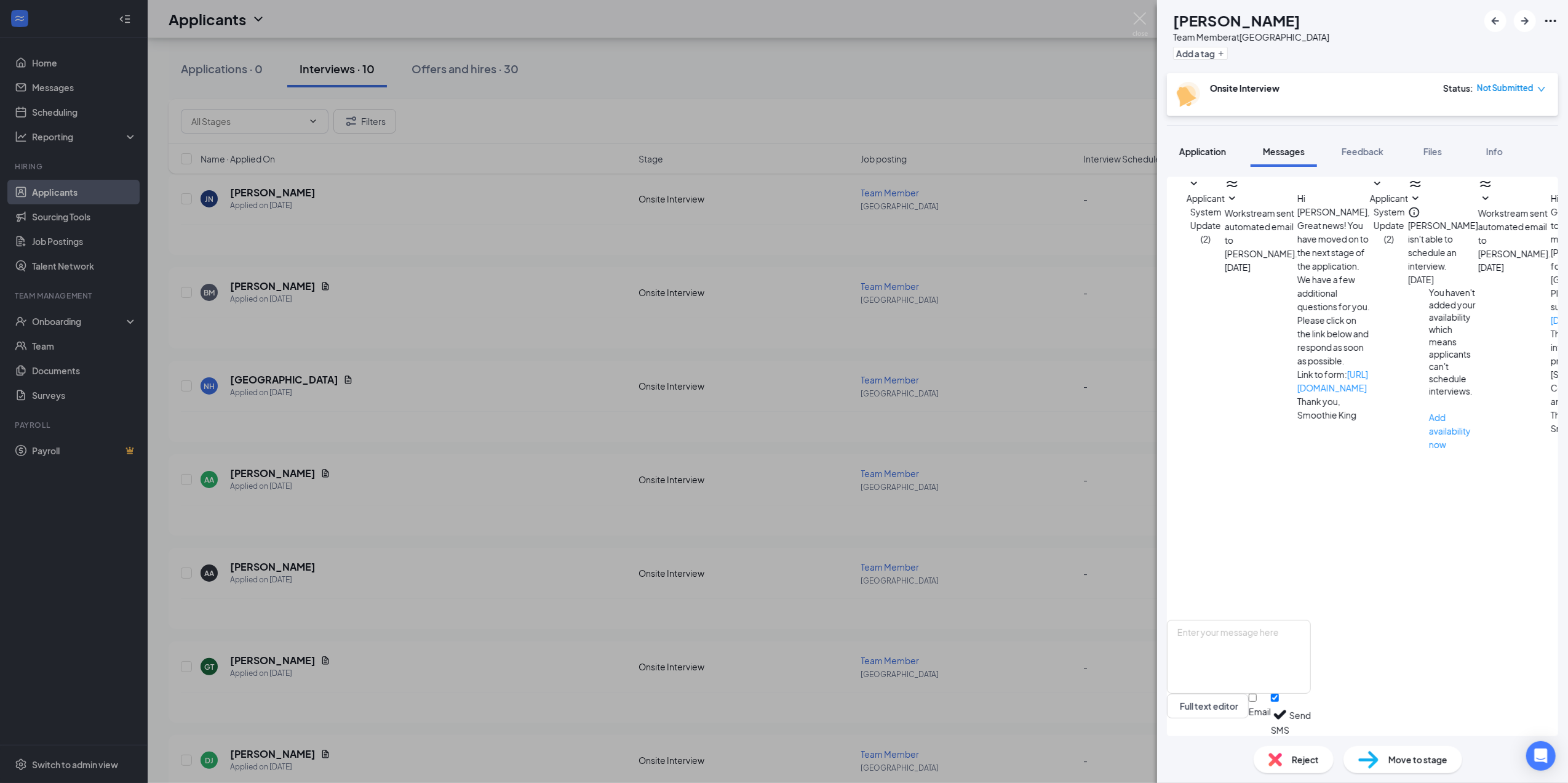
click at [1209, 148] on span "Application" at bounding box center [1203, 150] width 47 height 11
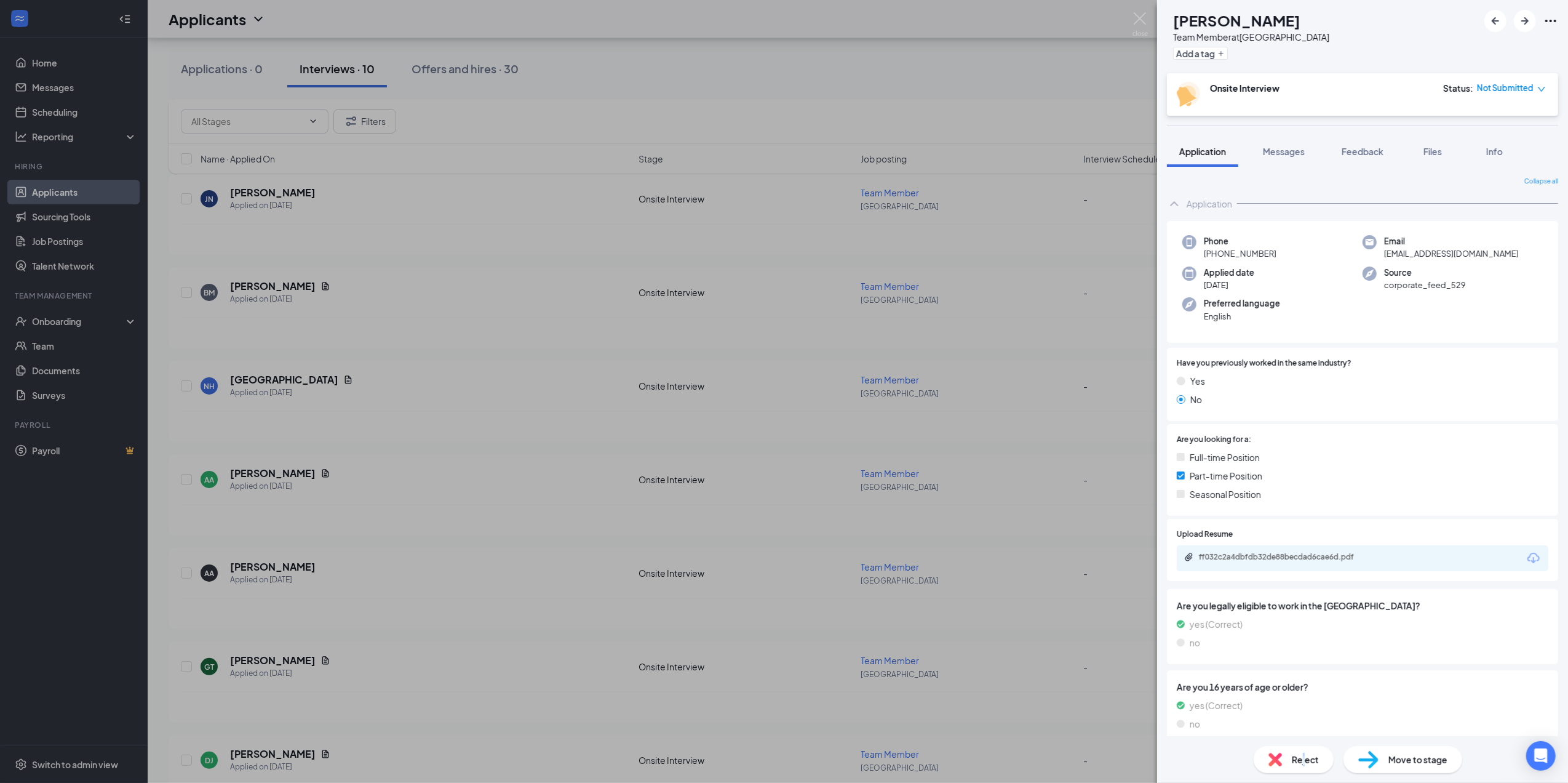
click at [1303, 760] on span "Reject" at bounding box center [1305, 760] width 27 height 14
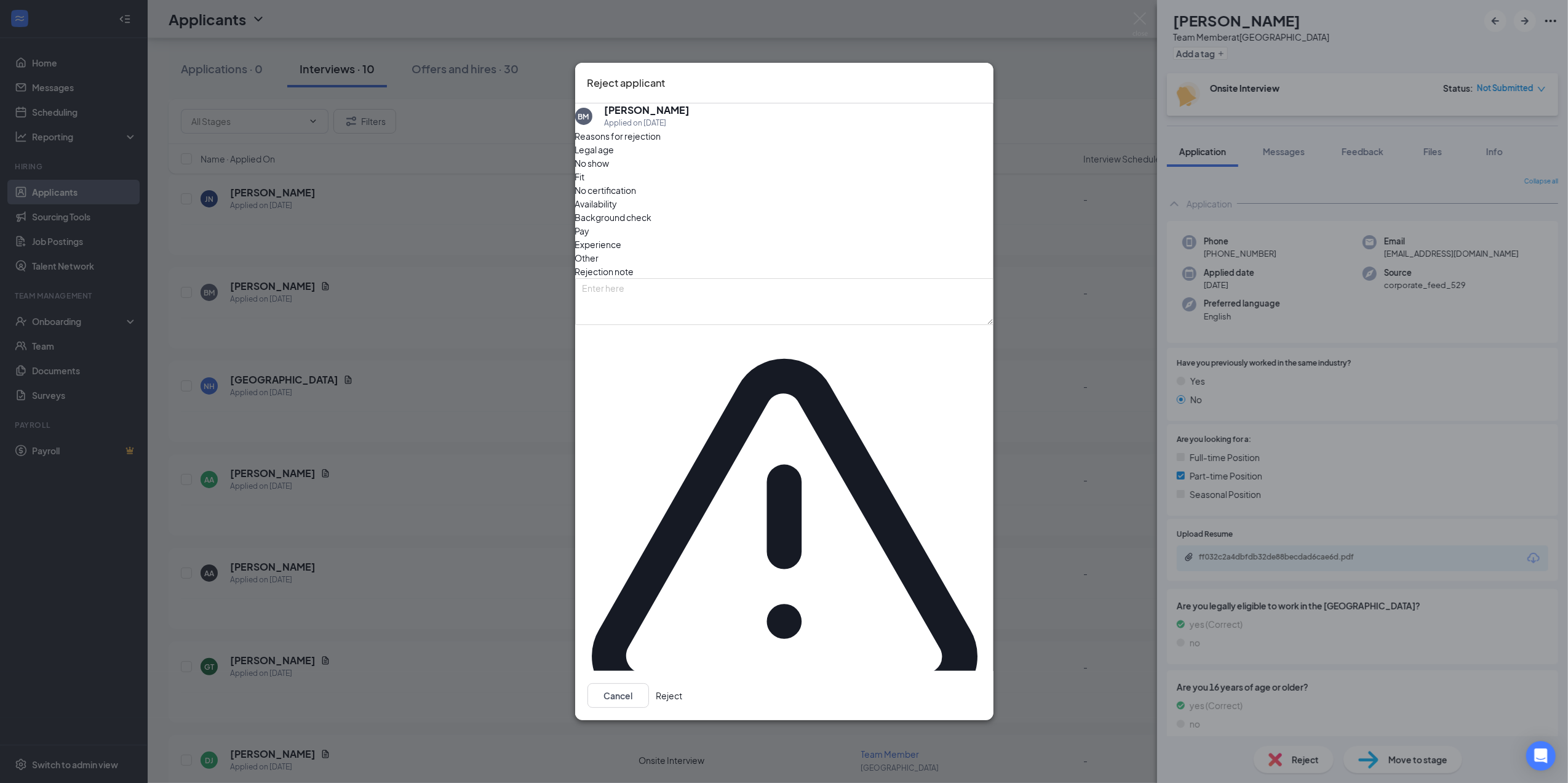
click at [618, 211] on span "Availability" at bounding box center [596, 204] width 42 height 14
click at [682, 682] on button "Reject" at bounding box center [669, 694] width 26 height 24
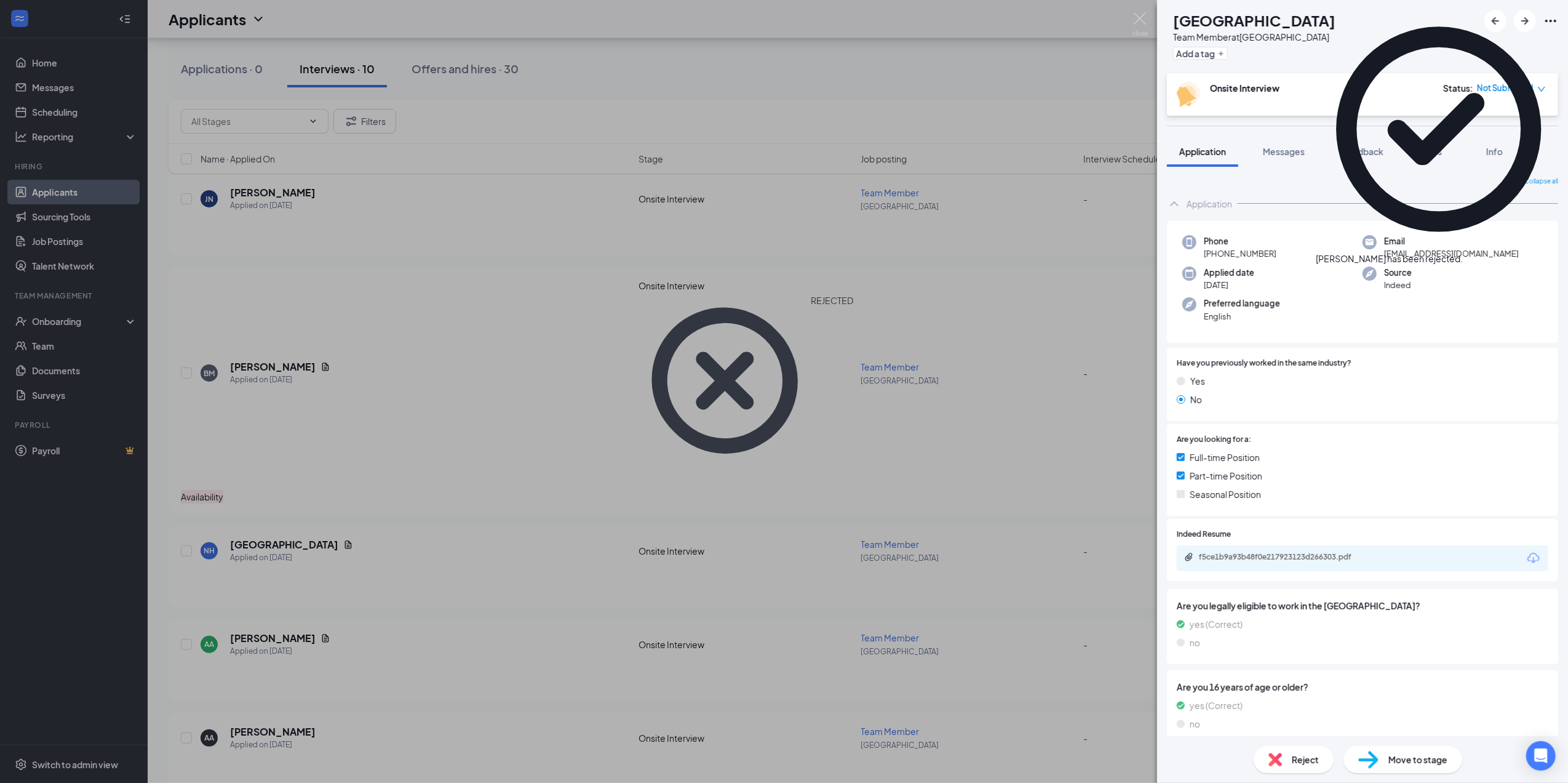
click at [373, 230] on div "NH Nyauana Hall Team Member at [GEOGRAPHIC_DATA] Add a tag Onsite Interview Sta…" at bounding box center [784, 392] width 1568 height 783
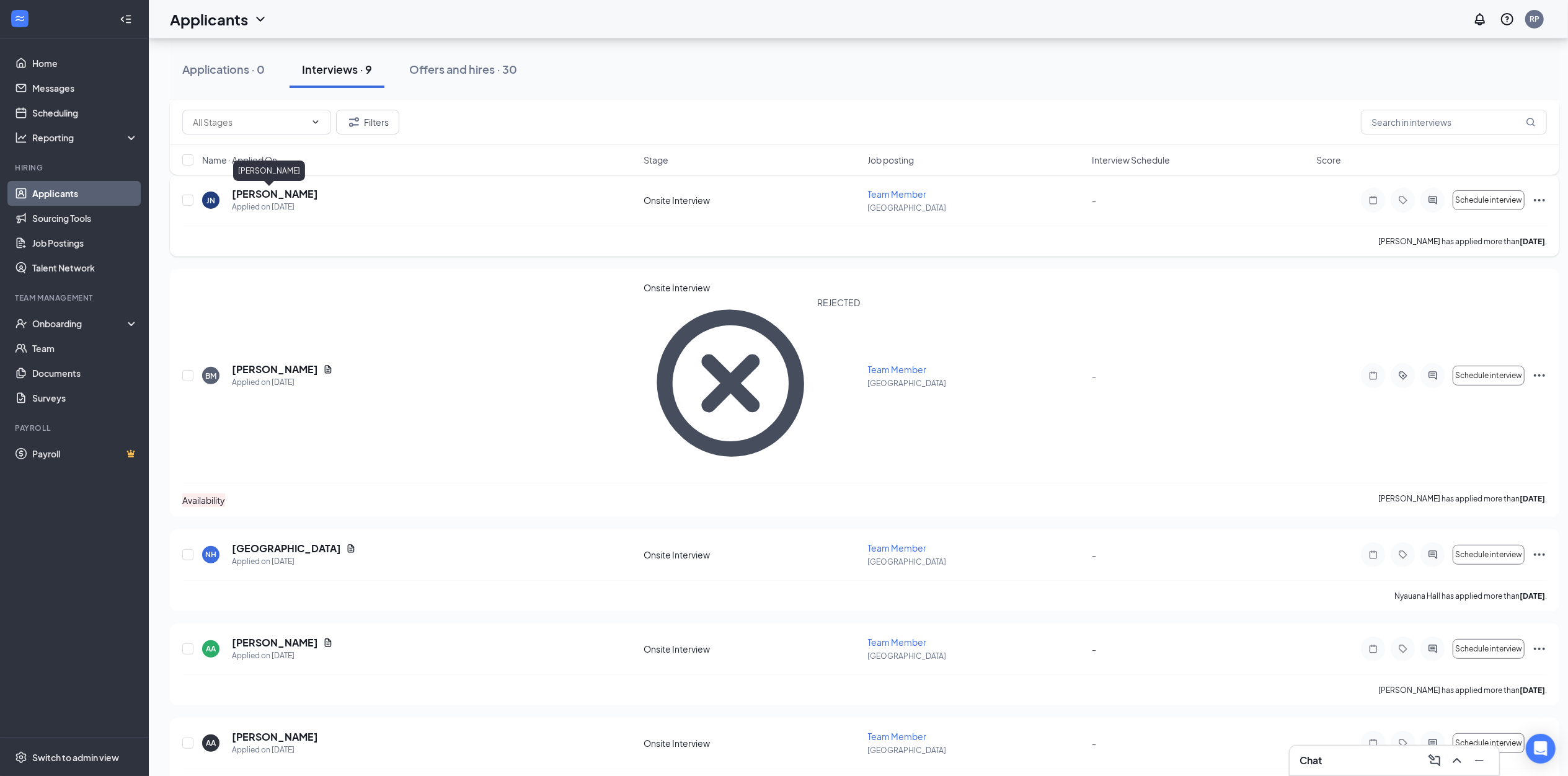
click at [247, 197] on h5 "[PERSON_NAME]" at bounding box center [275, 194] width 87 height 14
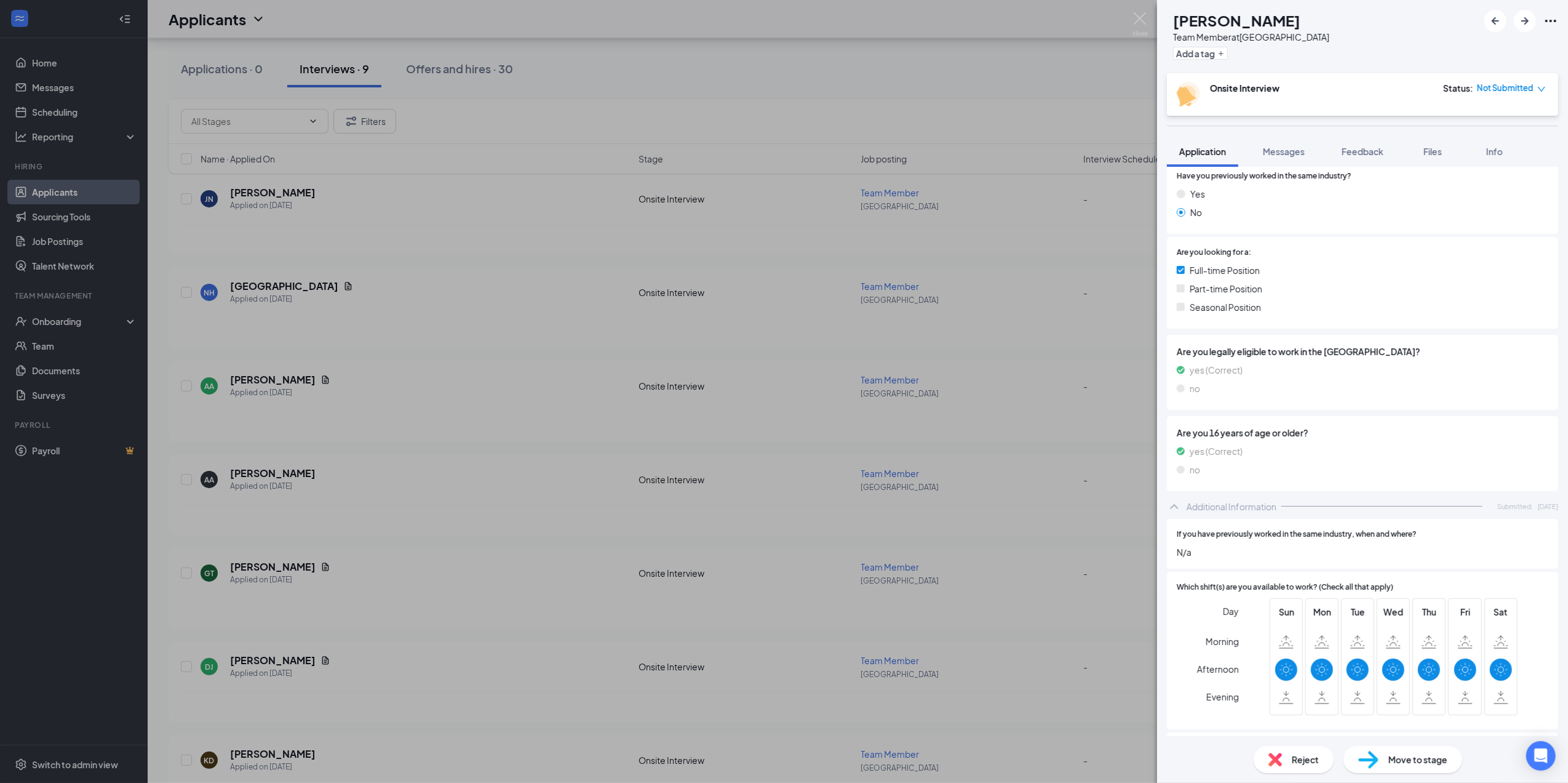
scroll to position [3, 0]
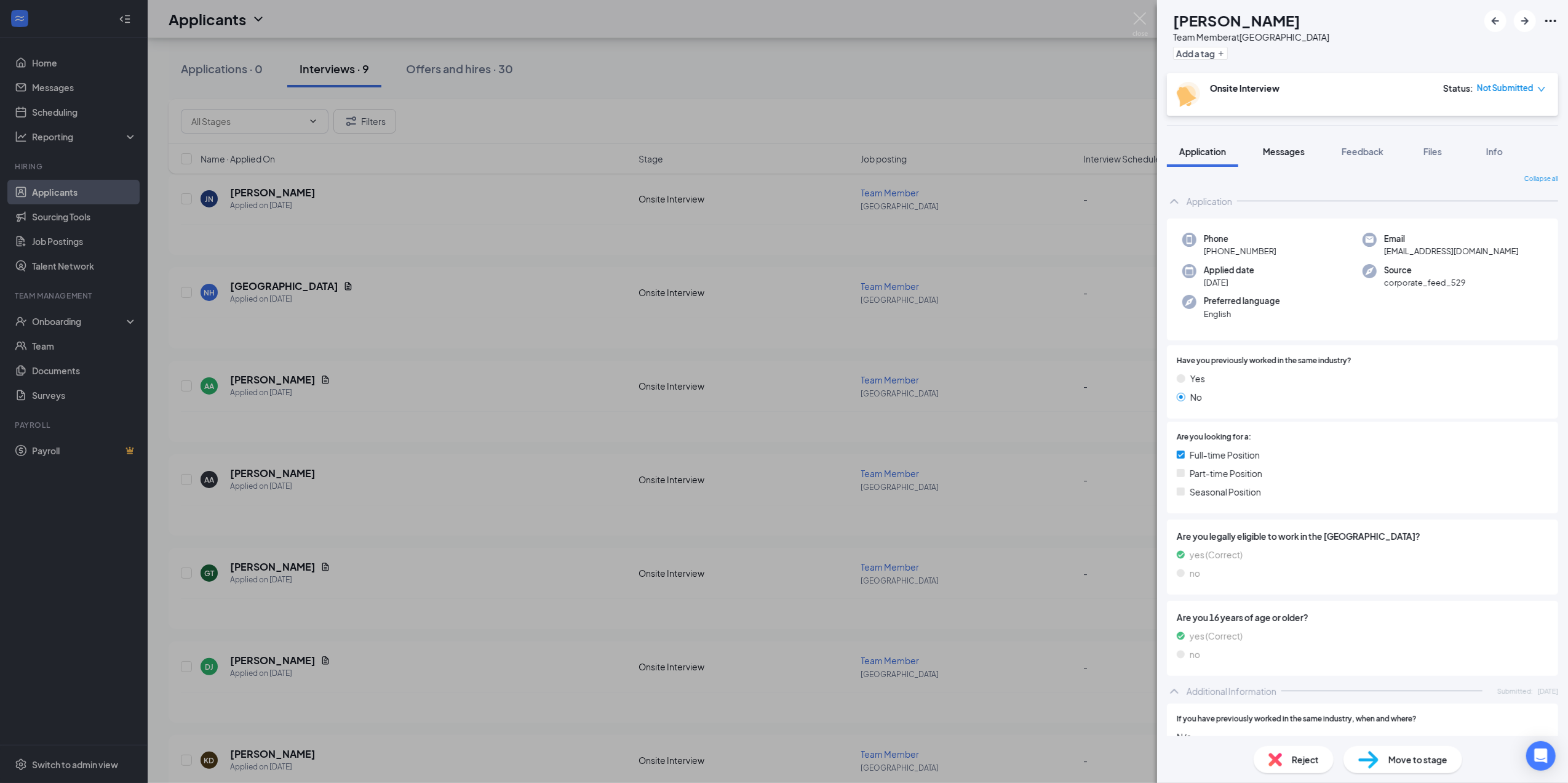
click at [1277, 150] on span "Messages" at bounding box center [1284, 150] width 42 height 11
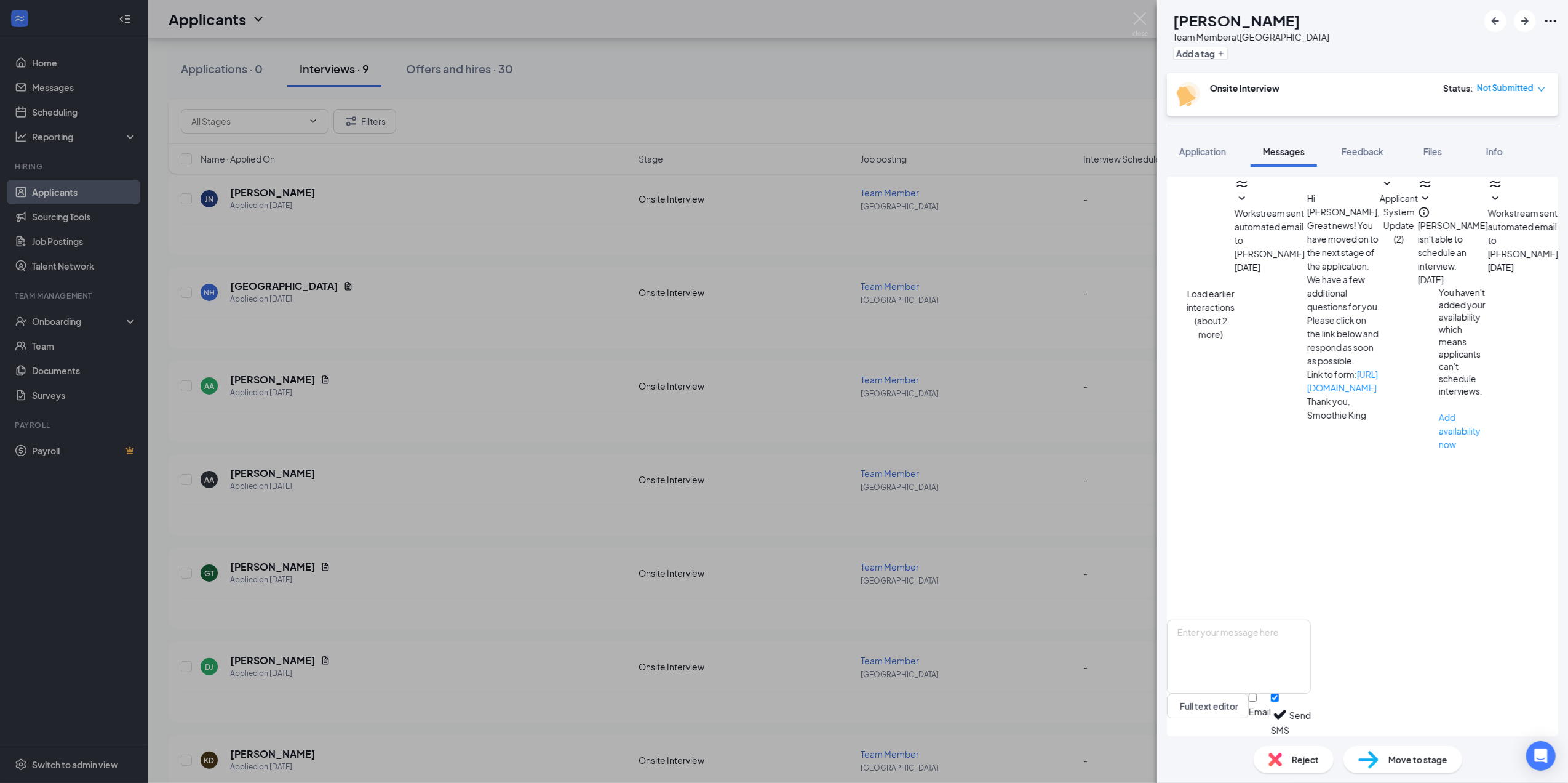
scroll to position [166, 0]
click at [1311, 639] on textarea at bounding box center [1238, 657] width 144 height 74
type textarea "W"
type textarea "Hello [PERSON_NAME], were you able to upload a resume? If not can you send it t…"
click at [1257, 701] on input "Email" at bounding box center [1253, 697] width 8 height 8
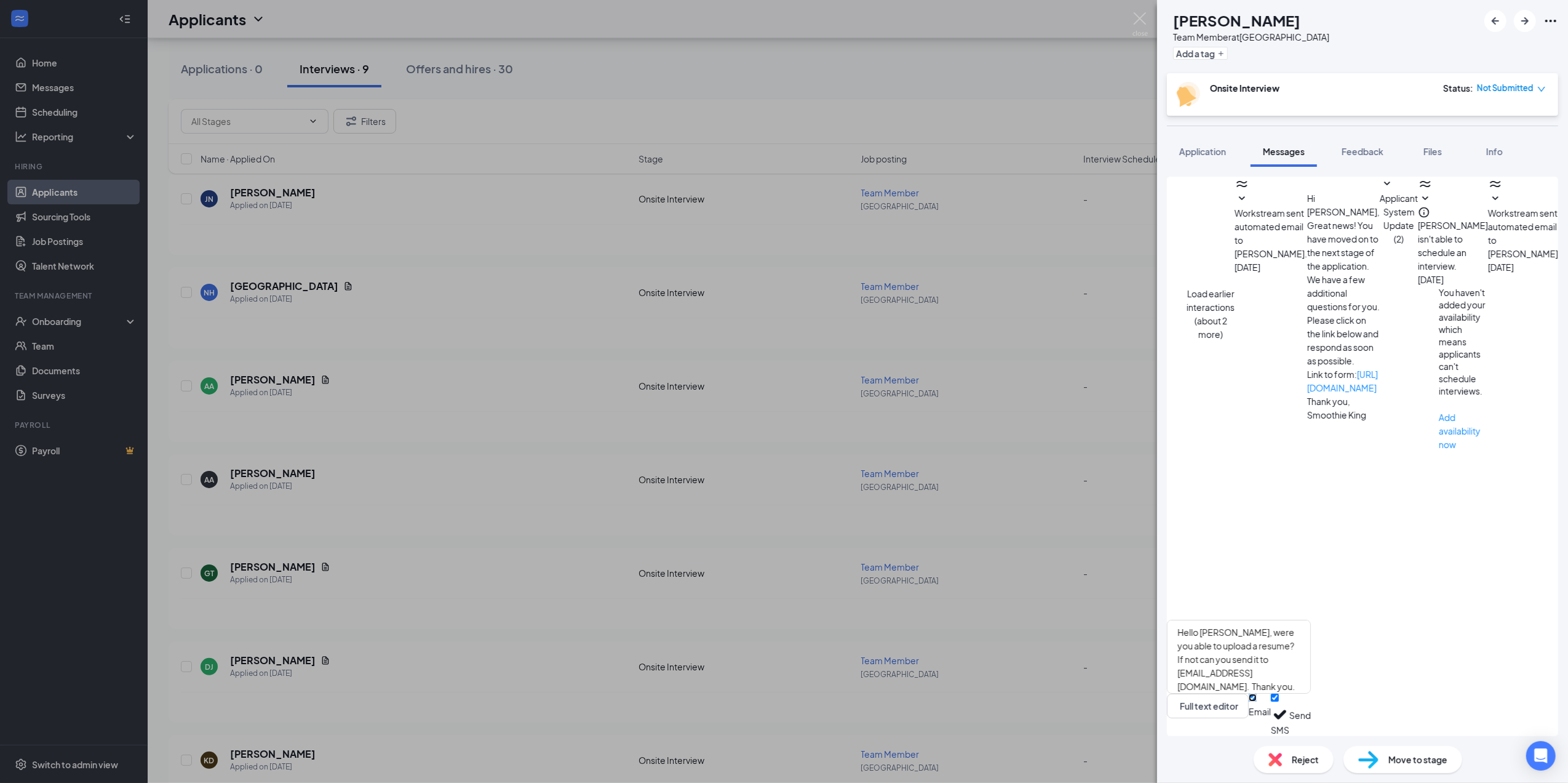
checkbox input "true"
click at [1311, 713] on button "Send" at bounding box center [1300, 712] width 21 height 46
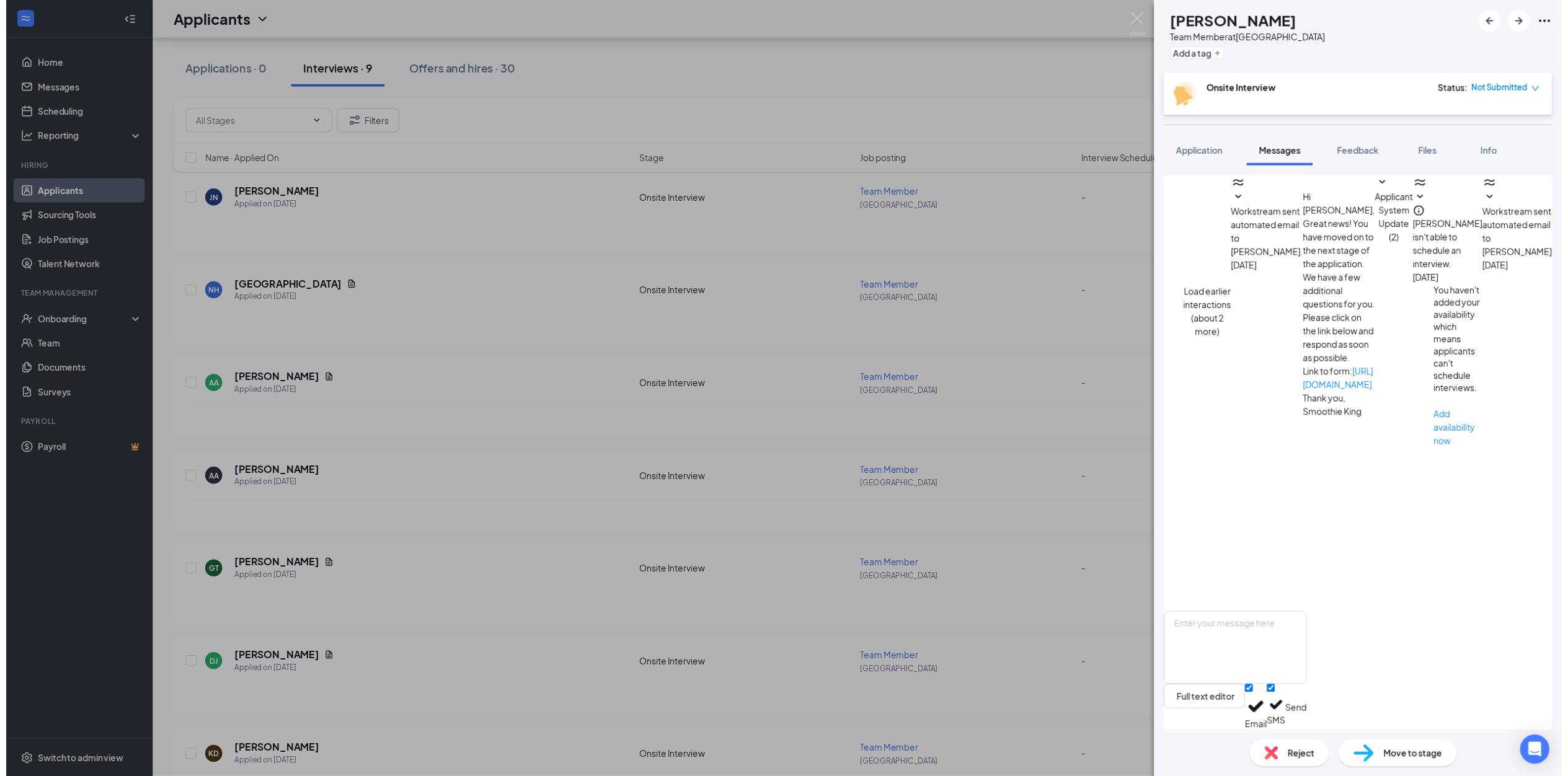
scroll to position [328, 0]
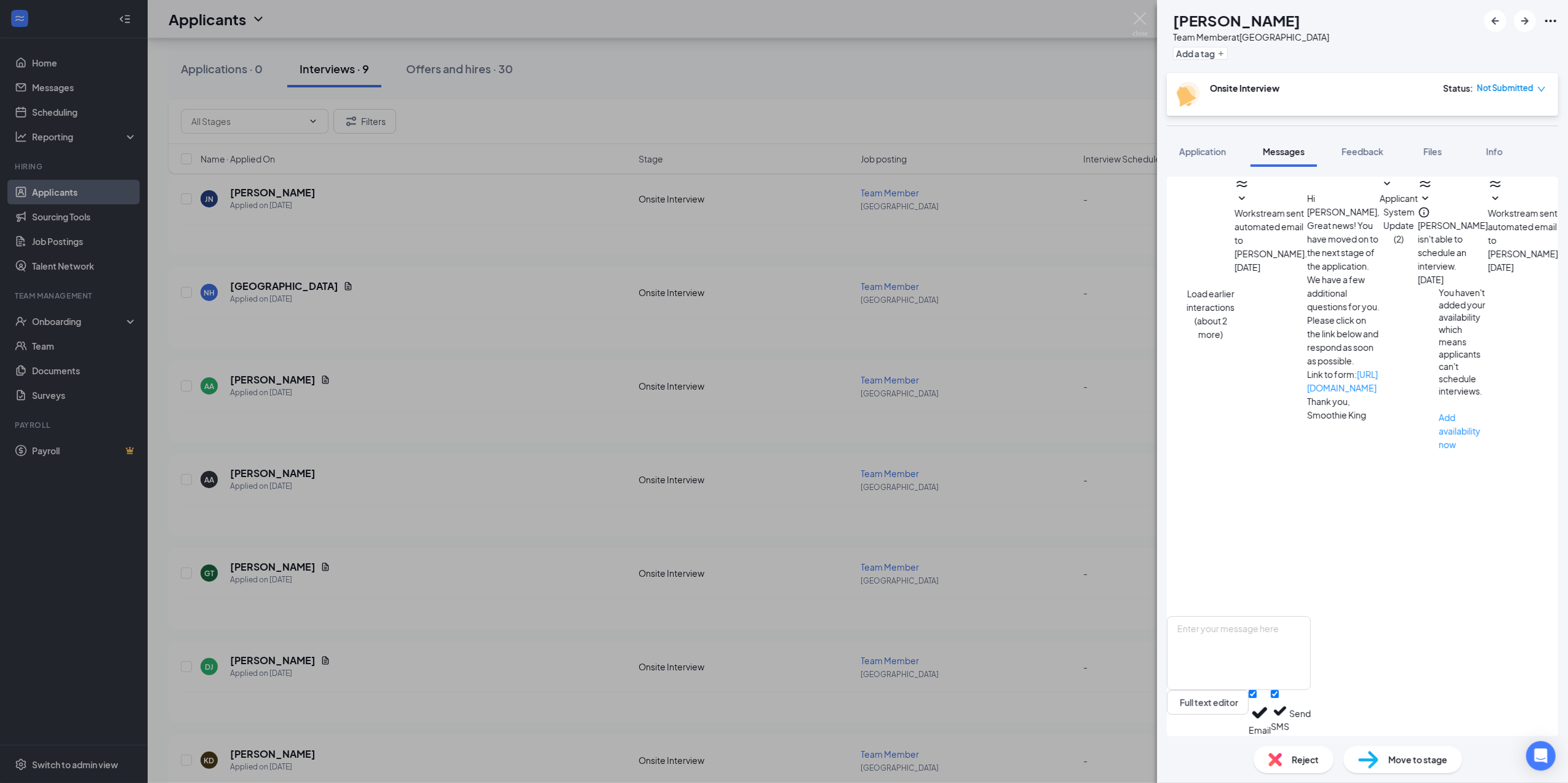
click at [334, 288] on div "[PERSON_NAME] [PERSON_NAME] Team Member at [GEOGRAPHIC_DATA] Add a tag Onsite I…" at bounding box center [784, 392] width 1568 height 783
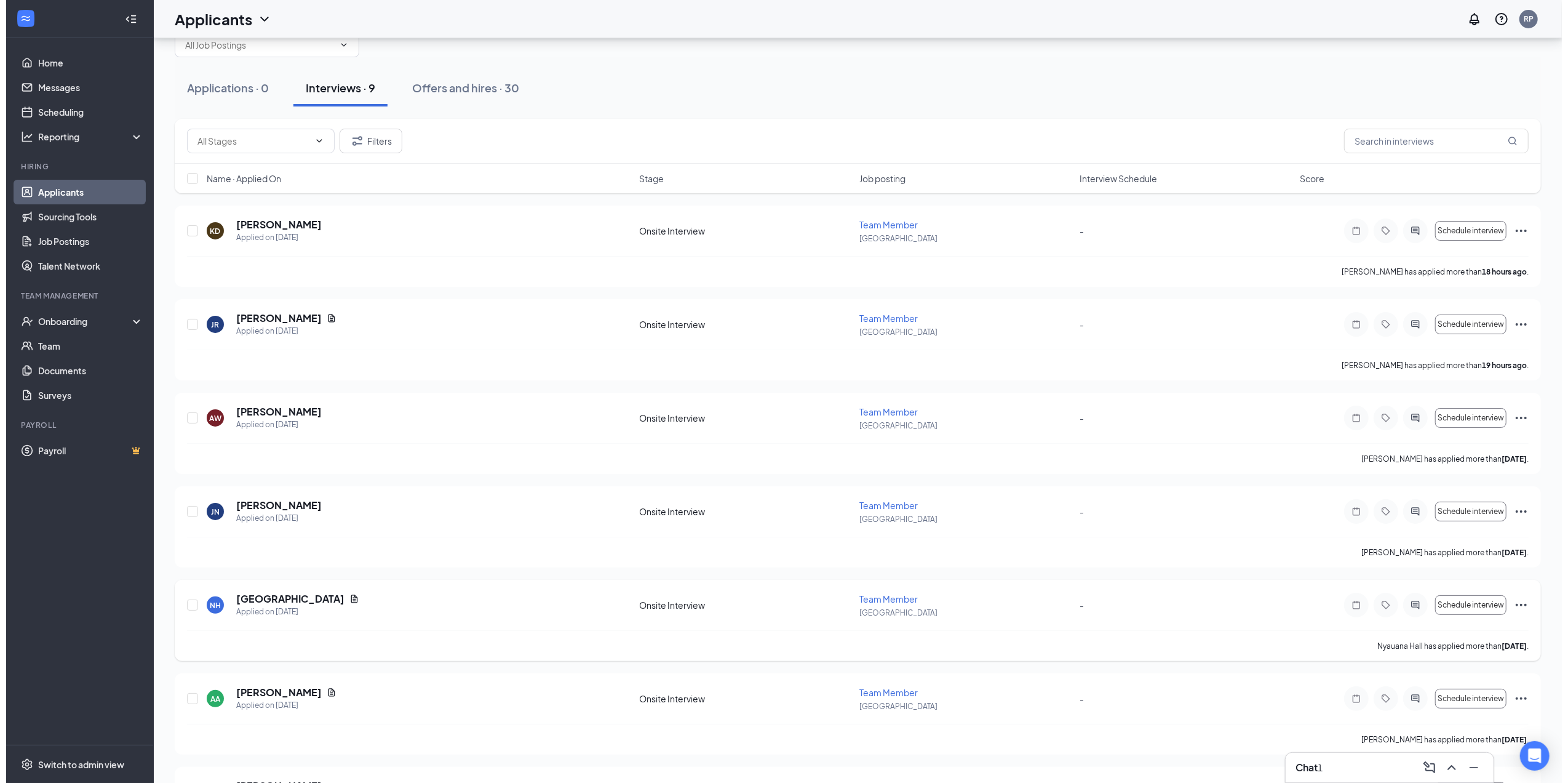
scroll to position [18, 0]
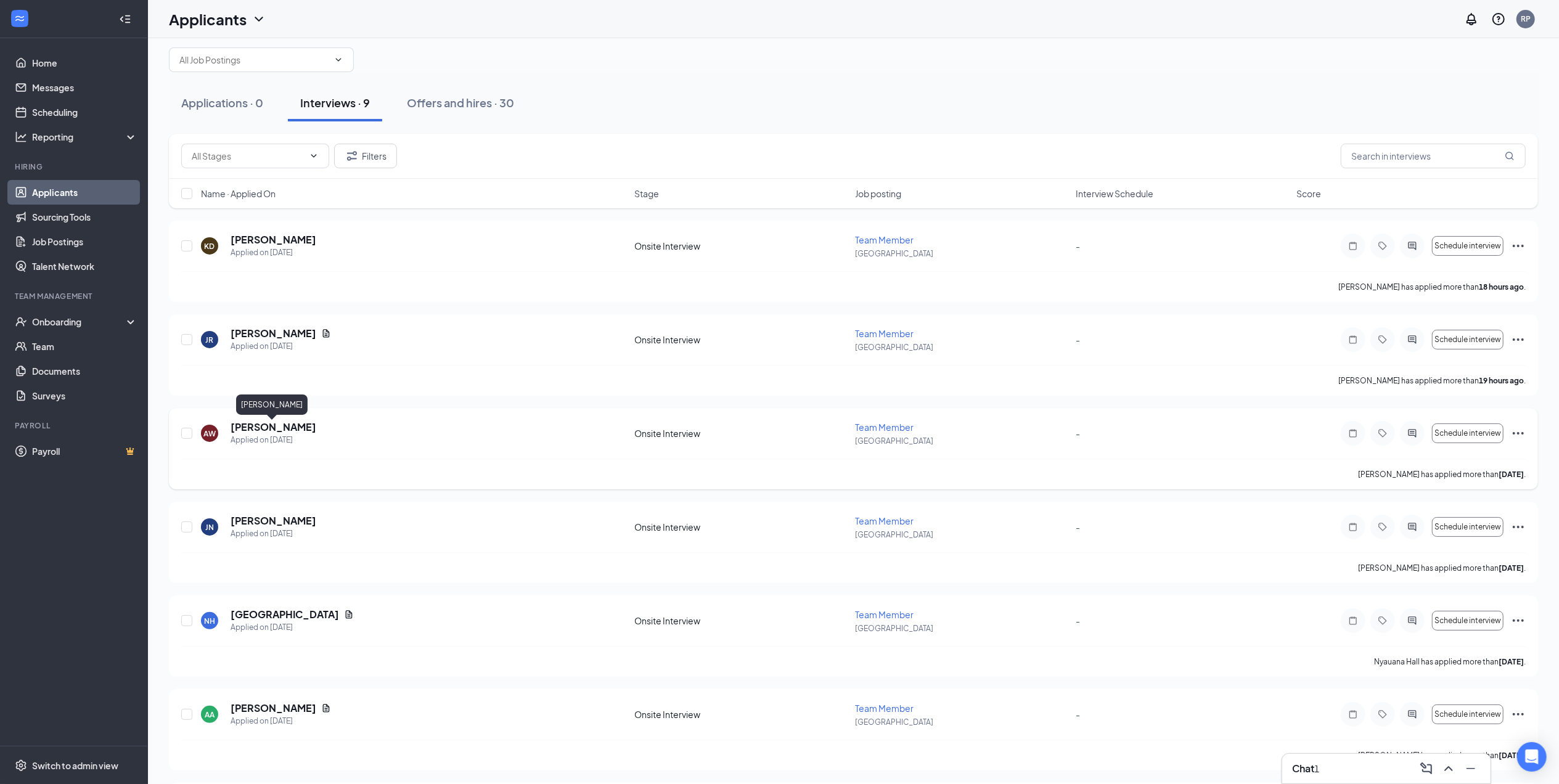
click at [274, 424] on h5 "[PERSON_NAME]" at bounding box center [274, 427] width 86 height 14
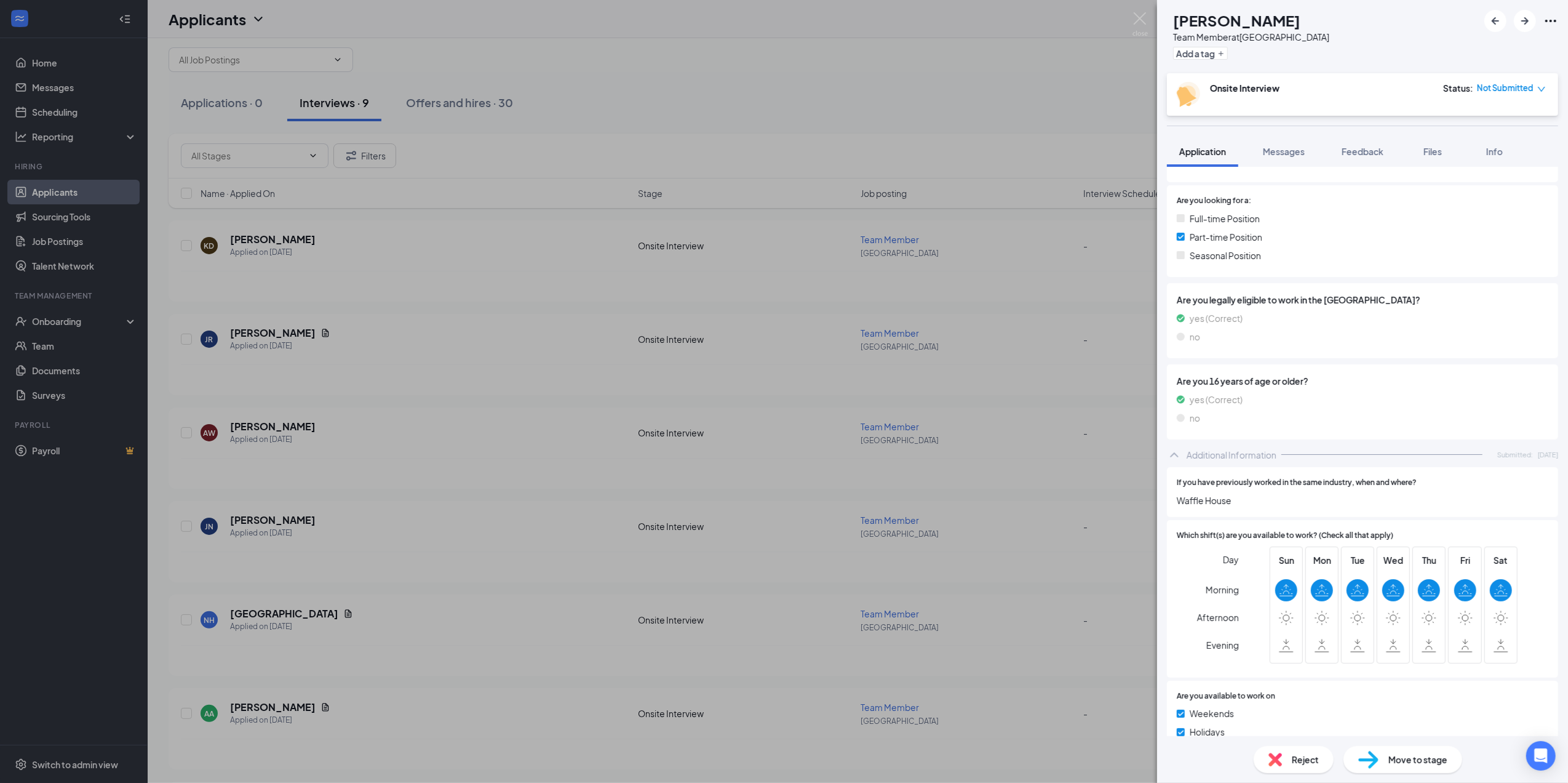
scroll to position [84, 0]
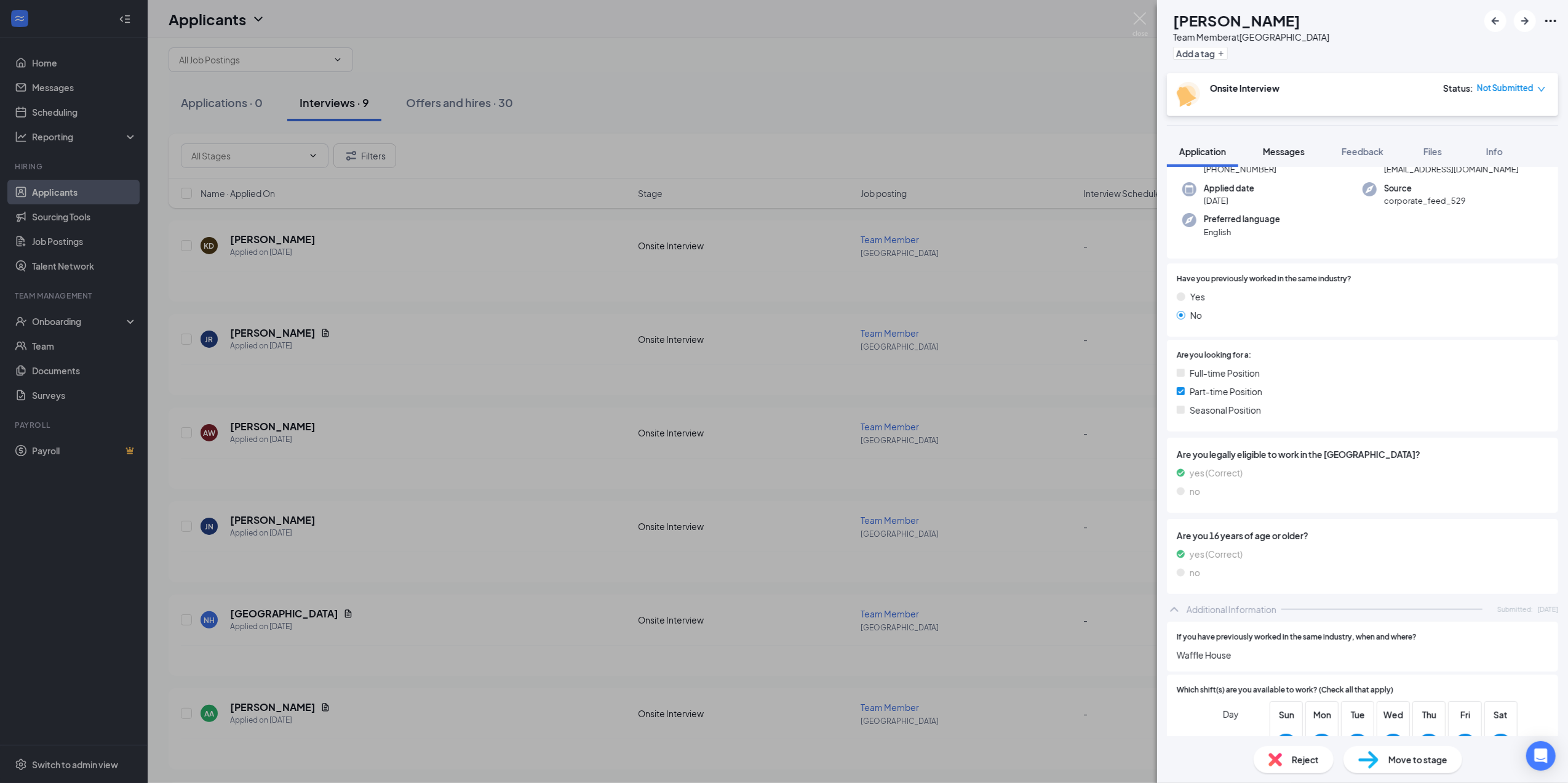
click at [1270, 150] on span "Messages" at bounding box center [1284, 150] width 42 height 11
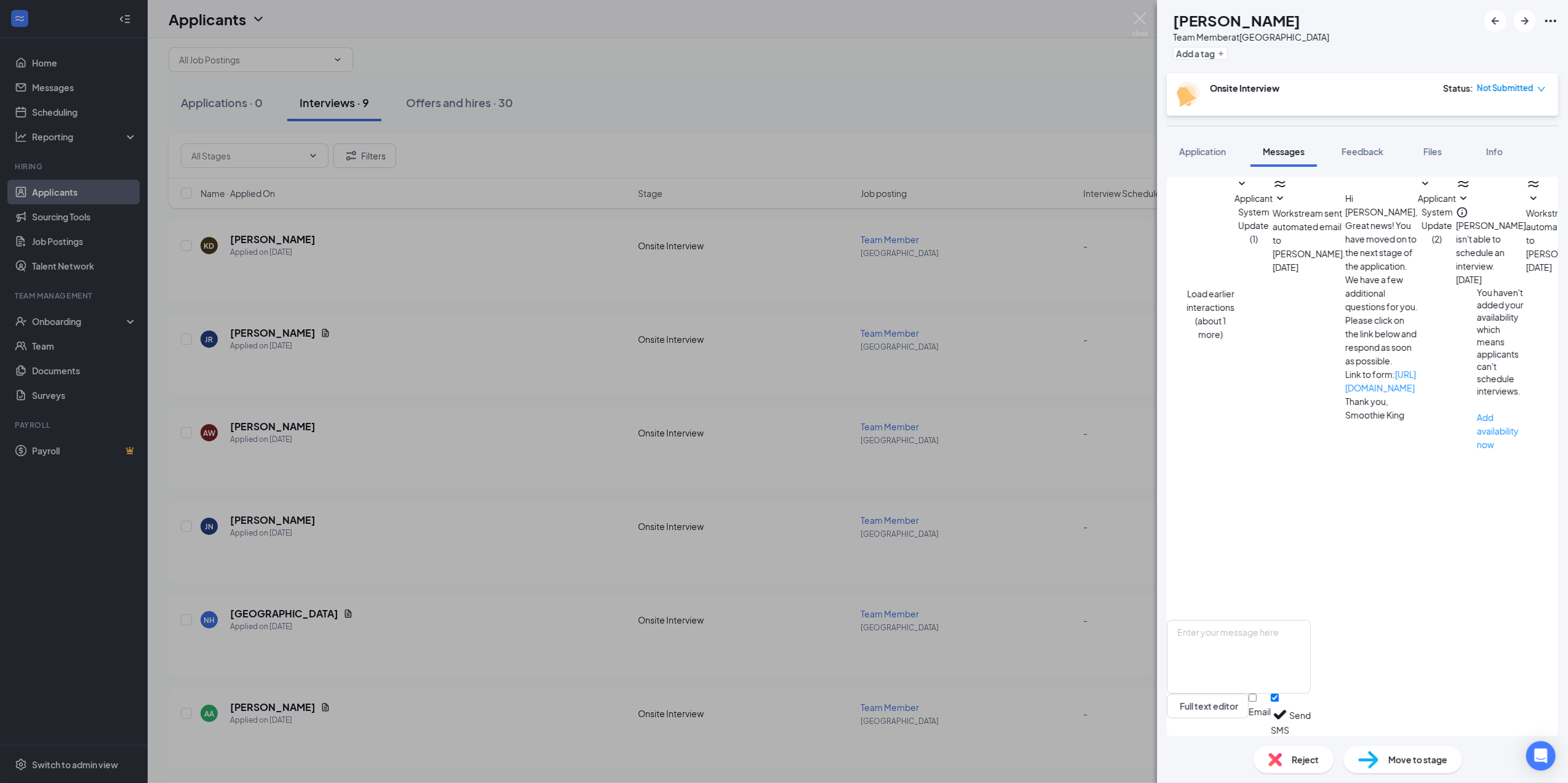
scroll to position [160, 0]
click at [438, 294] on div "AW [PERSON_NAME] Team Member at [GEOGRAPHIC_DATA] Add a tag Onsite Interview St…" at bounding box center [784, 392] width 1568 height 783
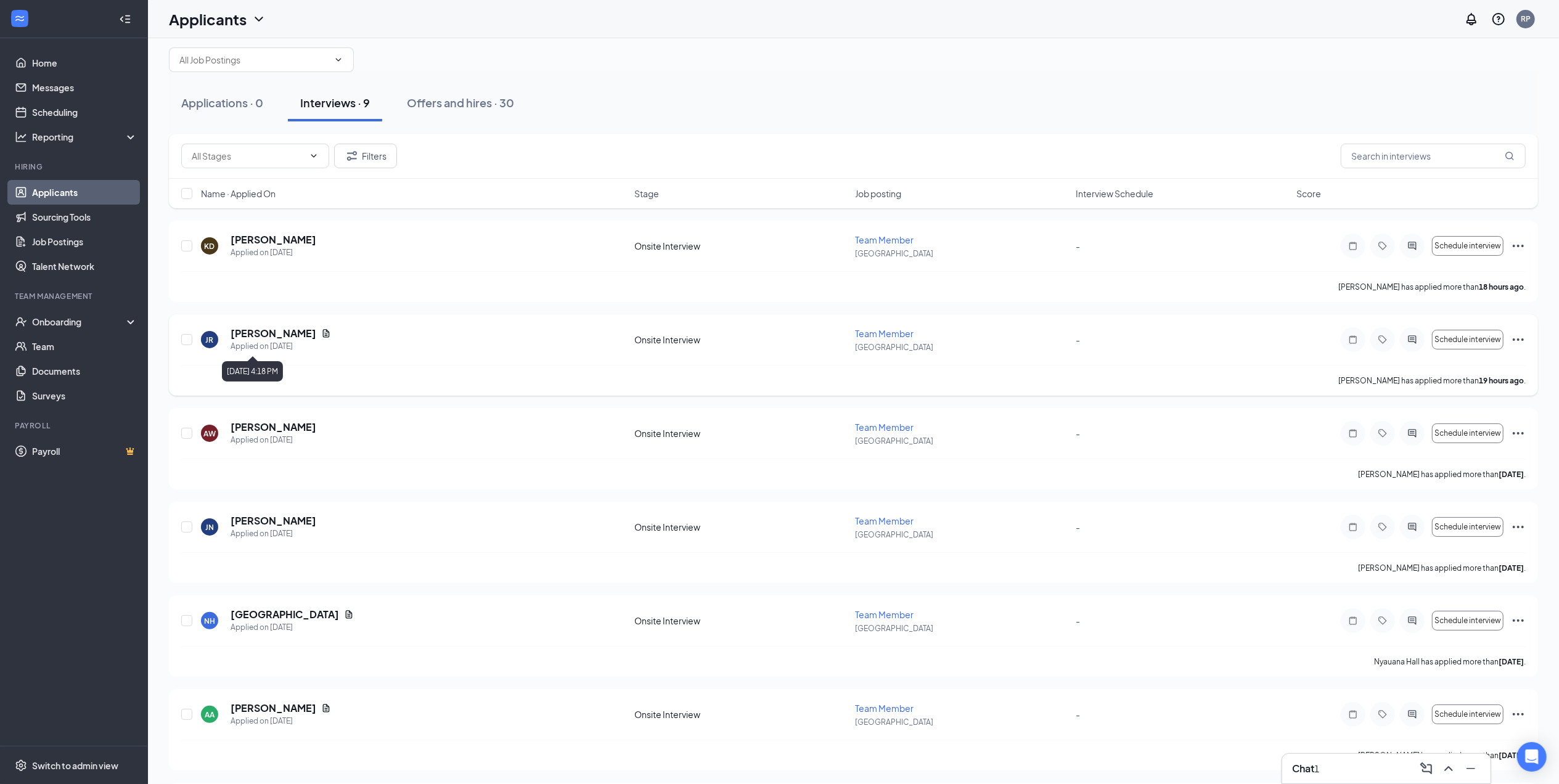
click at [262, 337] on h5 "[PERSON_NAME]" at bounding box center [274, 333] width 86 height 14
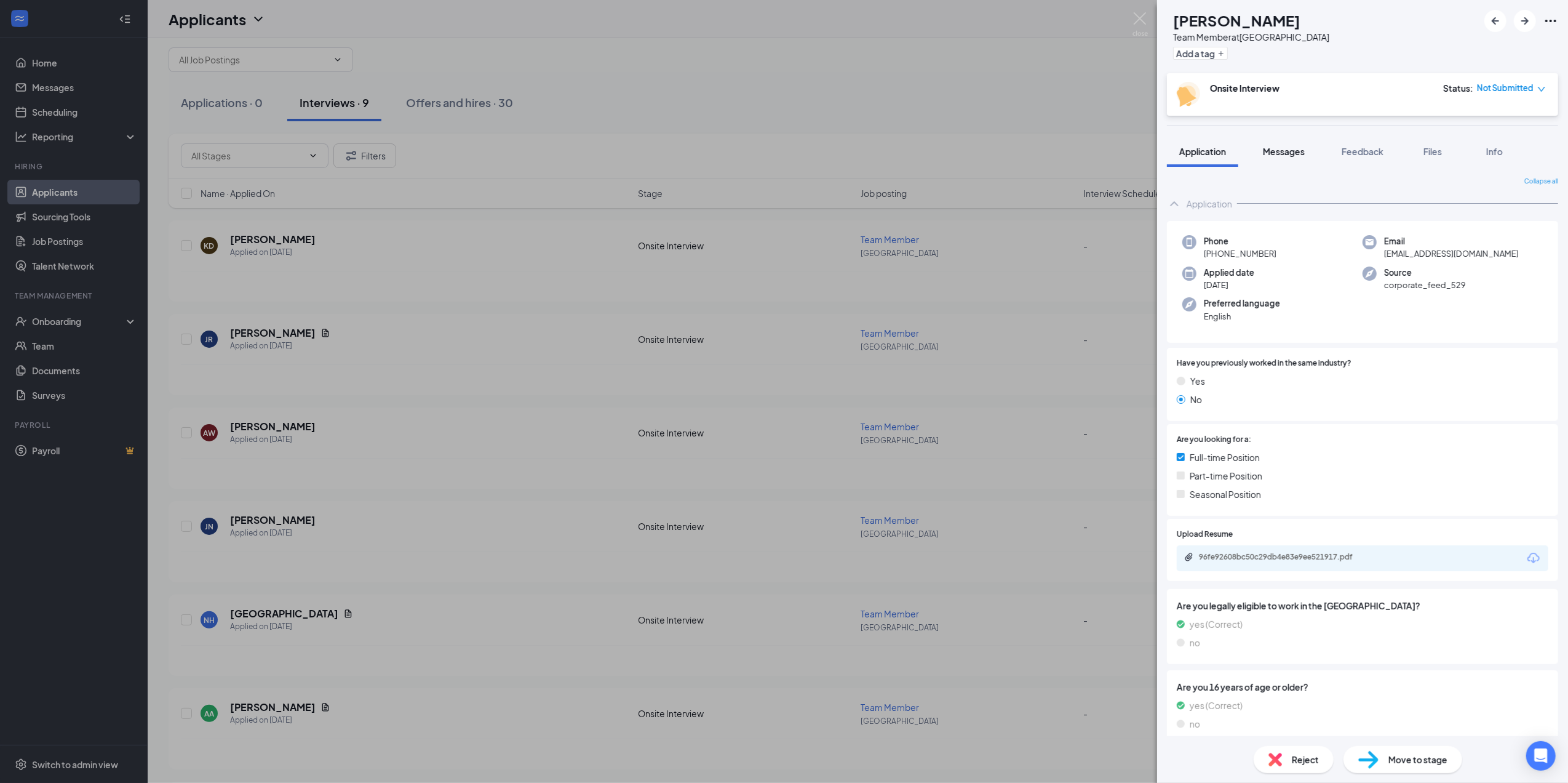
click at [1290, 151] on span "Messages" at bounding box center [1284, 150] width 42 height 11
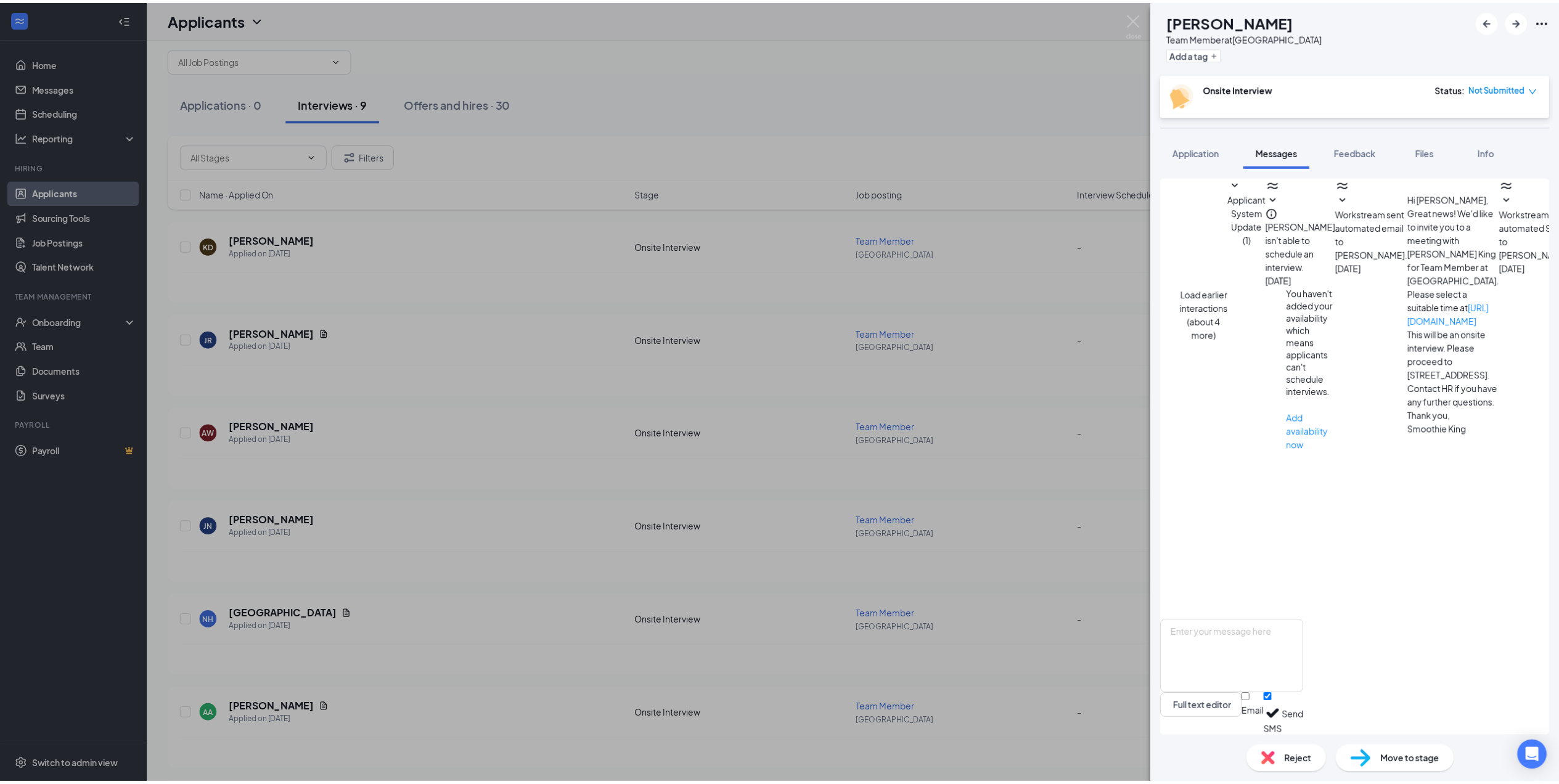
scroll to position [345, 0]
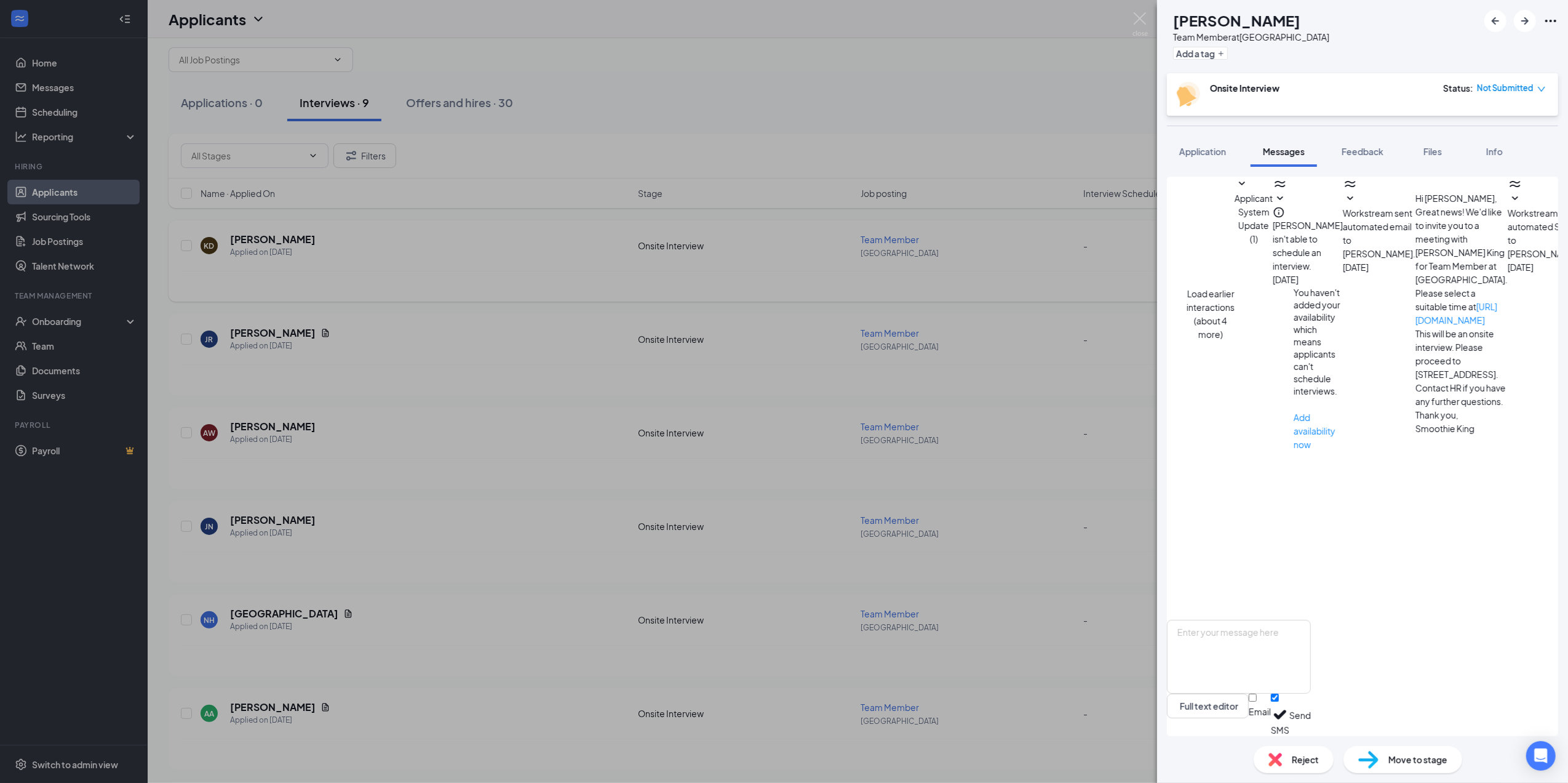
drag, startPoint x: 585, startPoint y: 313, endPoint x: 519, endPoint y: 288, distance: 70.6
click at [585, 313] on div "JR [PERSON_NAME] Team Member at [GEOGRAPHIC_DATA] Add a tag Onsite Interview St…" at bounding box center [784, 392] width 1568 height 783
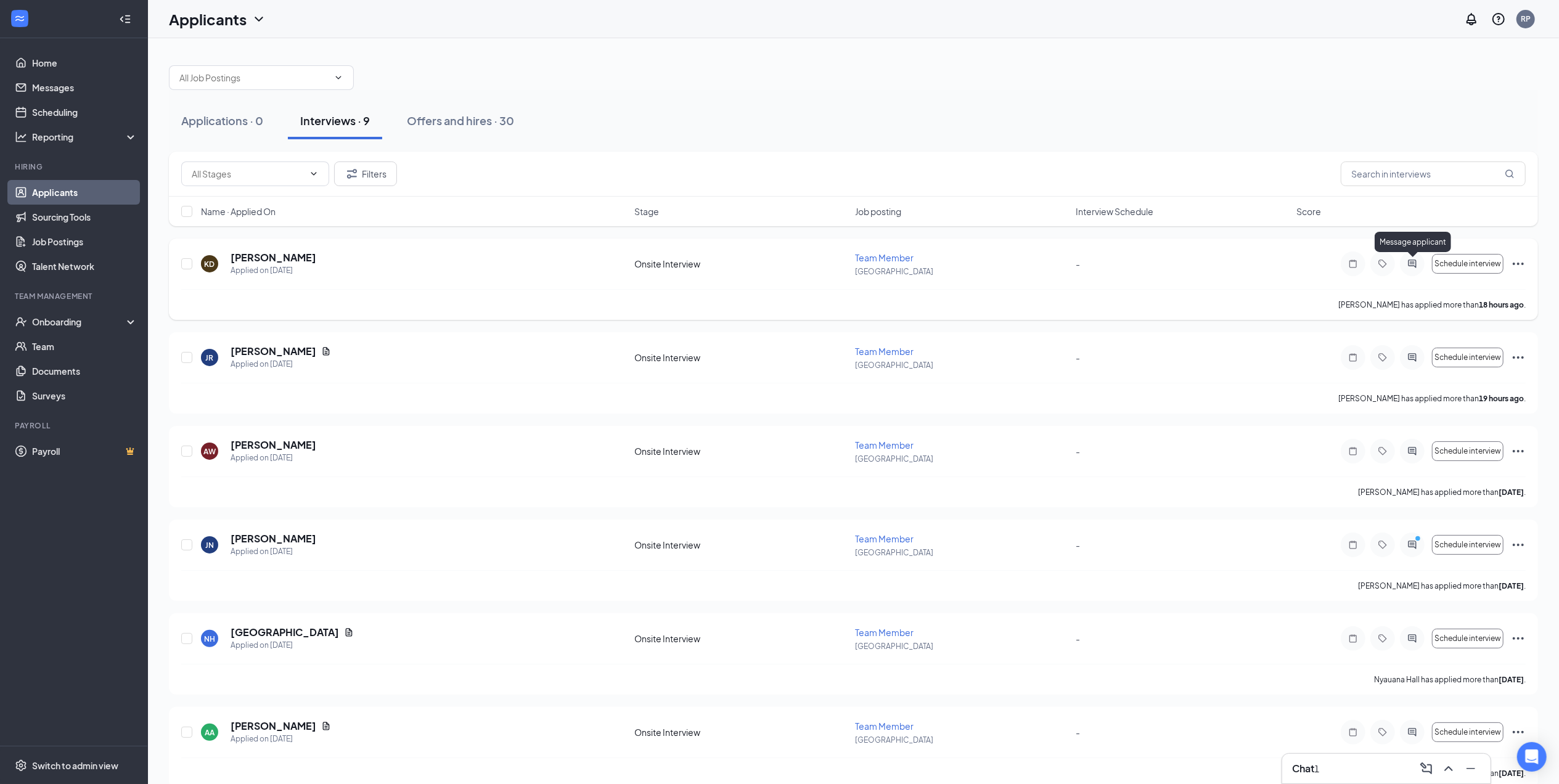
click at [1420, 266] on div at bounding box center [1411, 263] width 24 height 24
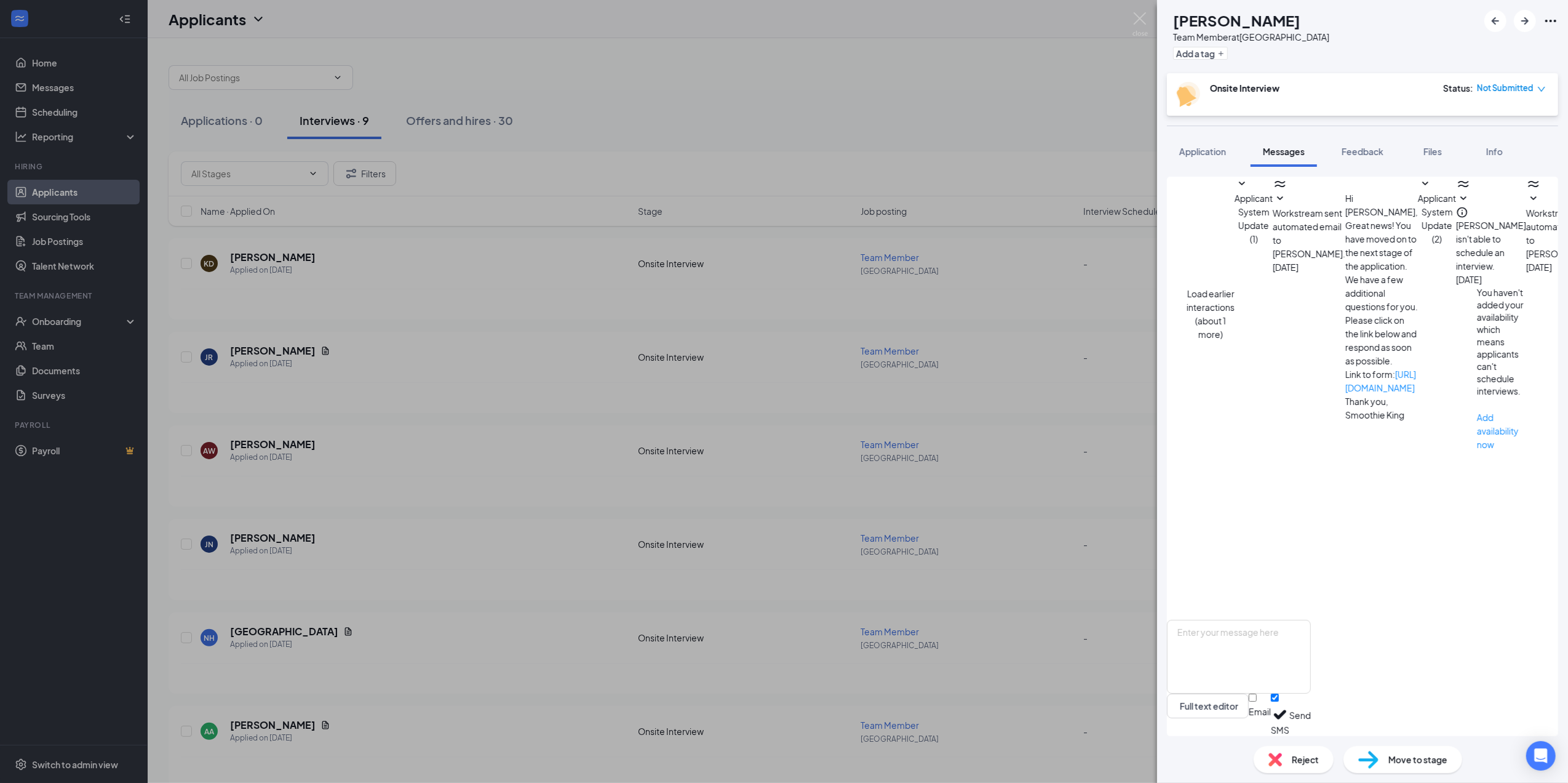
scroll to position [147, 0]
click at [1082, 510] on div "KD [PERSON_NAME] Team Member at [GEOGRAPHIC_DATA] Add a tag Onsite Interview St…" at bounding box center [784, 392] width 1568 height 783
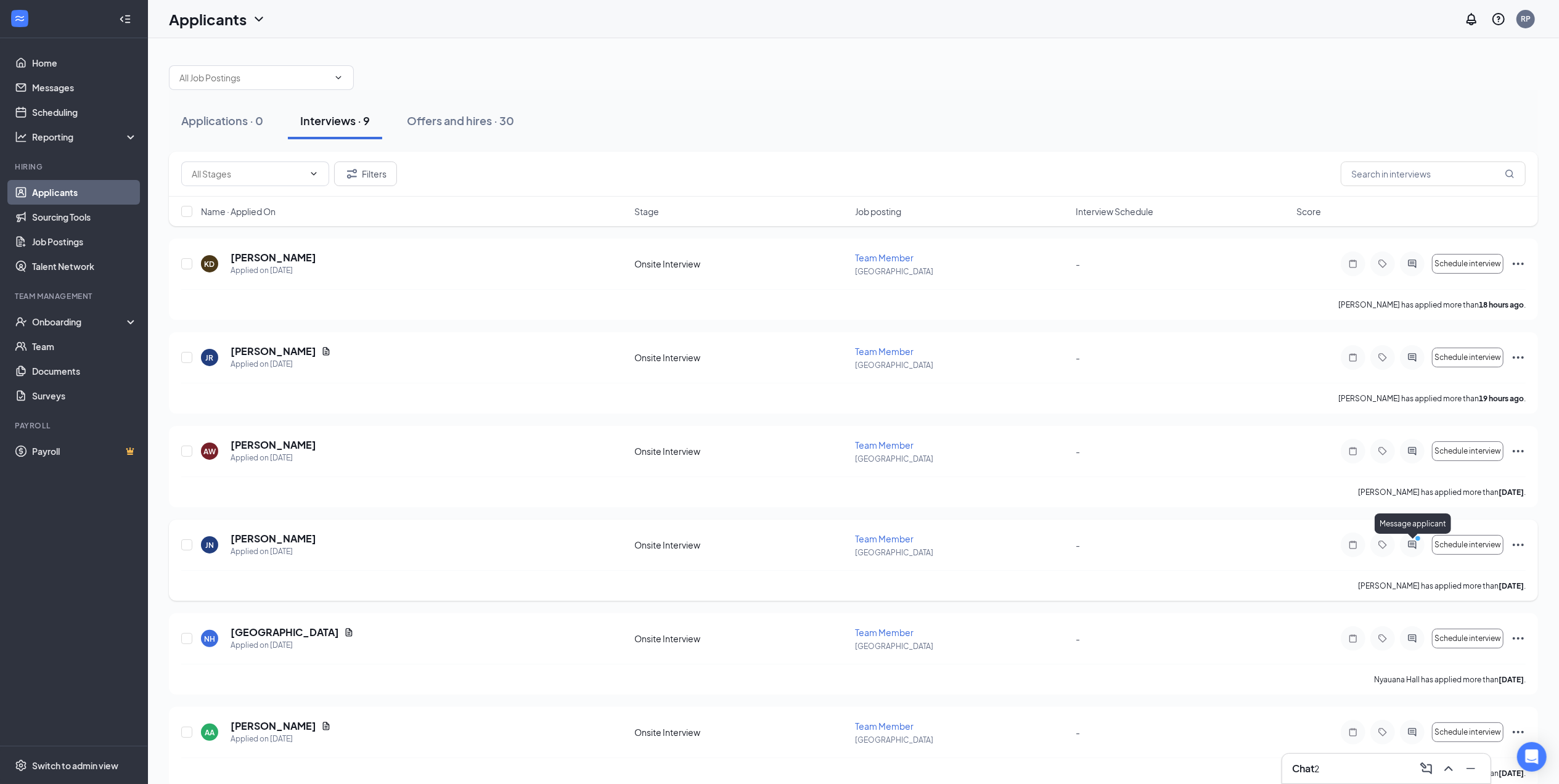
click at [1416, 541] on circle "PrimaryDot" at bounding box center [1417, 539] width 6 height 6
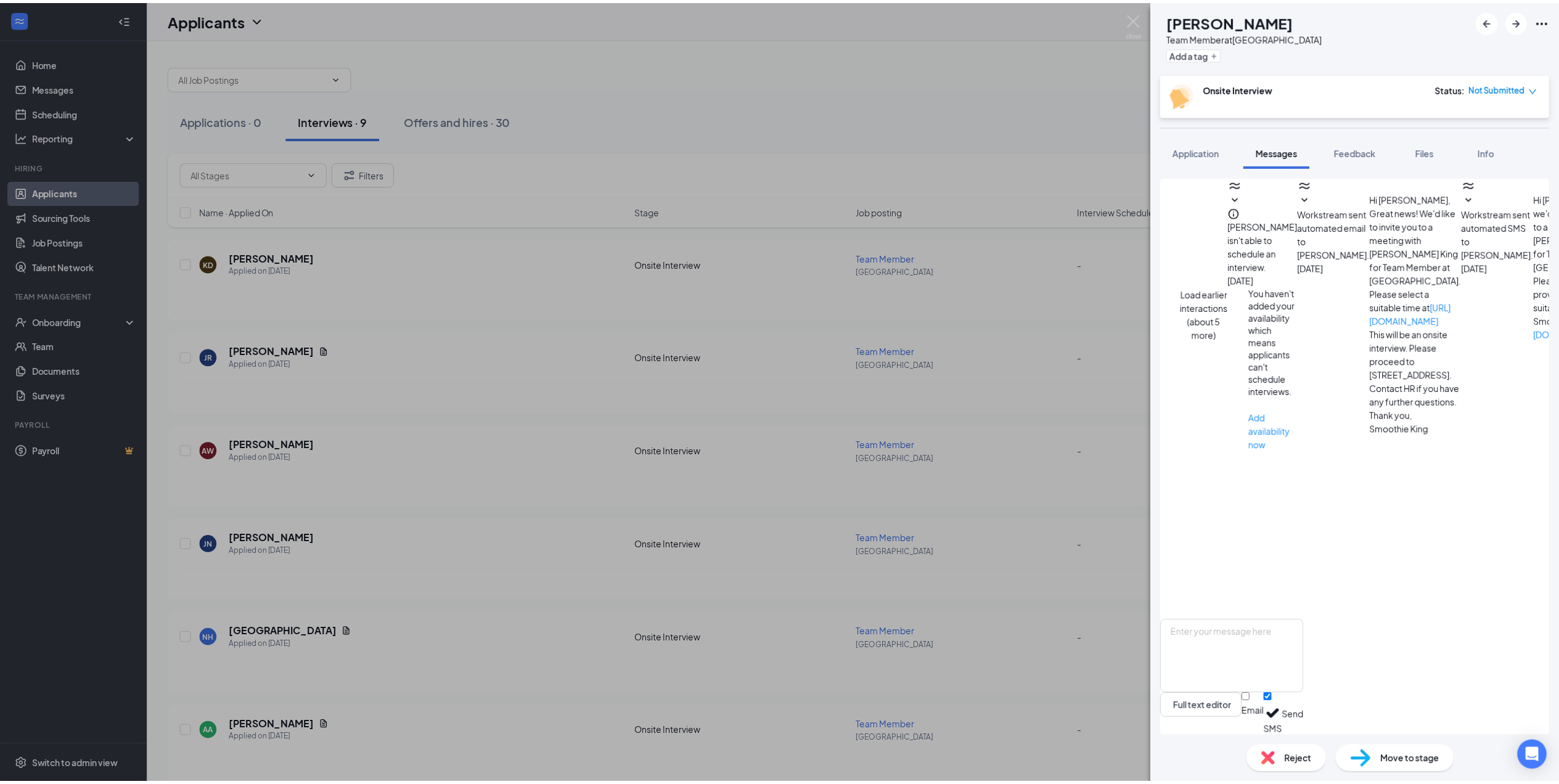
scroll to position [299, 0]
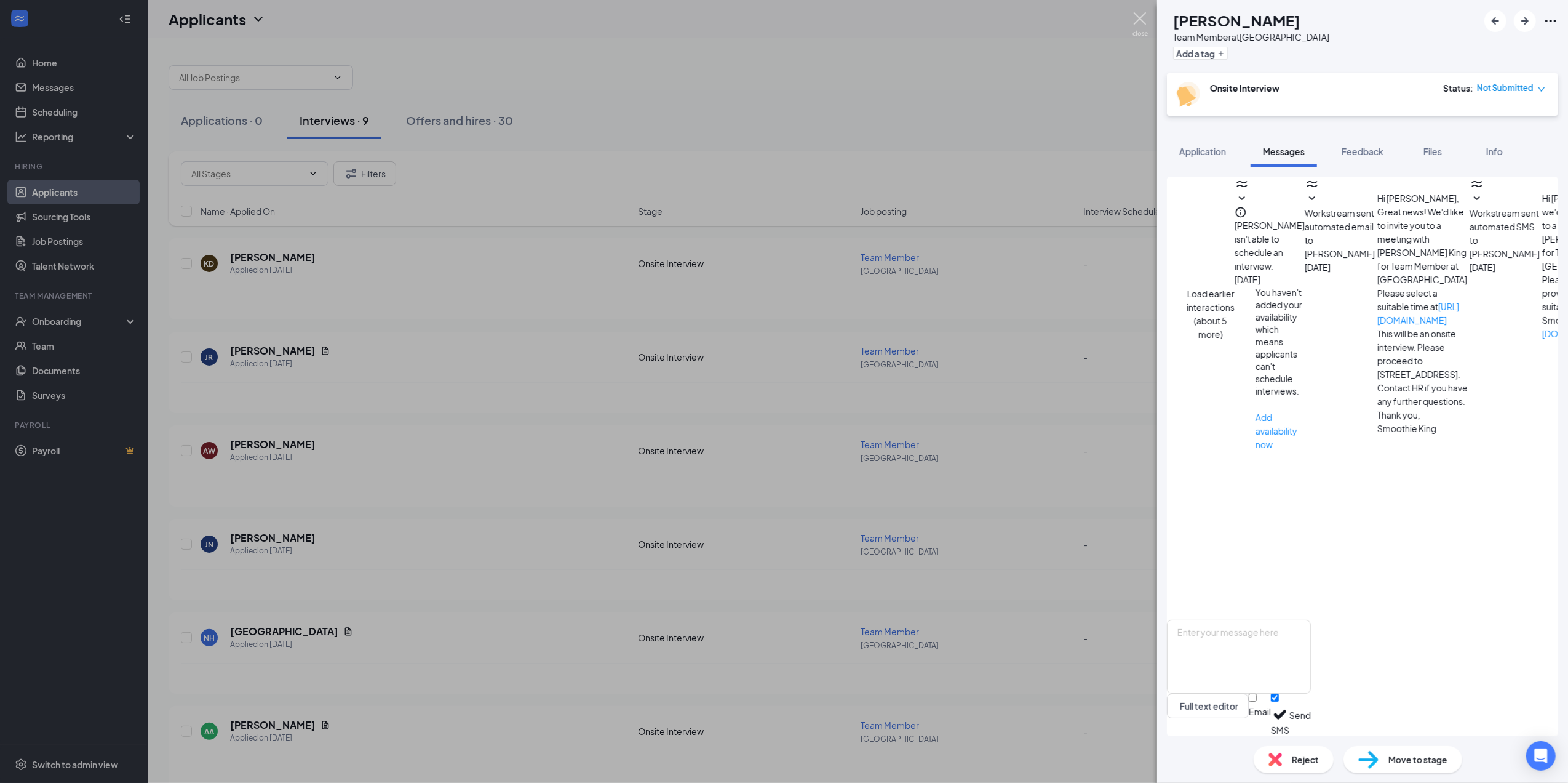
click at [1134, 18] on img at bounding box center [1140, 24] width 16 height 24
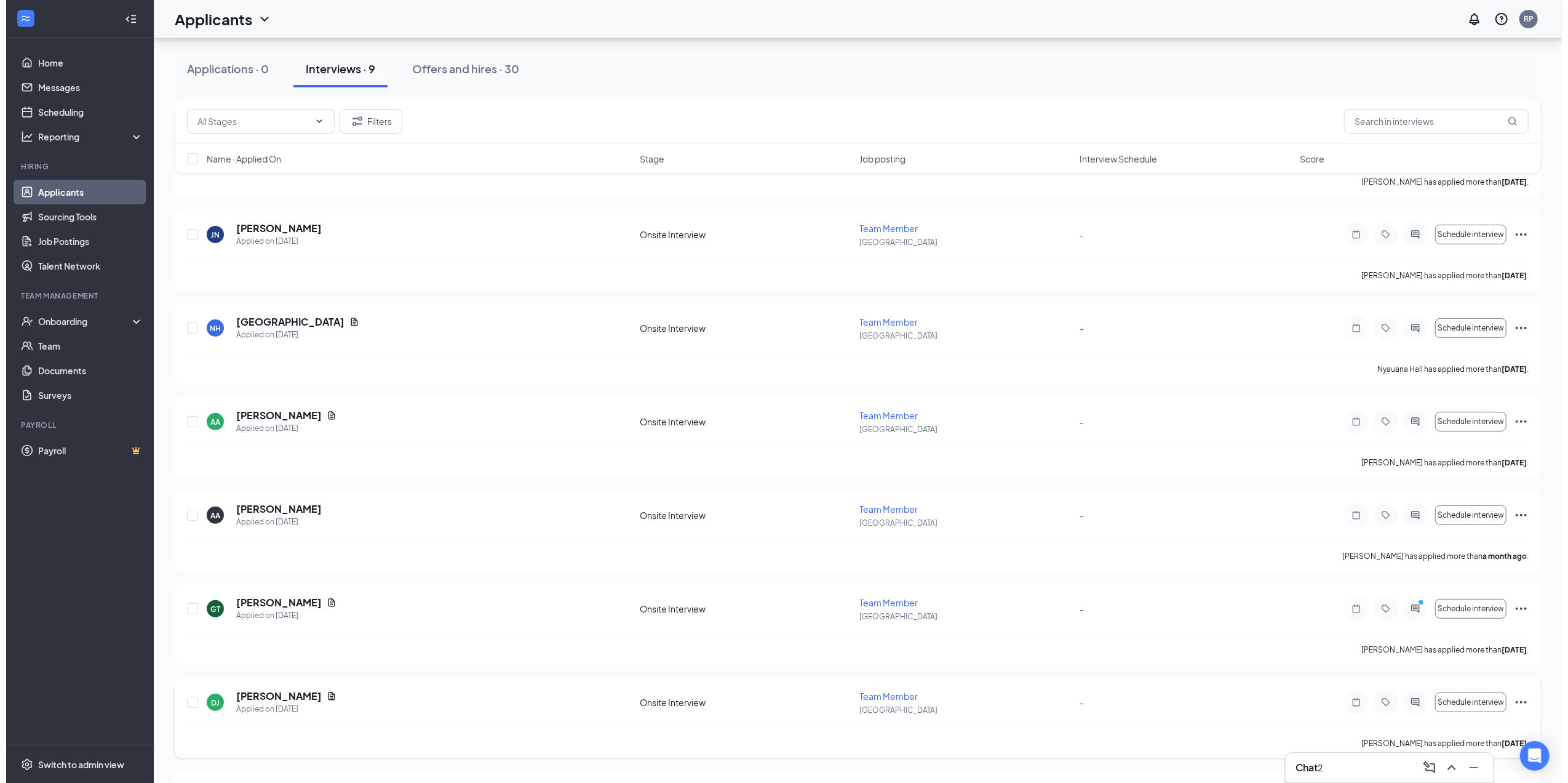
scroll to position [410, 0]
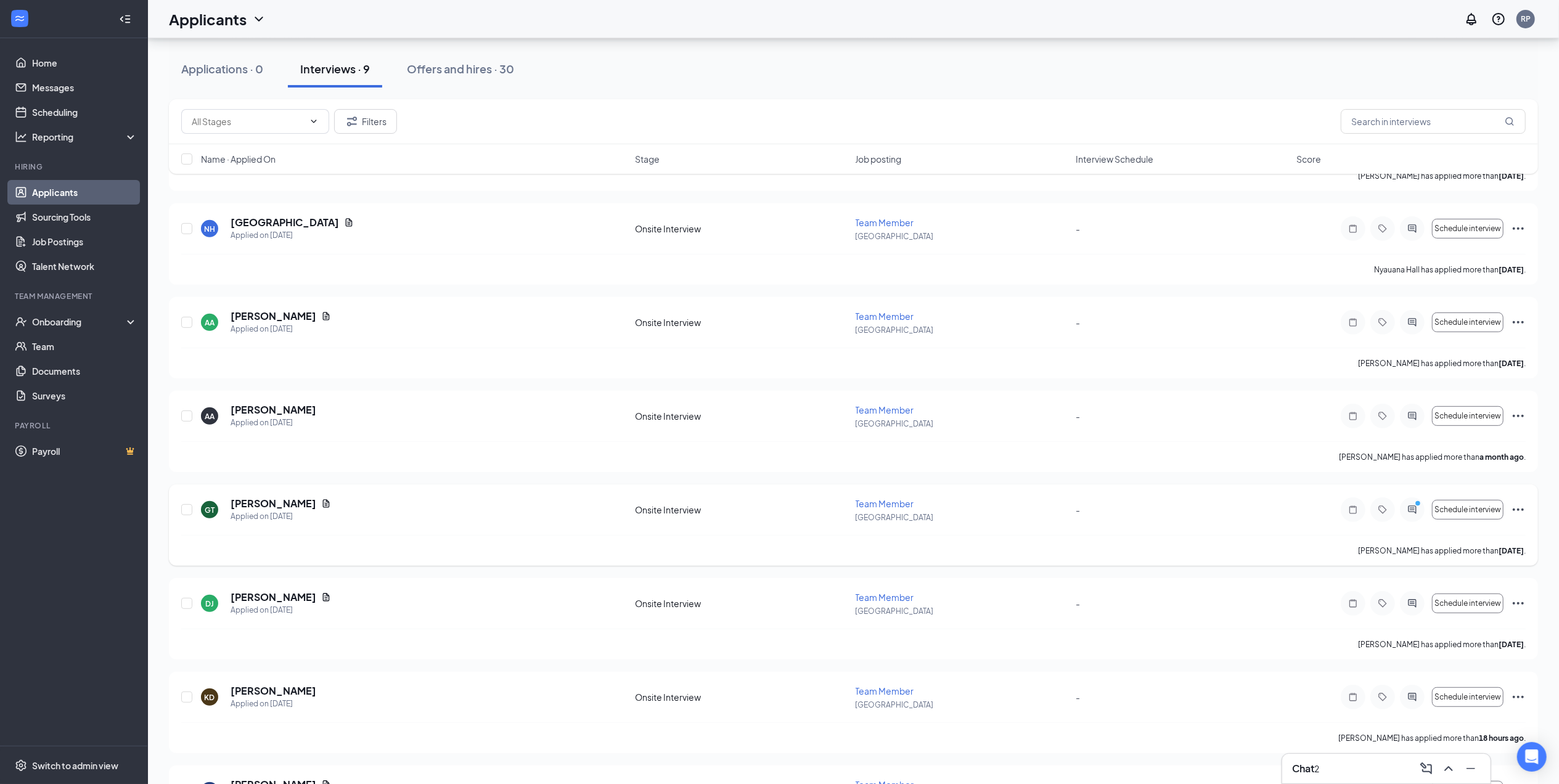
click at [1405, 516] on div at bounding box center [1411, 509] width 24 height 24
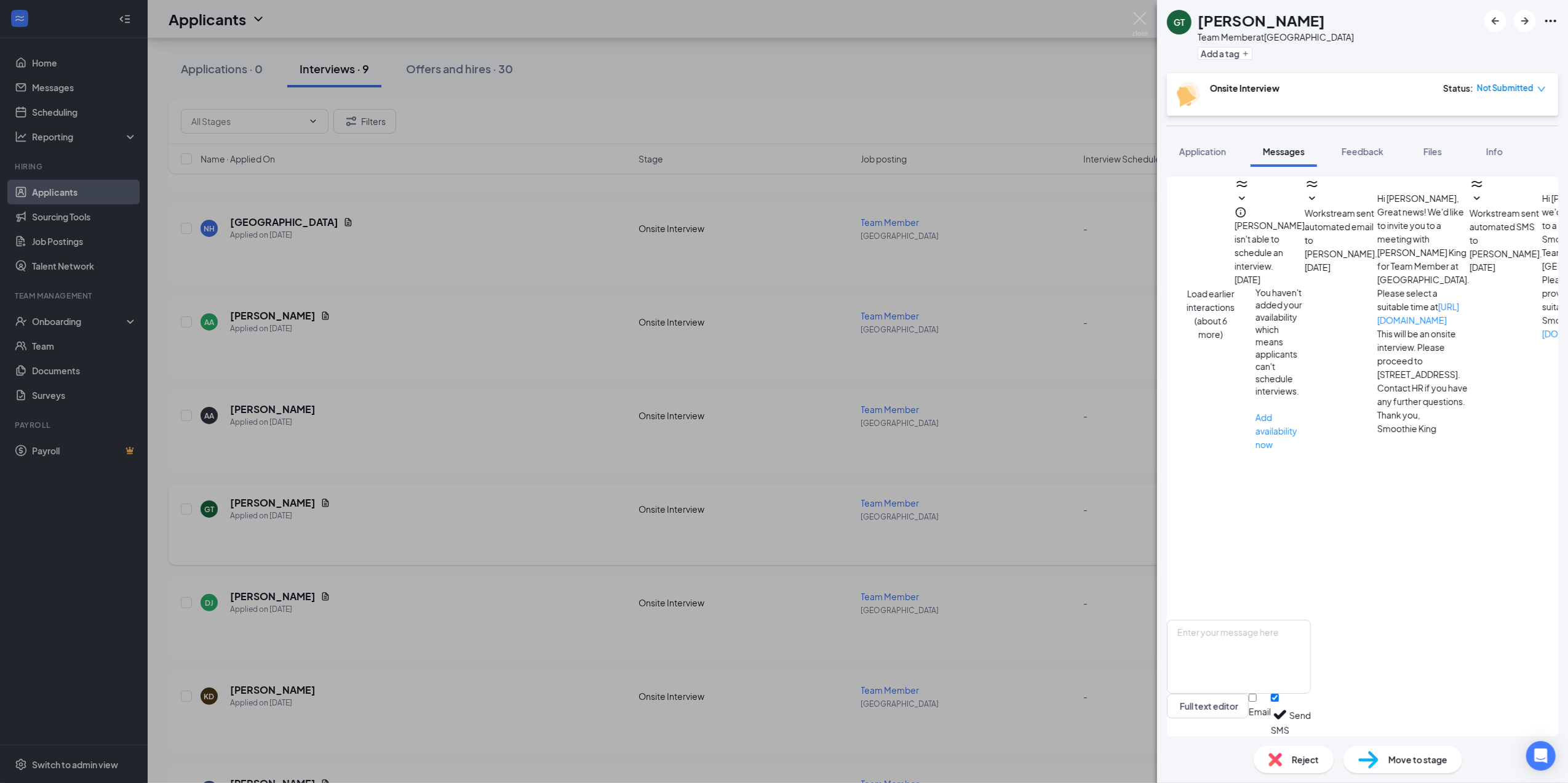
scroll to position [441, 0]
click at [1311, 639] on textarea at bounding box center [1238, 657] width 144 height 74
type textarea "T"
type textarea "o"
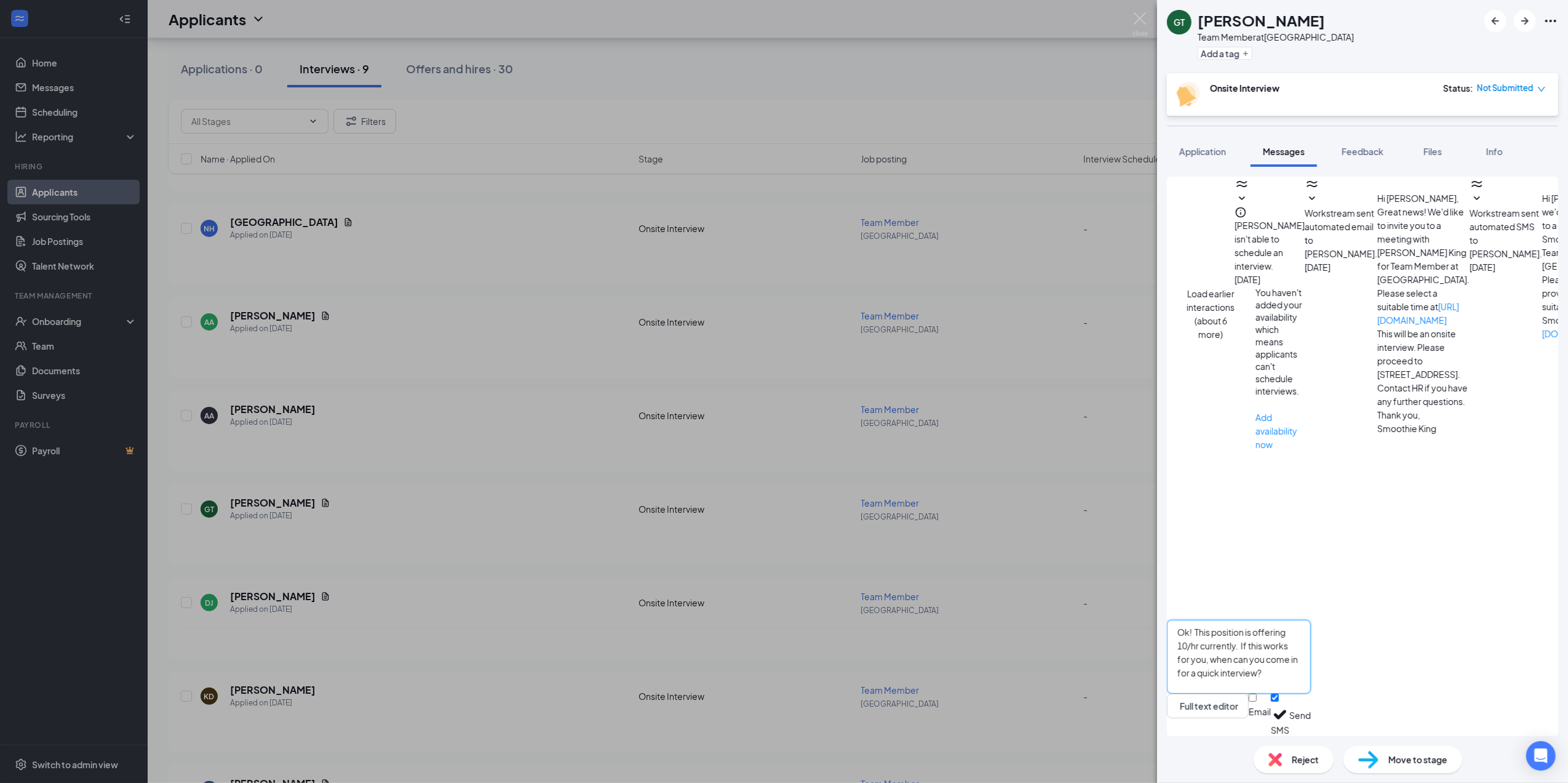
type textarea "Ok! This position is offering 10/hr currently. If this works for you, when can …"
drag, startPoint x: 1386, startPoint y: 712, endPoint x: 1456, endPoint y: 712, distance: 70.0
click at [1257, 701] on input "Email" at bounding box center [1253, 697] width 8 height 8
checkbox input "true"
click at [1311, 712] on div "Email SMS Send" at bounding box center [1280, 712] width 62 height 46
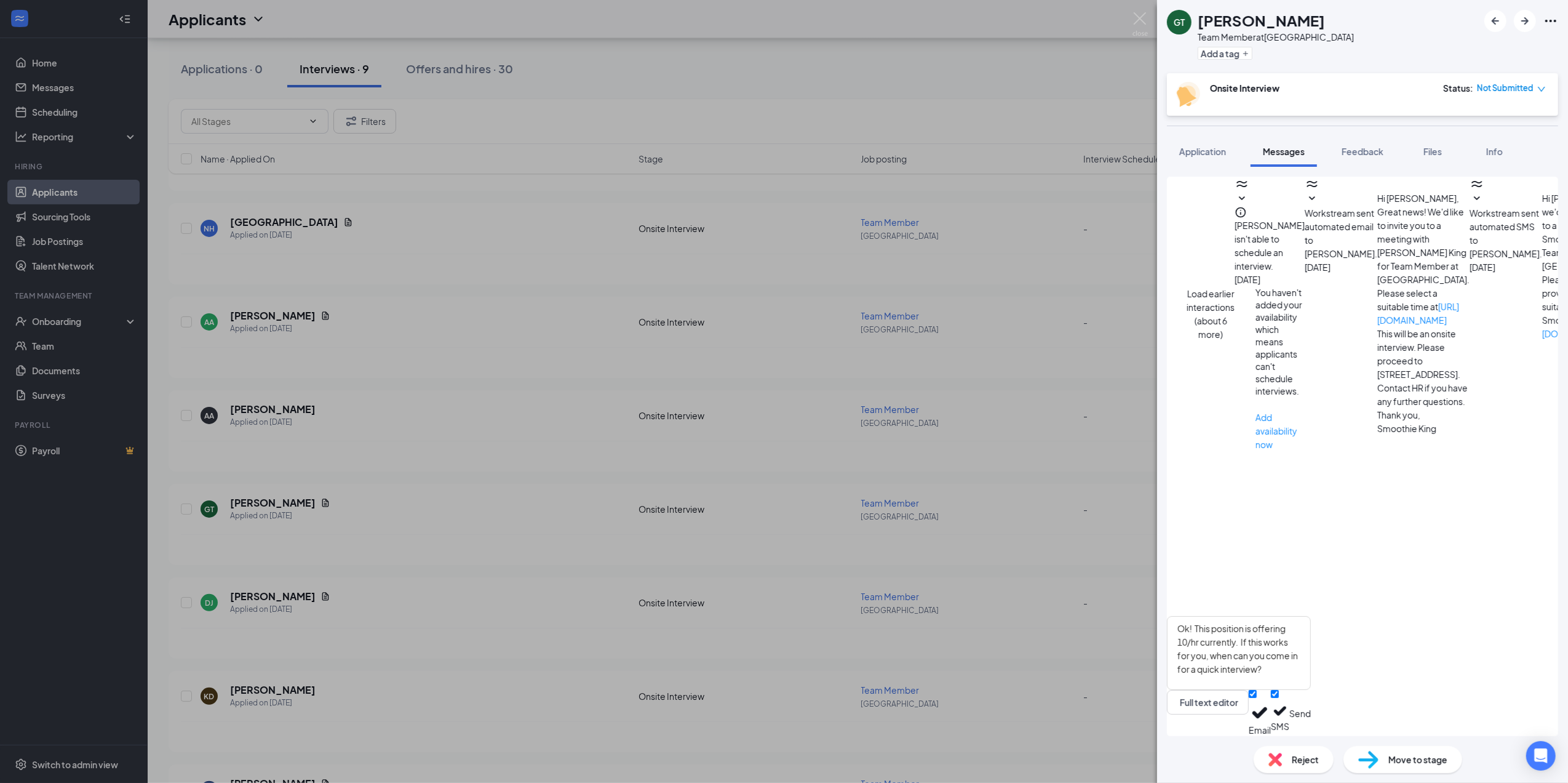
click at [1311, 715] on button "Send" at bounding box center [1300, 712] width 21 height 46
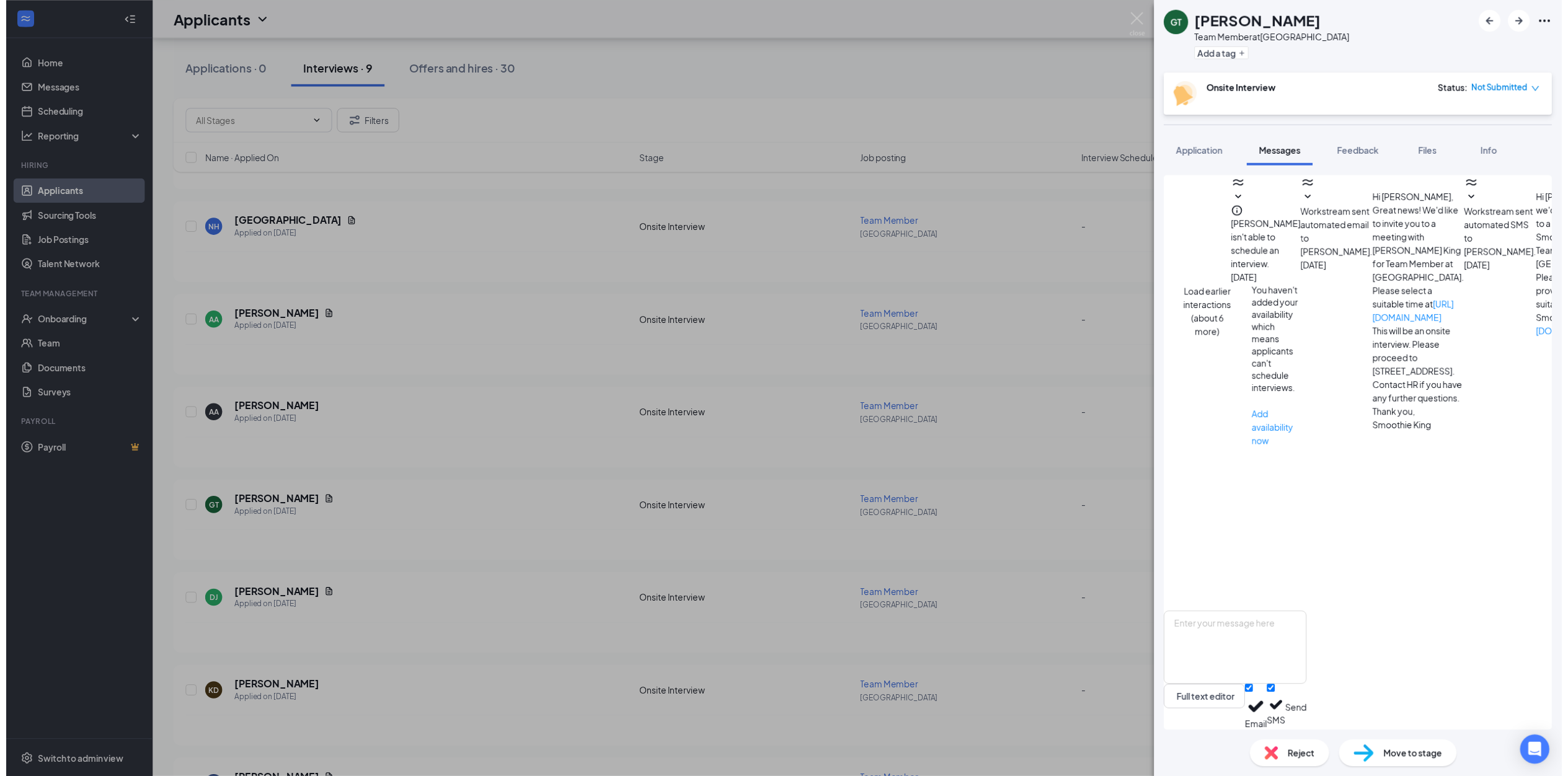
scroll to position [630, 0]
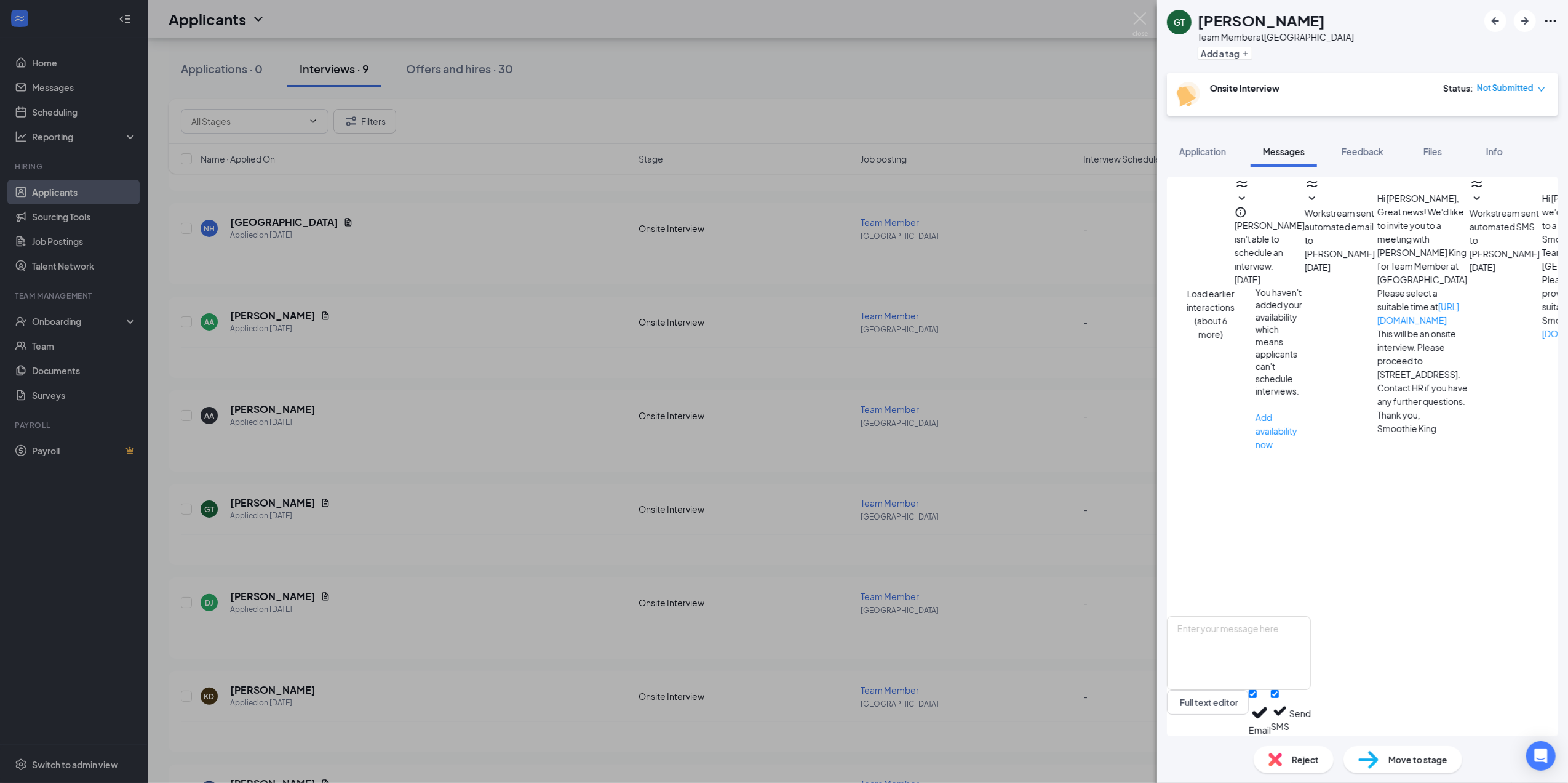
click at [1132, 21] on div "GT [PERSON_NAME] Team Member at [GEOGRAPHIC_DATA] Add a tag Onsite Interview St…" at bounding box center [784, 392] width 1568 height 783
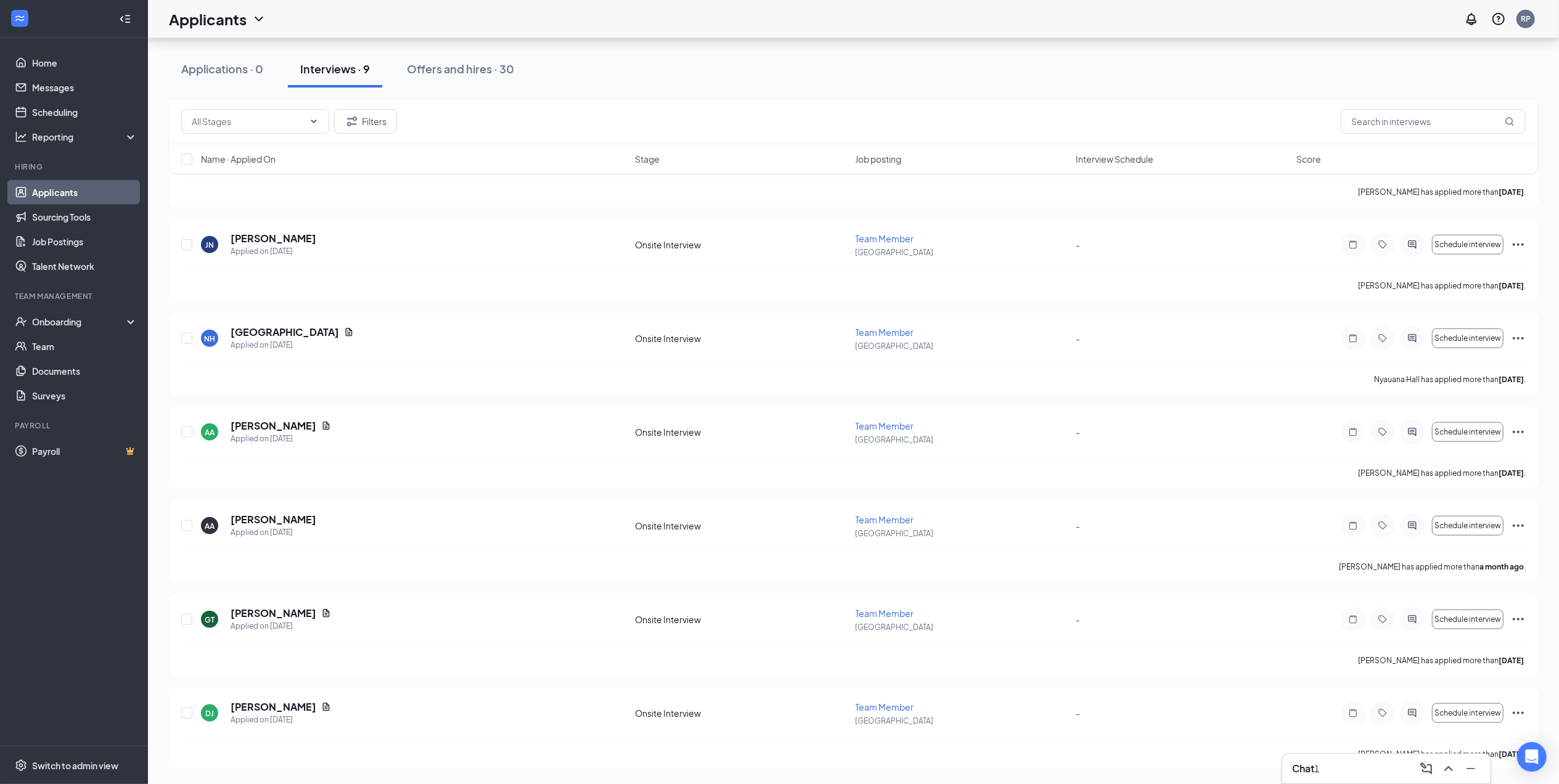
scroll to position [1147, 0]
click at [1364, 767] on div "Chat 1" at bounding box center [1386, 768] width 189 height 20
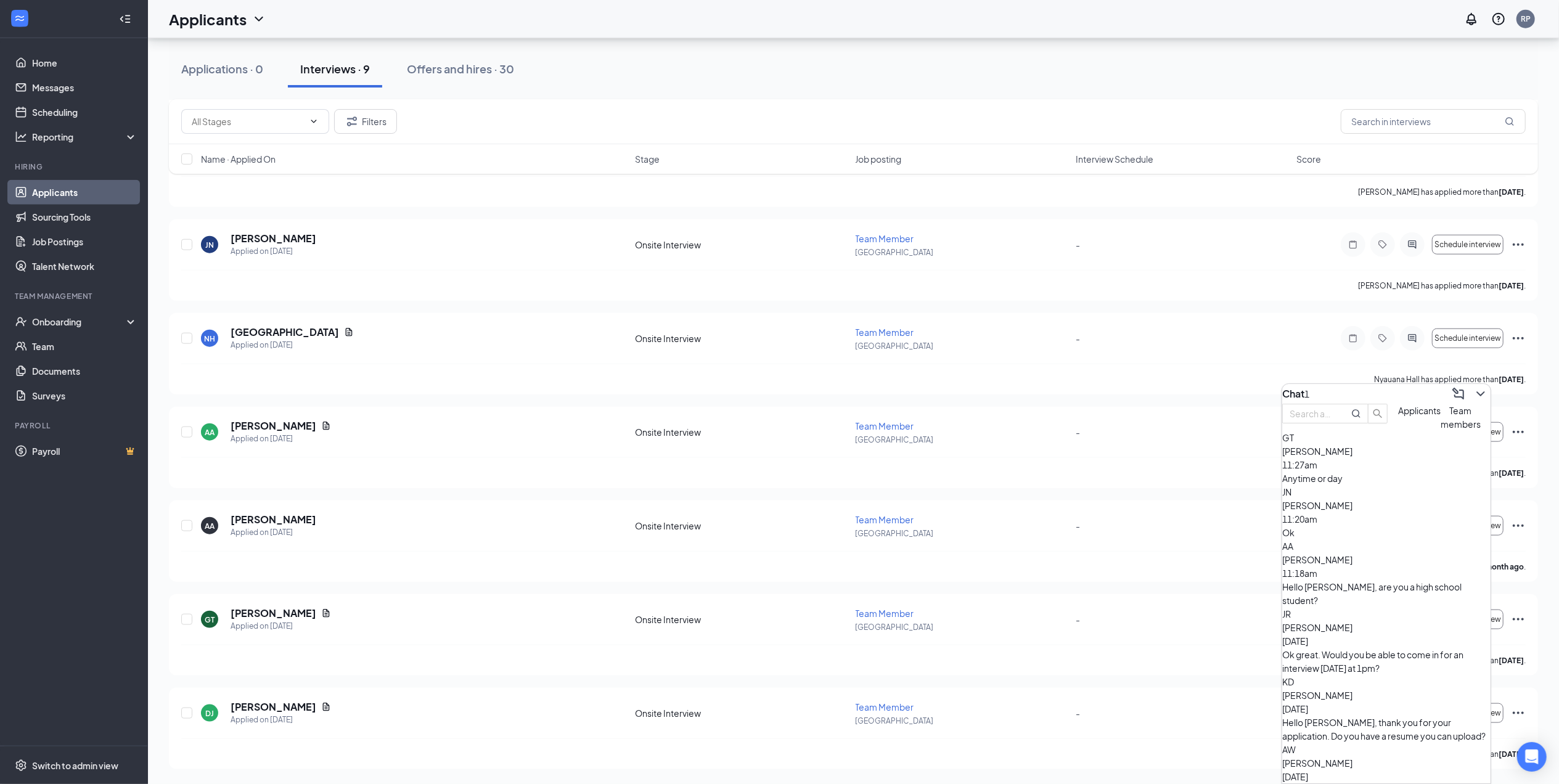
click at [1386, 485] on div "GT [PERSON_NAME] 11:27am Anytime or day" at bounding box center [1386, 457] width 208 height 54
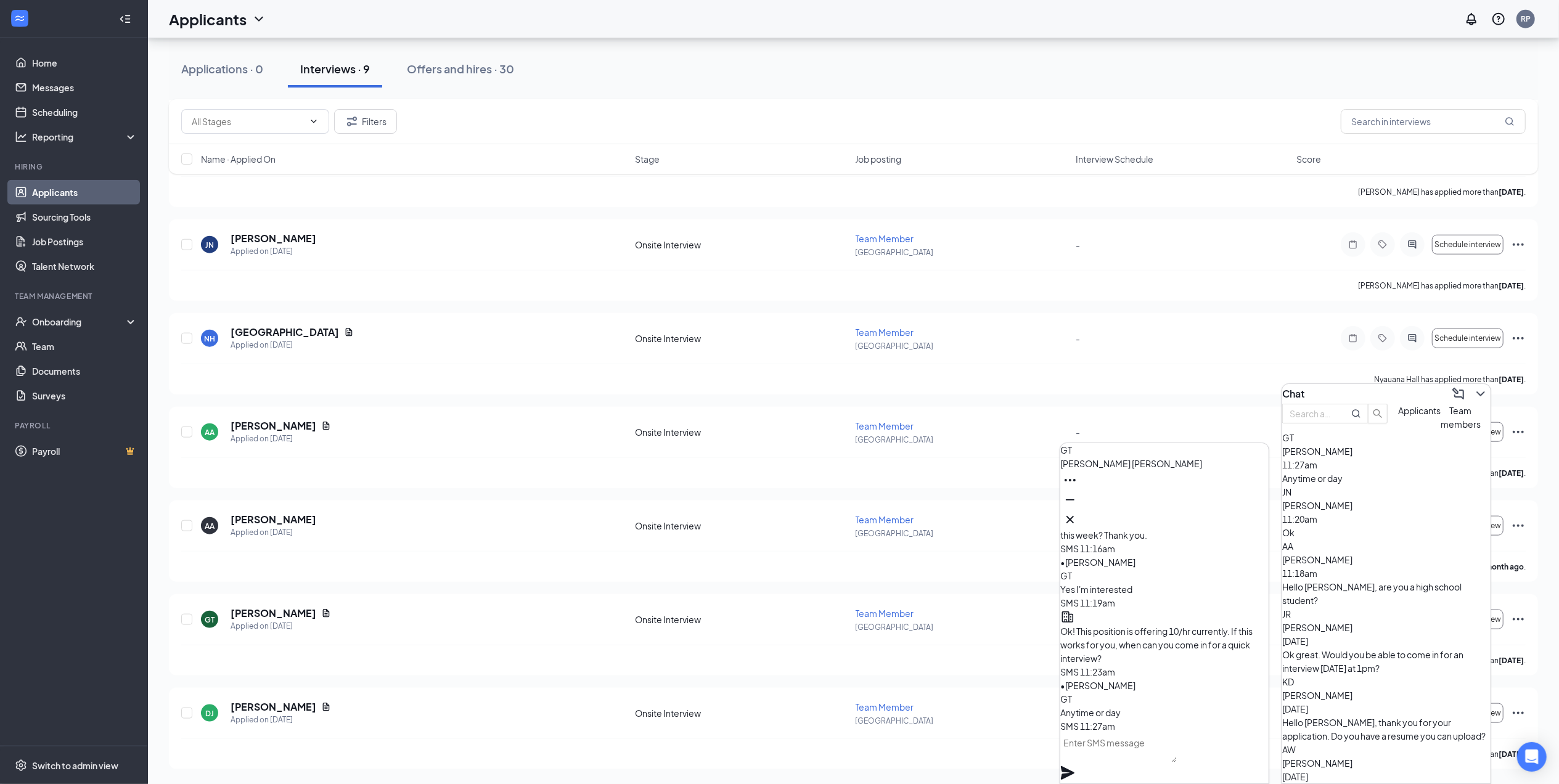
click at [1125, 756] on textarea at bounding box center [1118, 747] width 116 height 29
type textarea "Can you come in [DATE] at 3:30pm?"
click at [1074, 765] on icon "Plane" at bounding box center [1067, 772] width 14 height 14
click at [1077, 512] on icon "Cross" at bounding box center [1069, 519] width 15 height 15
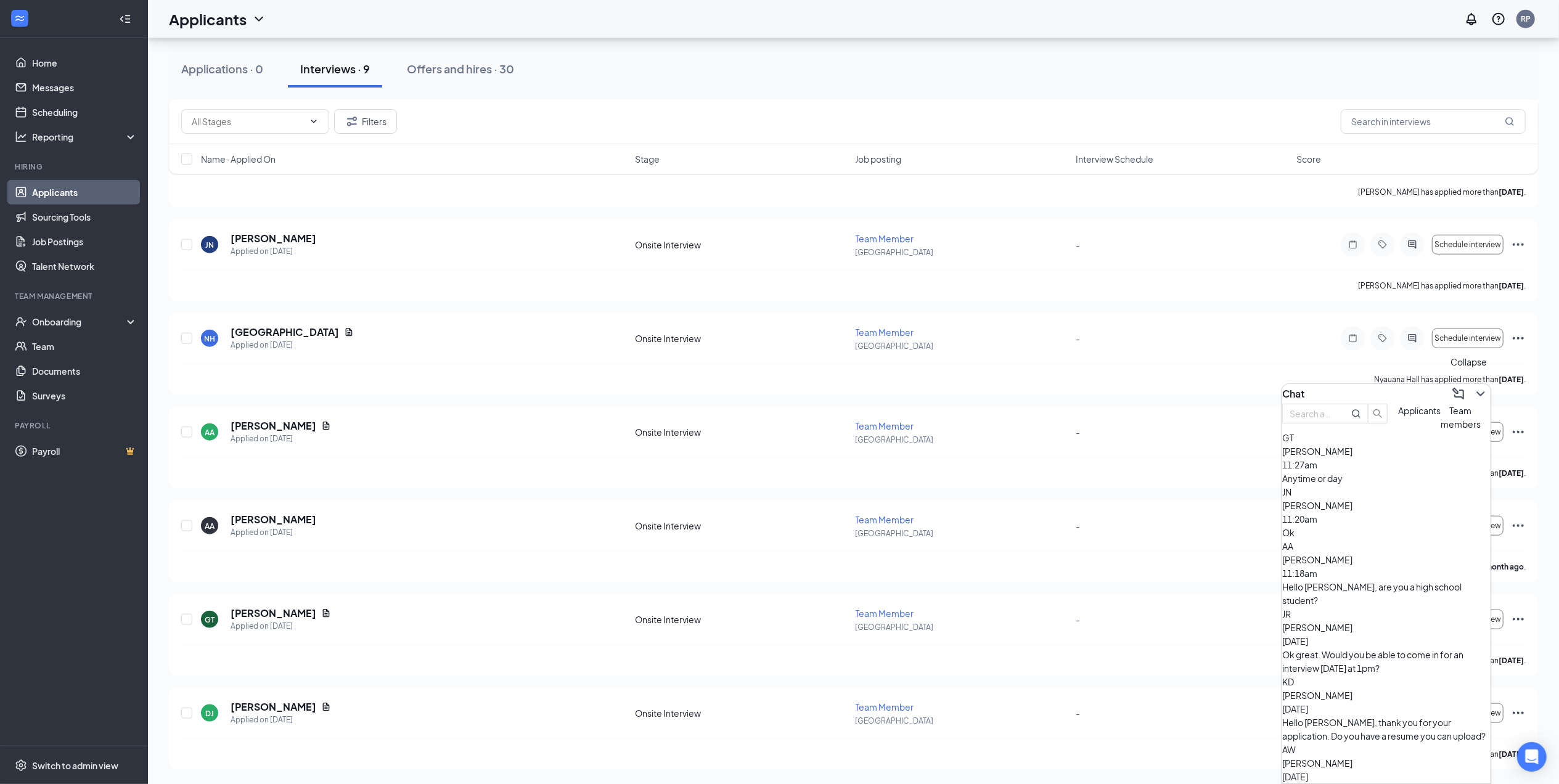
click at [1476, 391] on icon "ChevronDown" at bounding box center [1480, 393] width 8 height 5
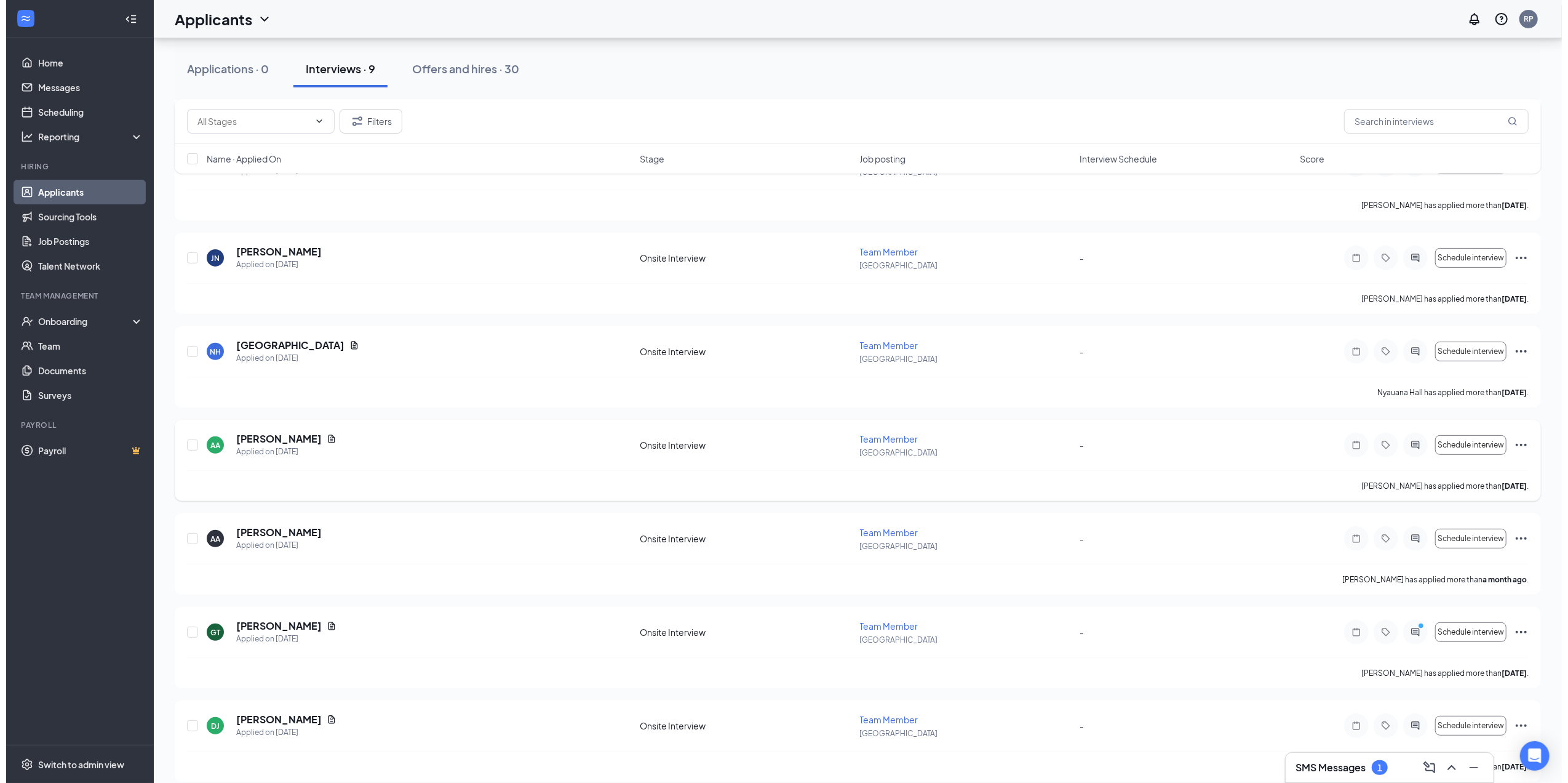
scroll to position [303, 0]
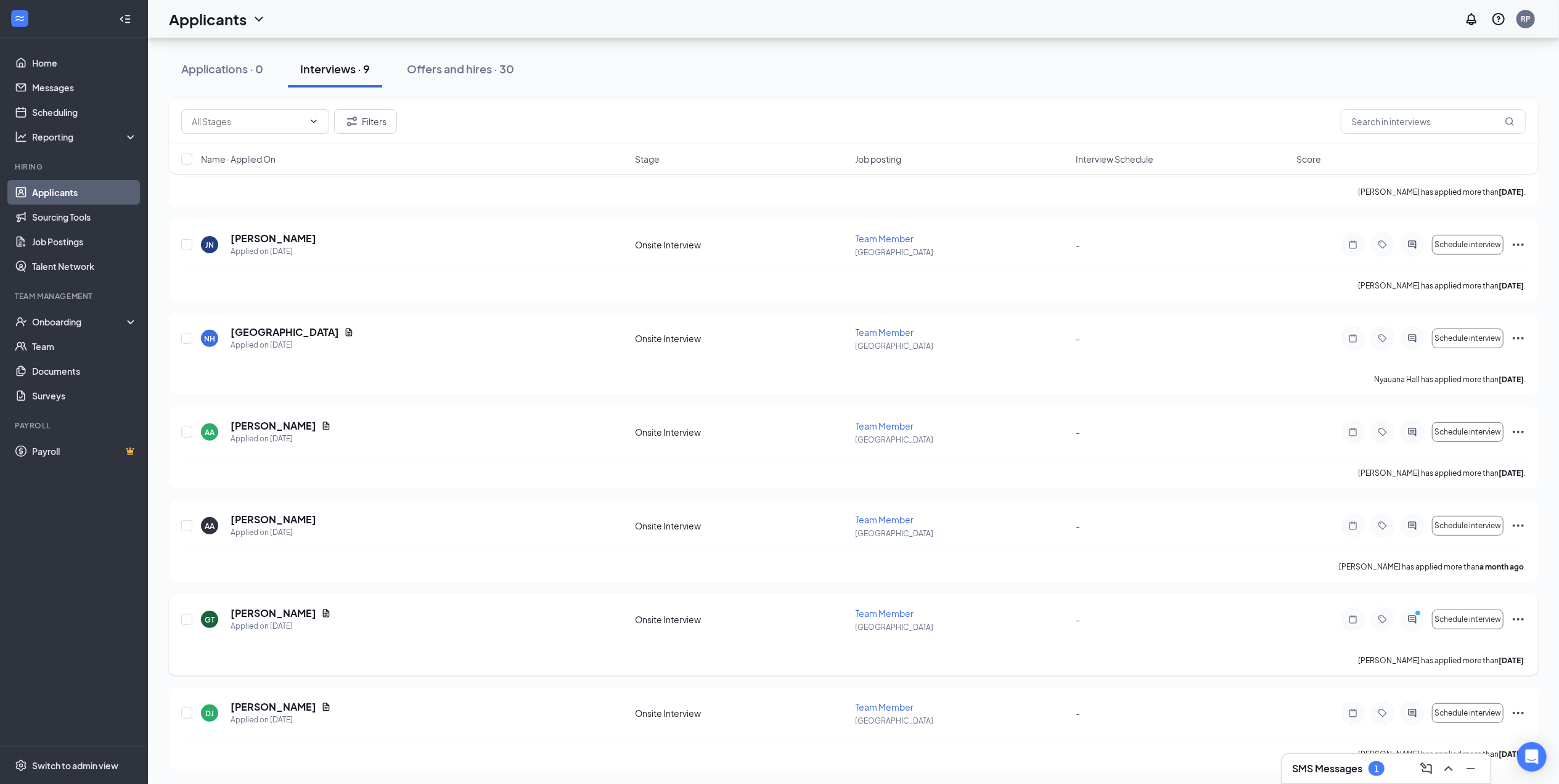
click at [1410, 624] on div at bounding box center [1411, 619] width 24 height 24
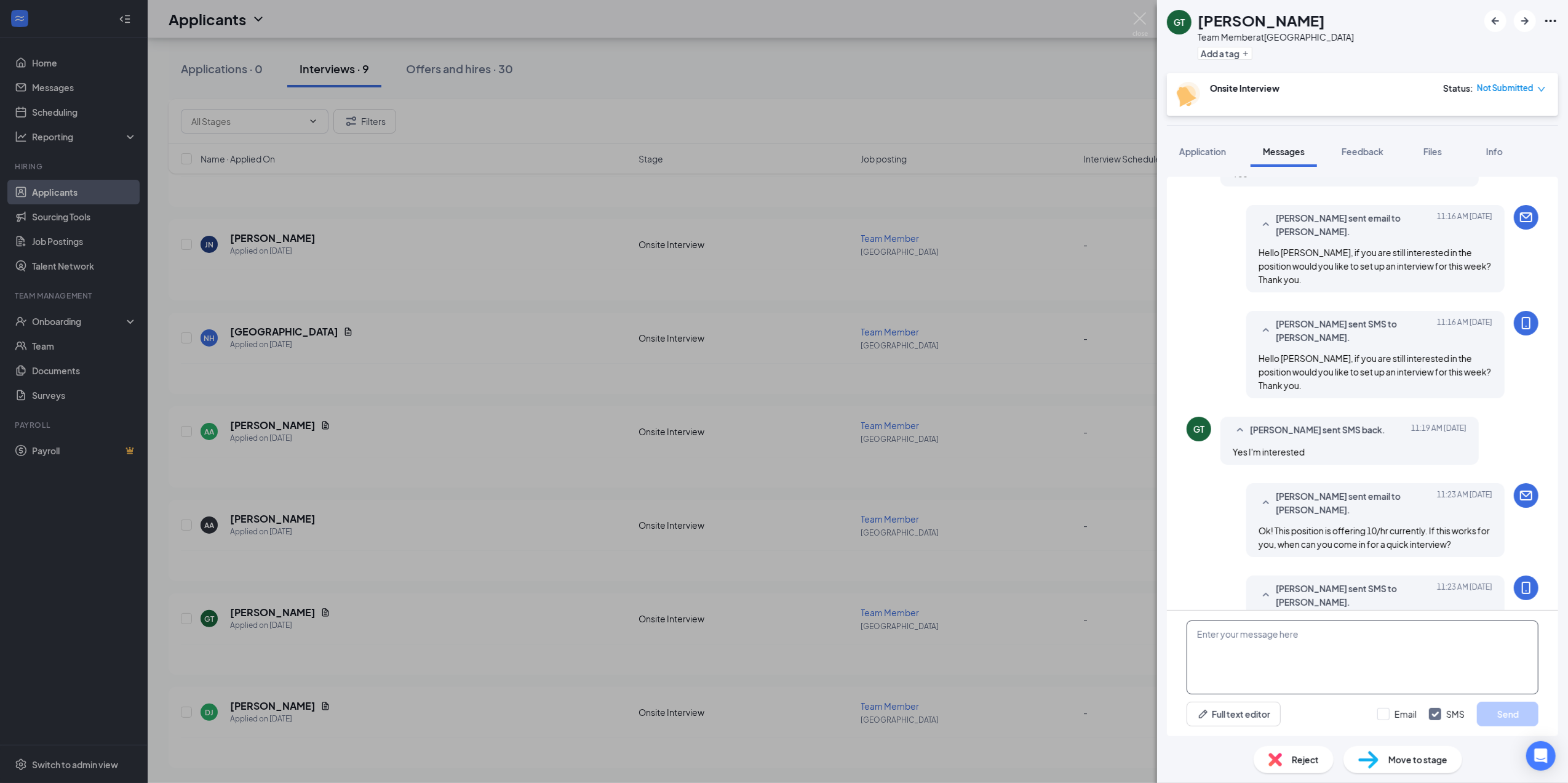
scroll to position [413, 0]
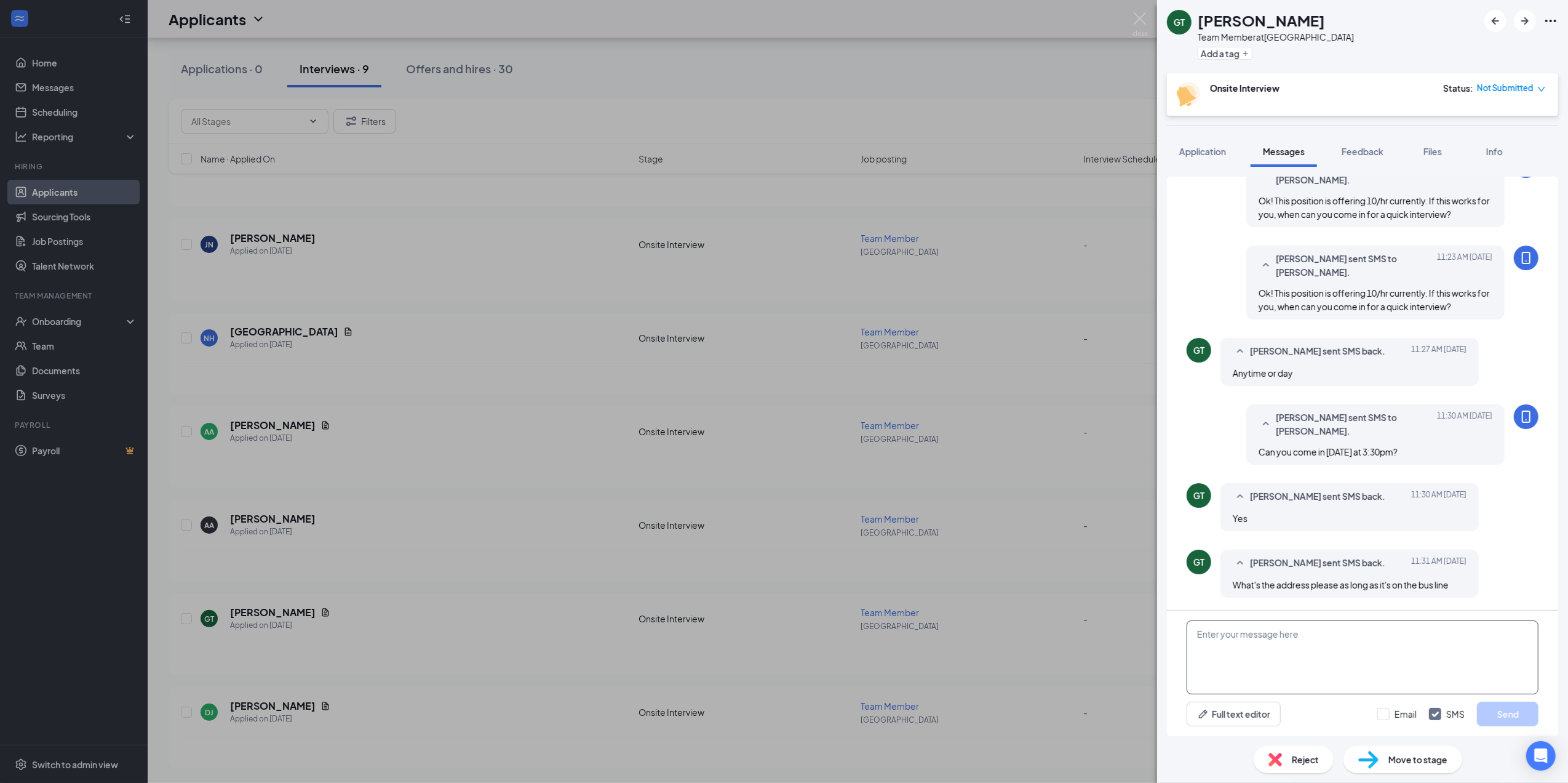
click at [1244, 646] on textarea at bounding box center [1363, 657] width 351 height 74
type textarea "5945 Crawfordsville Rd."
click at [1379, 710] on input "Email" at bounding box center [1397, 714] width 39 height 13
checkbox input "true"
click at [1487, 705] on button "Send" at bounding box center [1507, 713] width 62 height 24
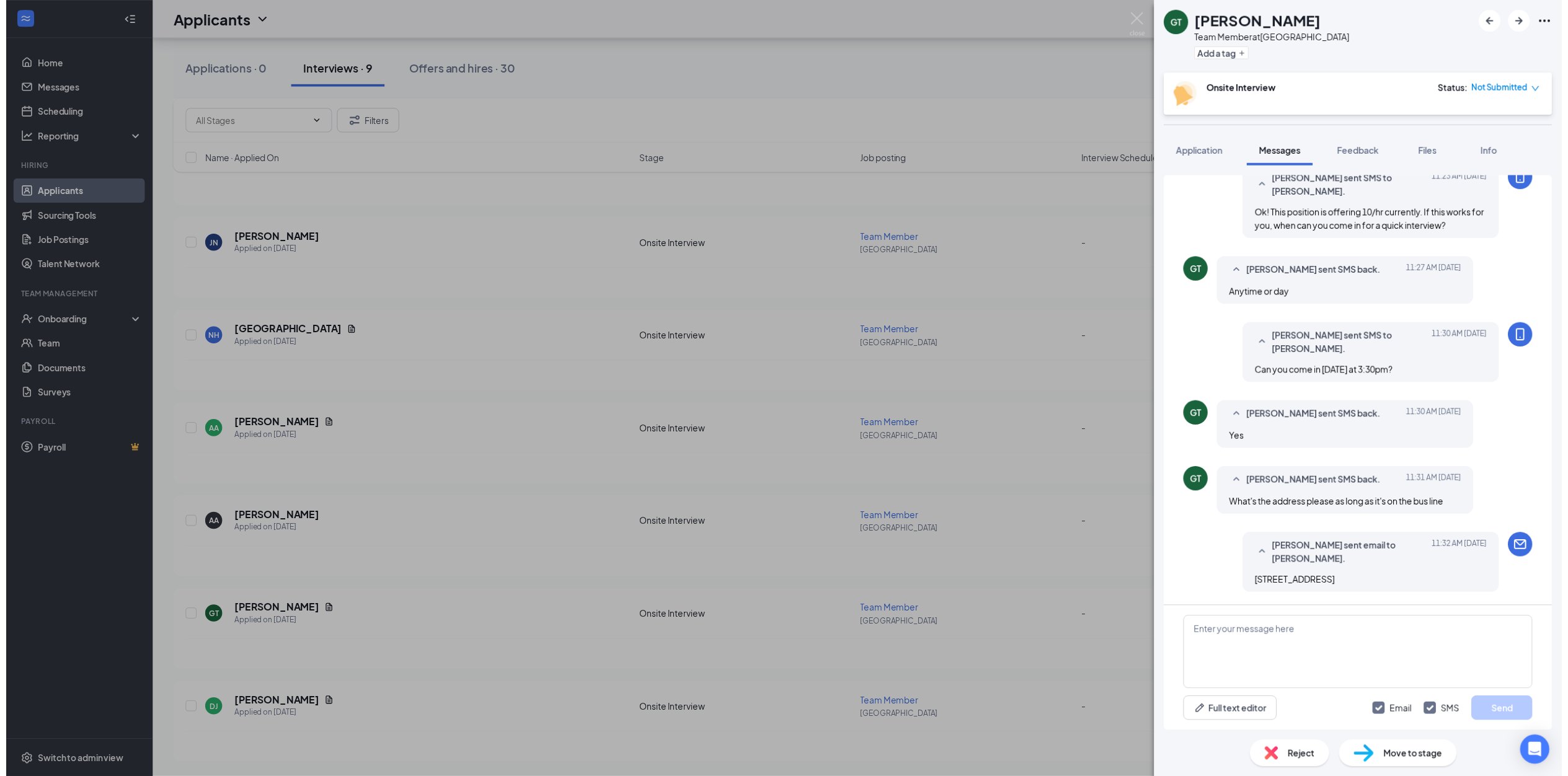
scroll to position [575, 0]
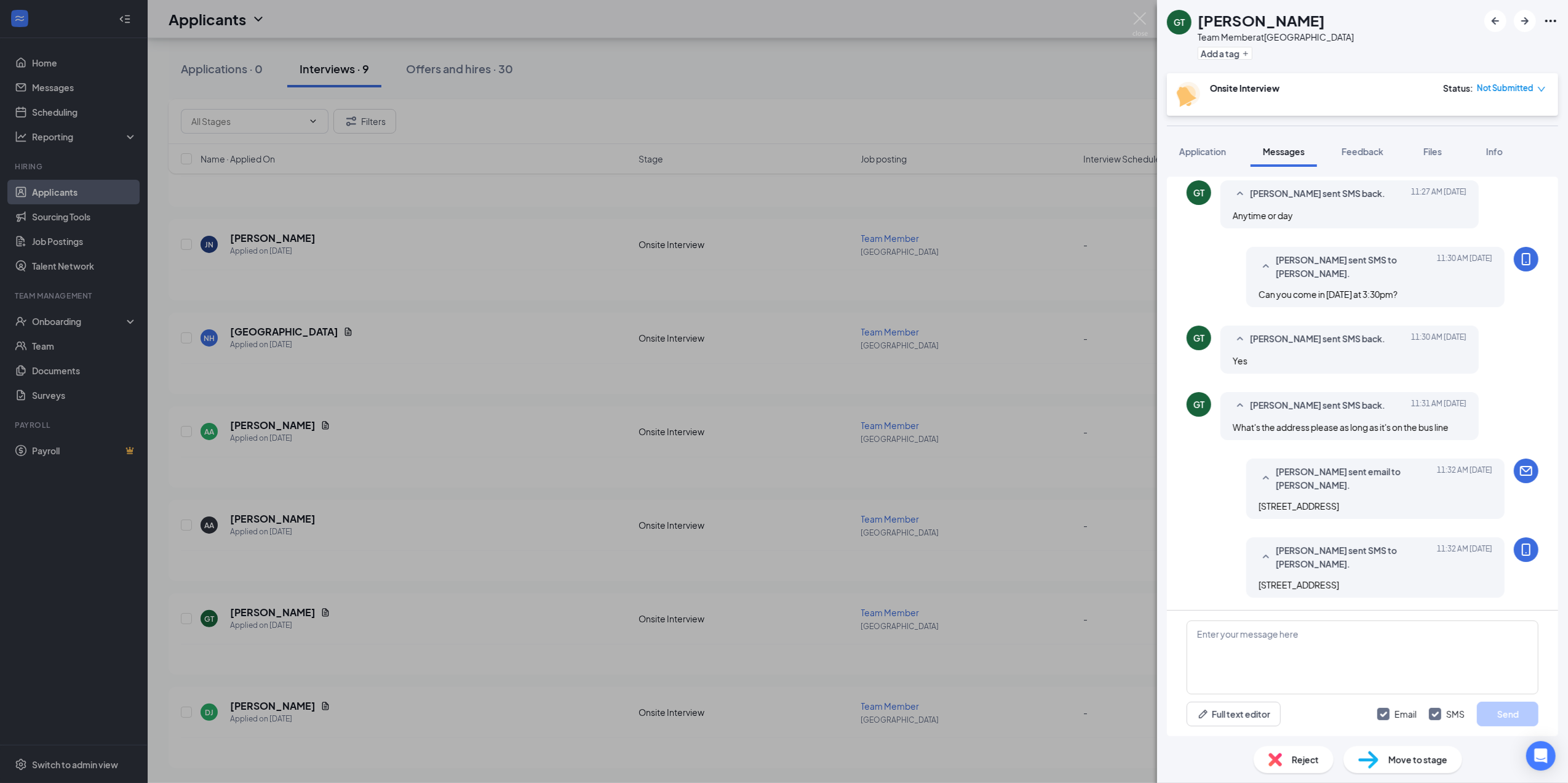
click at [470, 566] on div "GT Geraldine Thompson Team Member at Indianapolis Add a tag Onsite Interview St…" at bounding box center [784, 392] width 1568 height 783
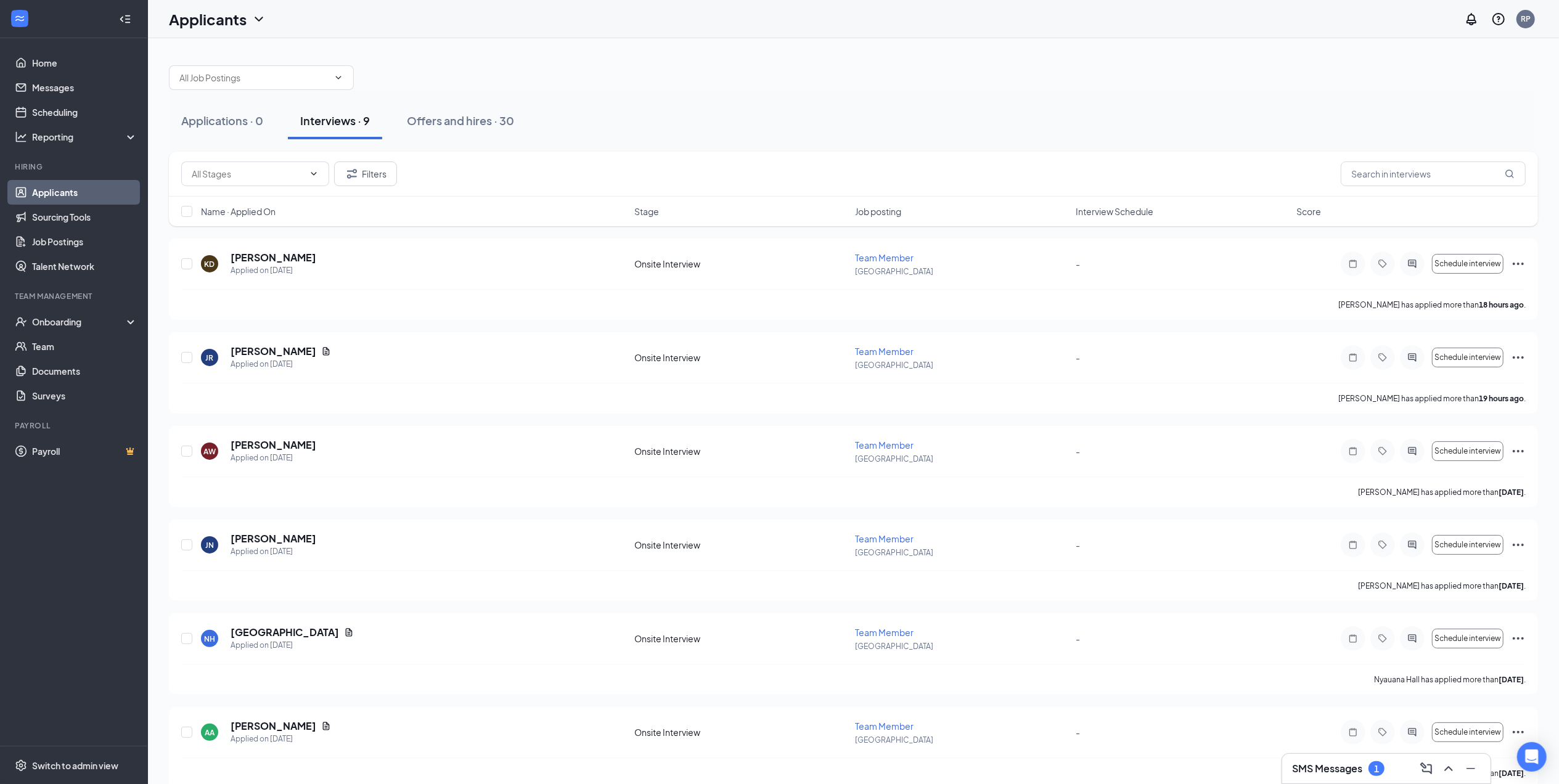
click at [1305, 774] on h3 "SMS Messages" at bounding box center [1327, 768] width 70 height 14
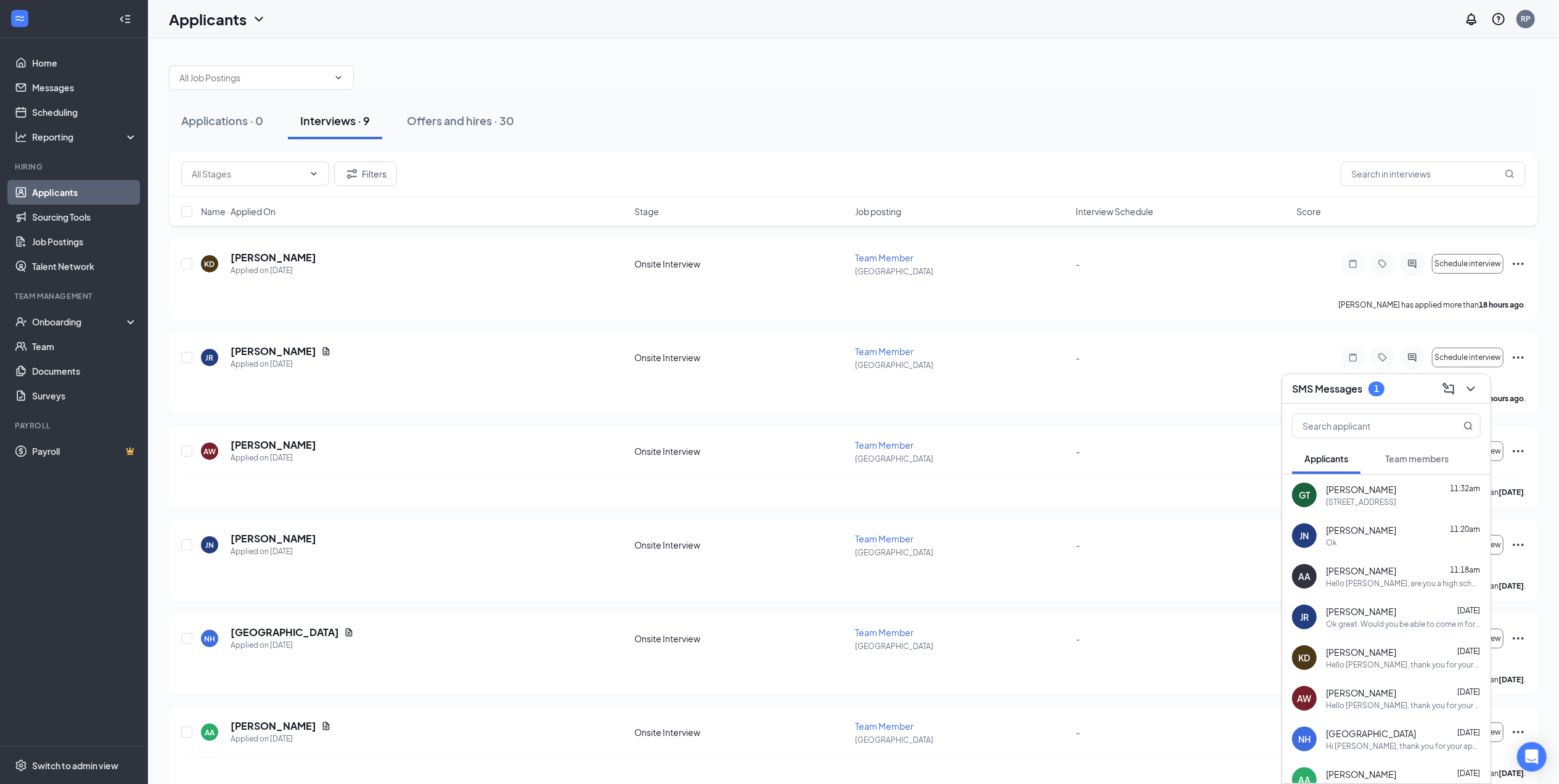
click at [1403, 457] on span "Team members" at bounding box center [1416, 457] width 64 height 11
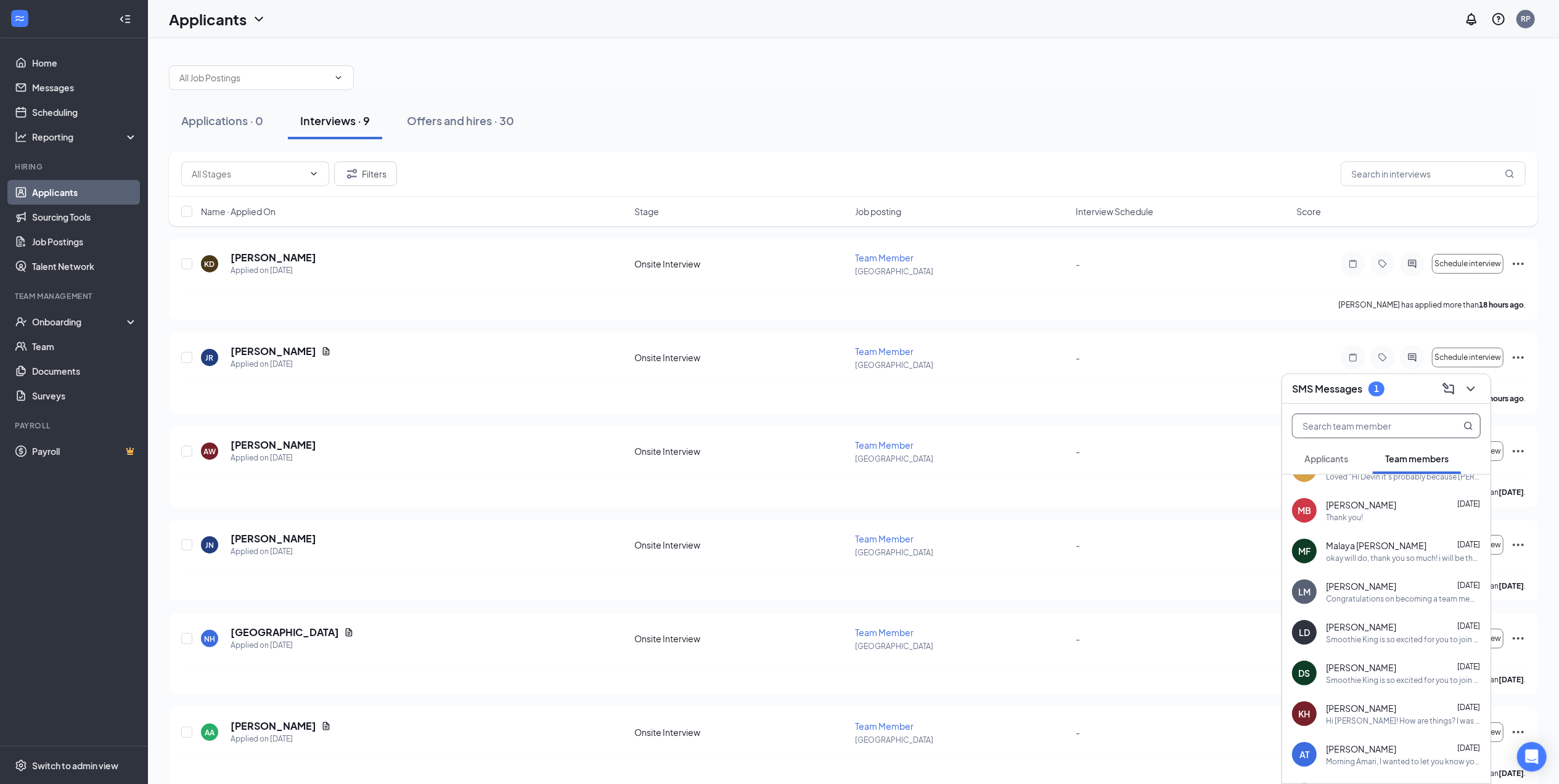
scroll to position [13, 0]
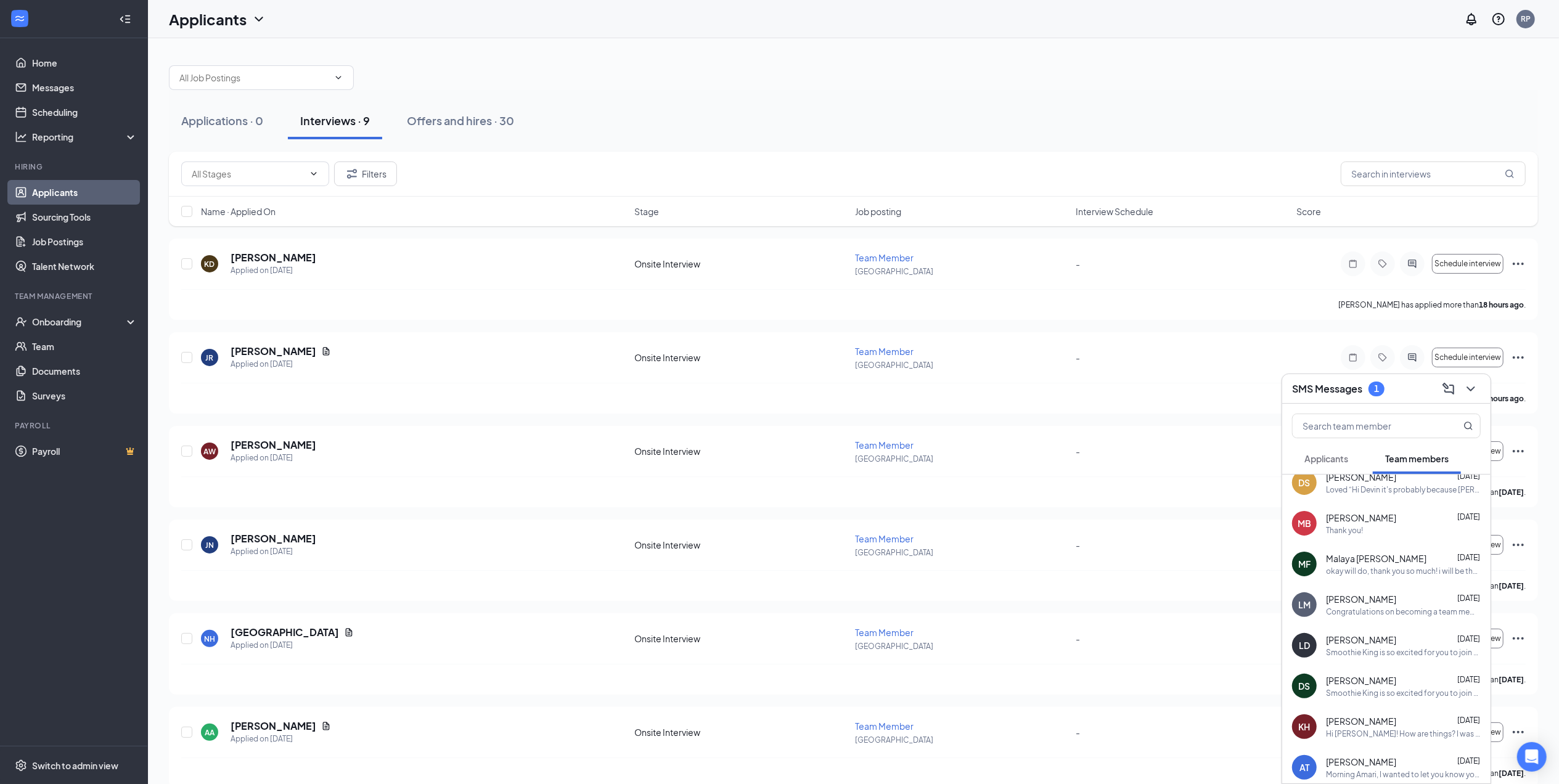
click at [1322, 463] on div "Applicants" at bounding box center [1325, 458] width 44 height 13
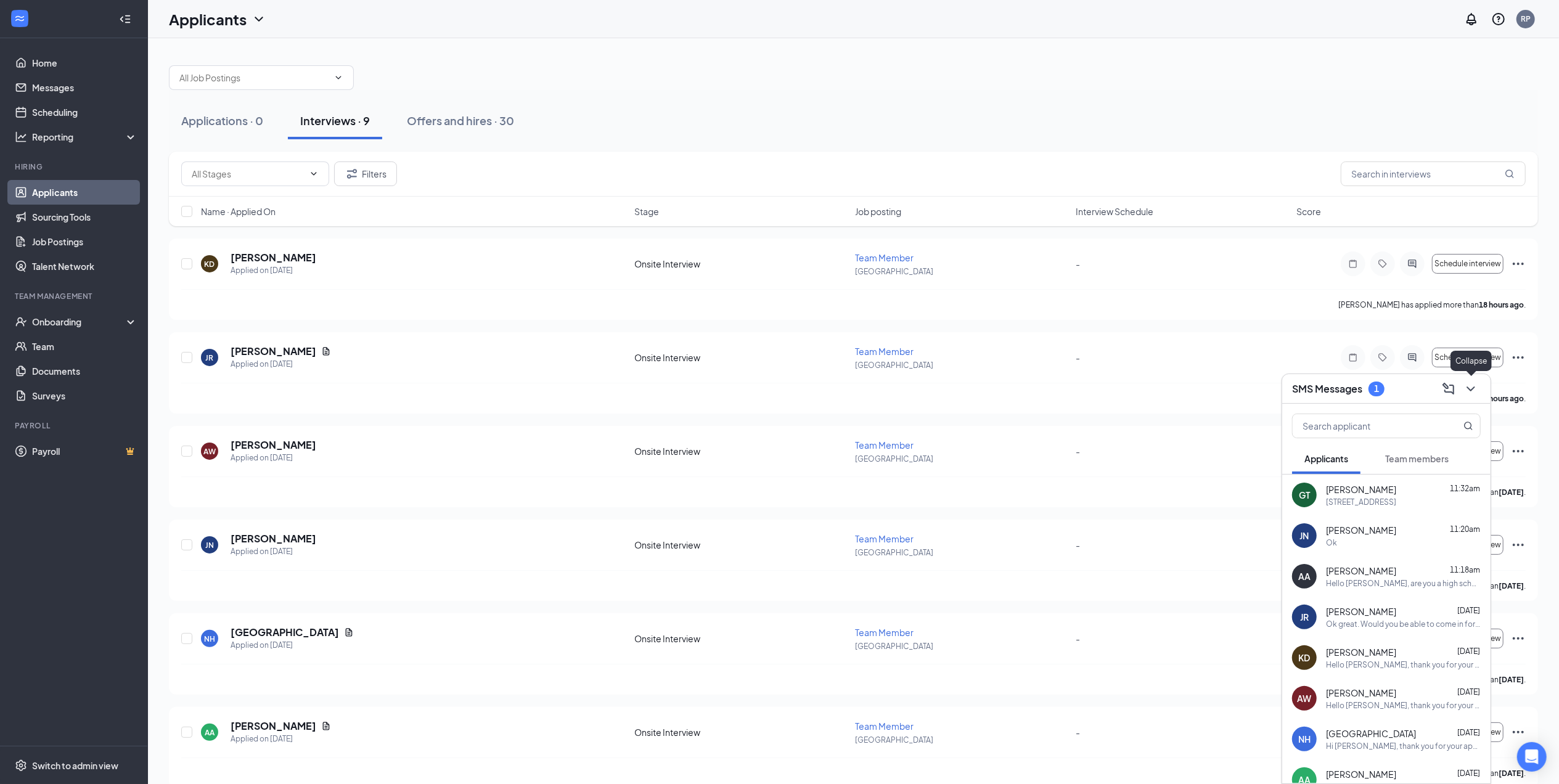
click at [1472, 387] on icon "ChevronDown" at bounding box center [1470, 388] width 15 height 15
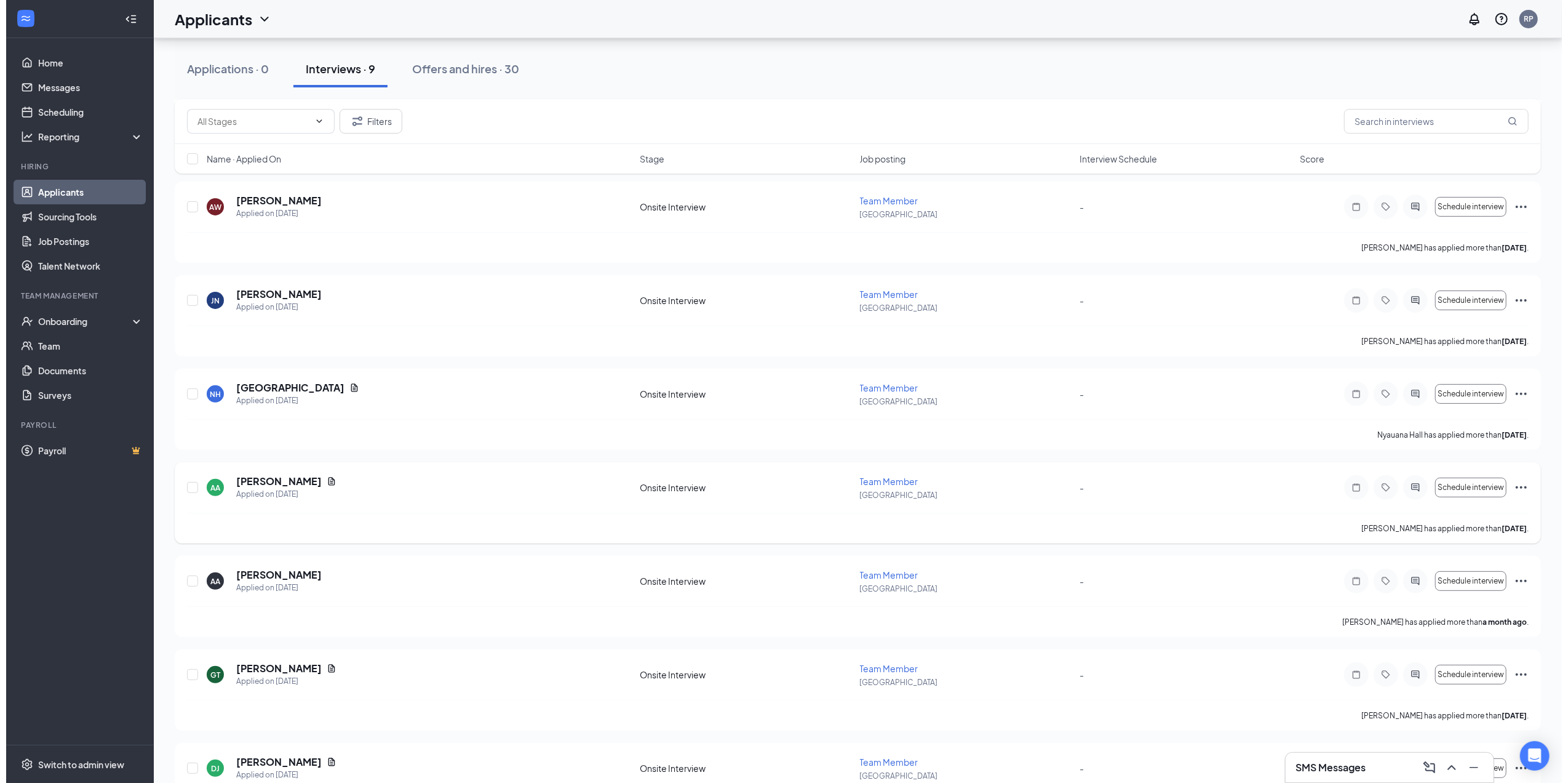
scroll to position [303, 0]
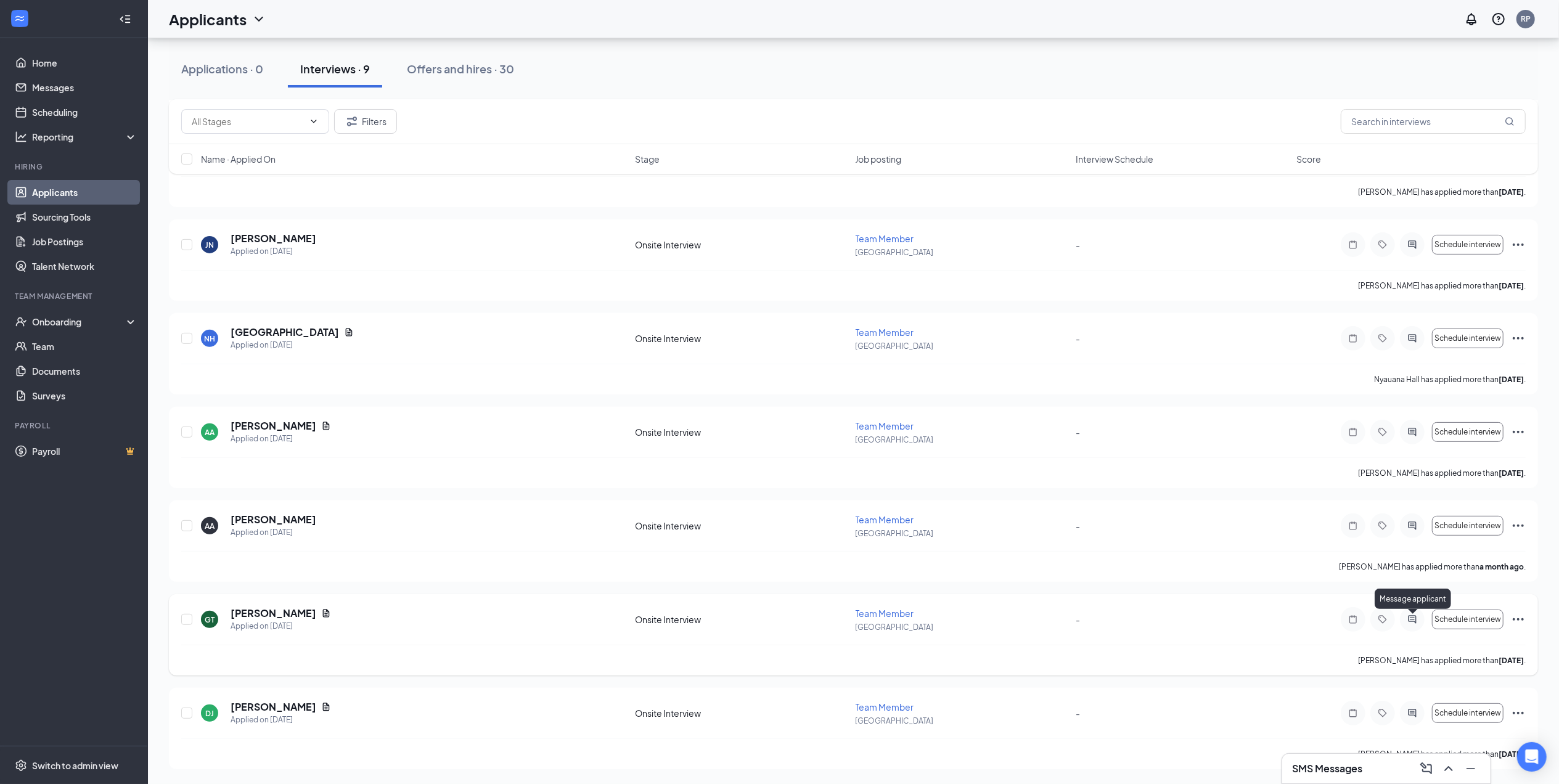
click at [1415, 614] on icon "ActiveChat" at bounding box center [1411, 619] width 15 height 10
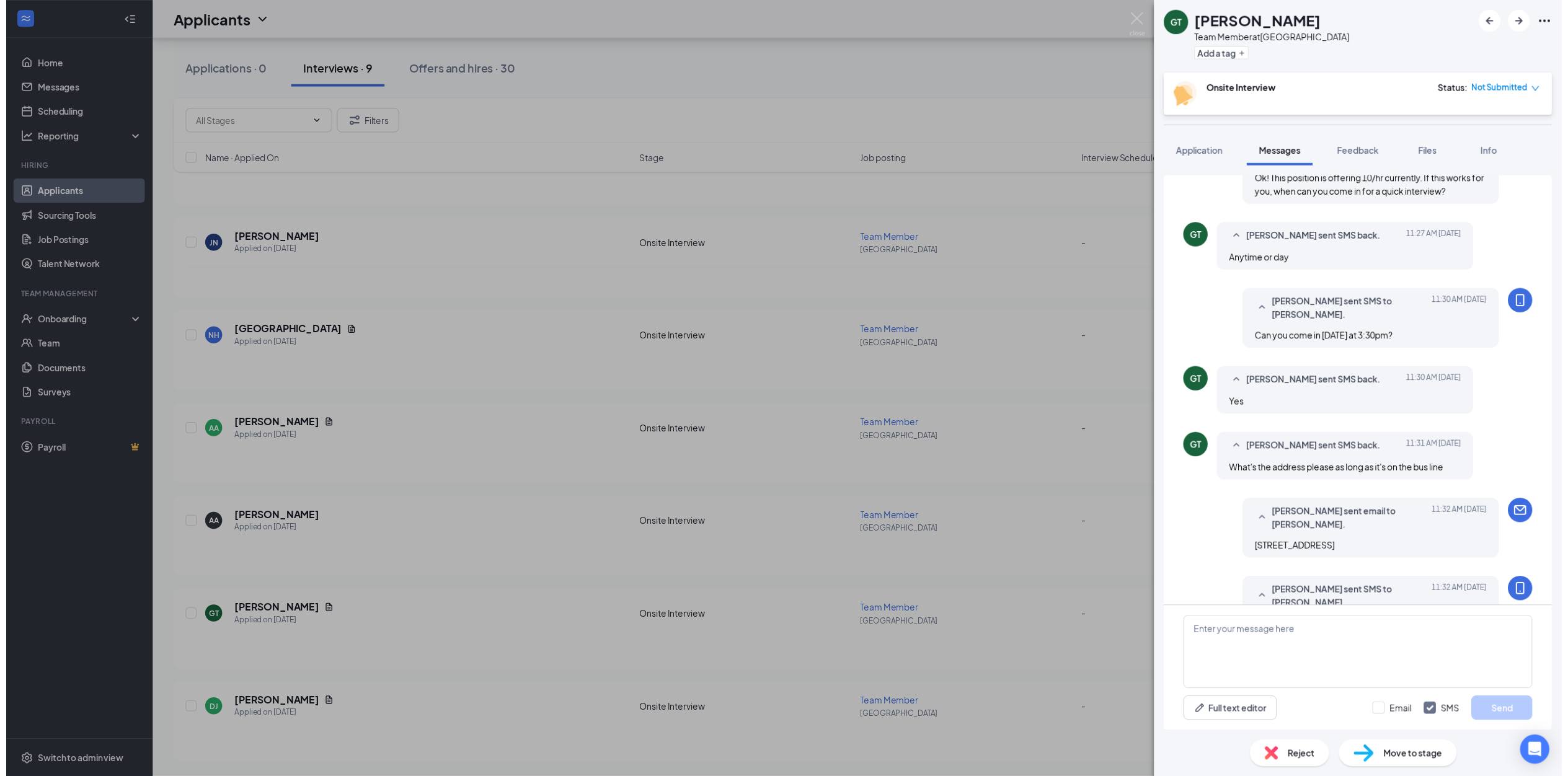
scroll to position [401, 0]
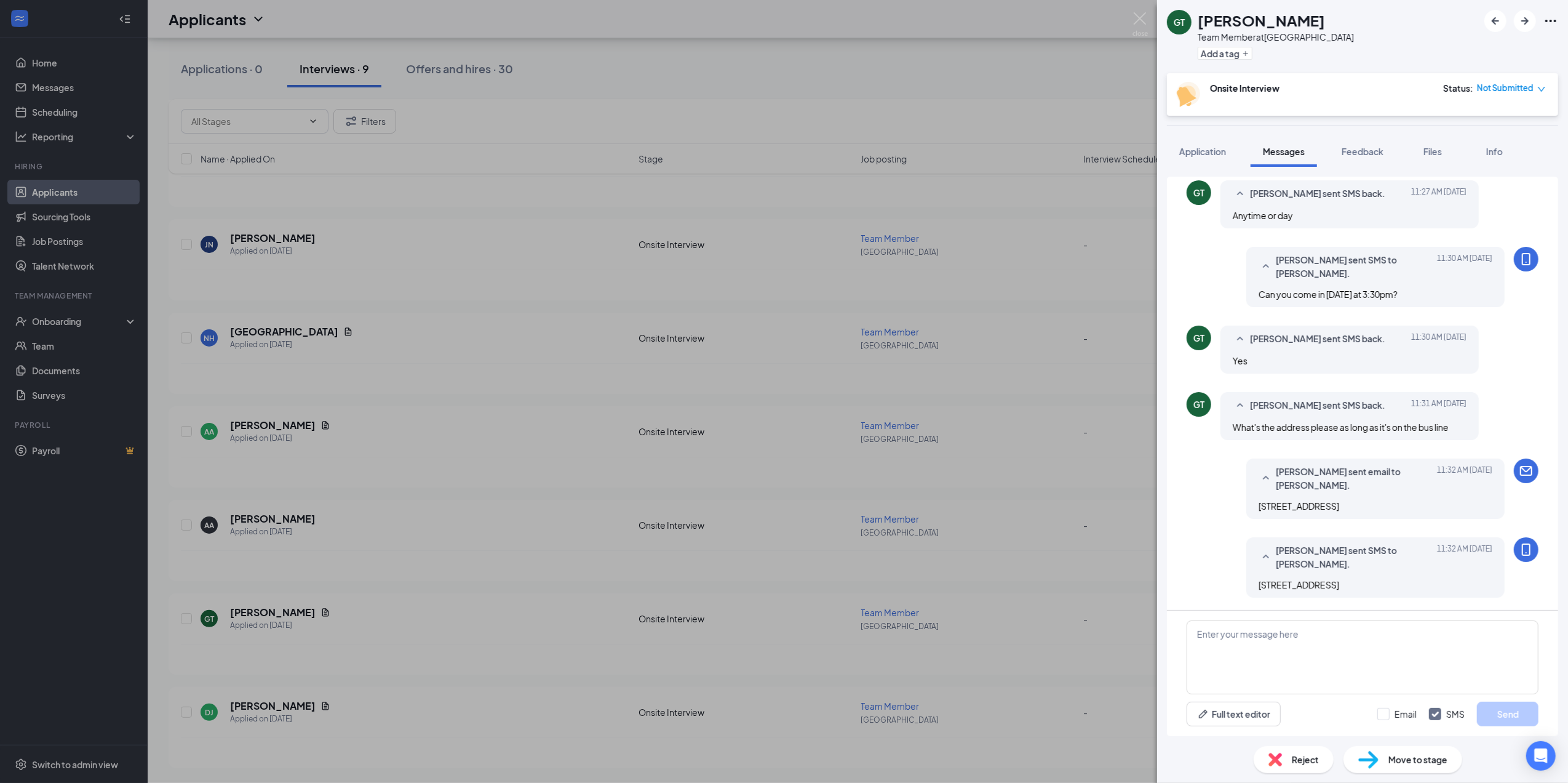
click at [1126, 19] on div "GT Geraldine Thompson Team Member at Indianapolis Add a tag Onsite Interview St…" at bounding box center [784, 392] width 1568 height 783
